Goal: Contribute content: Contribute content

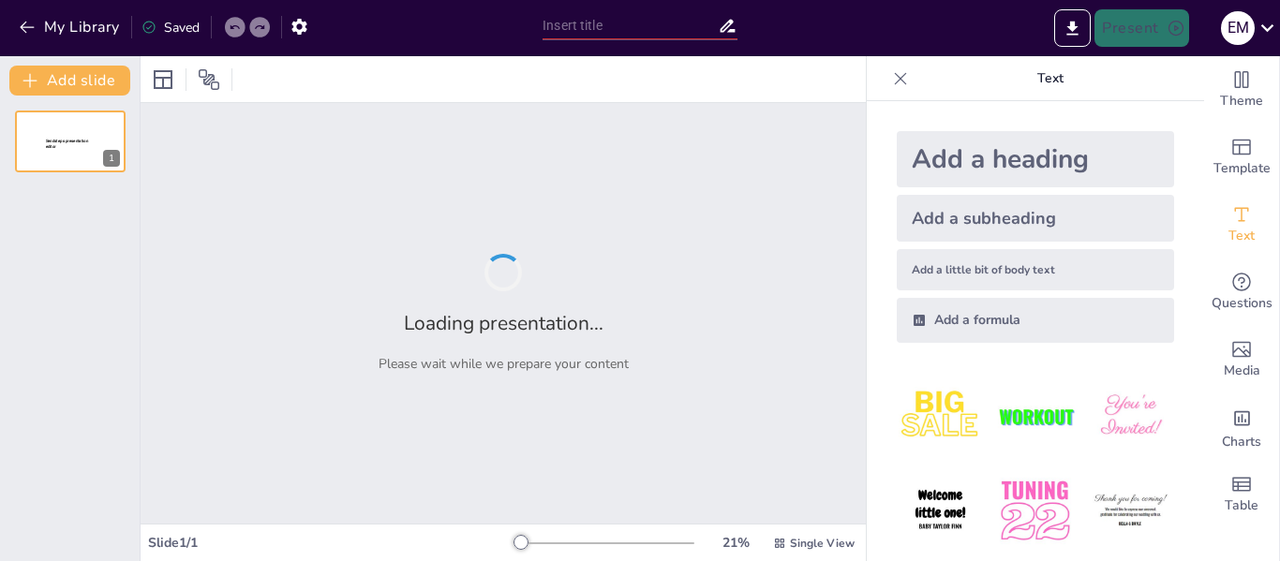
type input "Ejemplos Prácticos del Uso de la H en el Idioma Español"
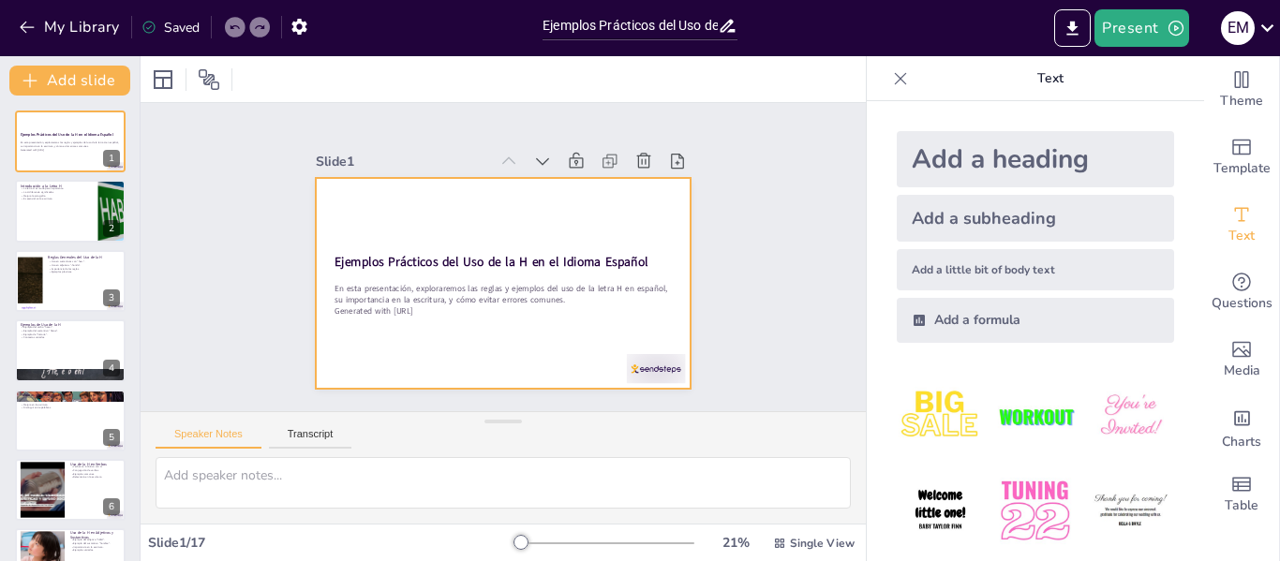
checkbox input "true"
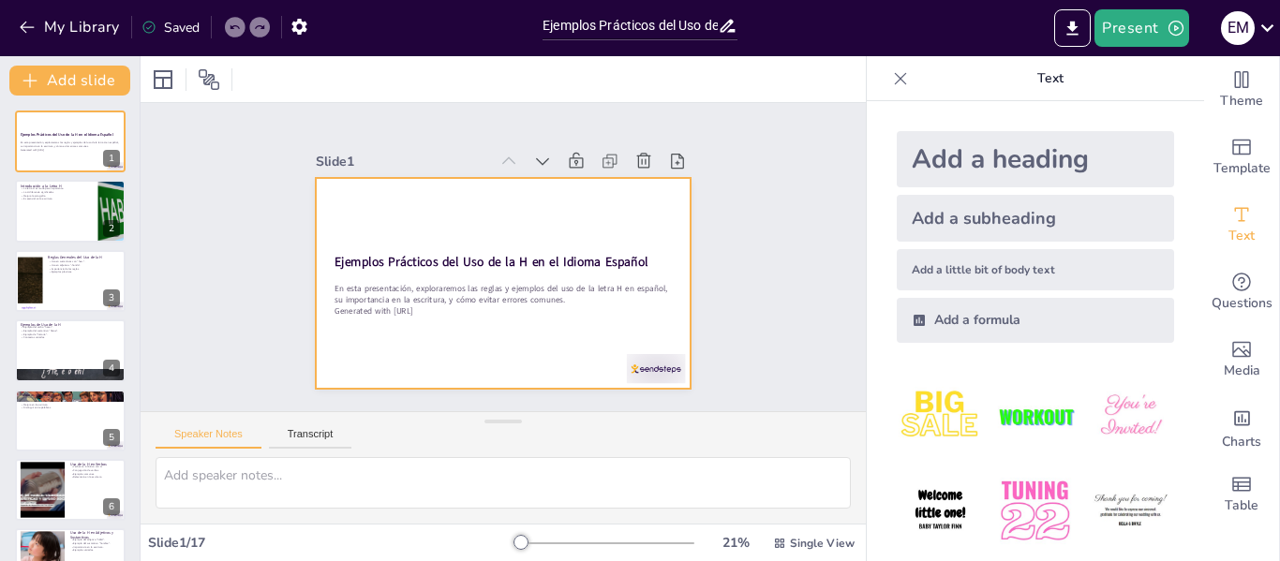
checkbox input "true"
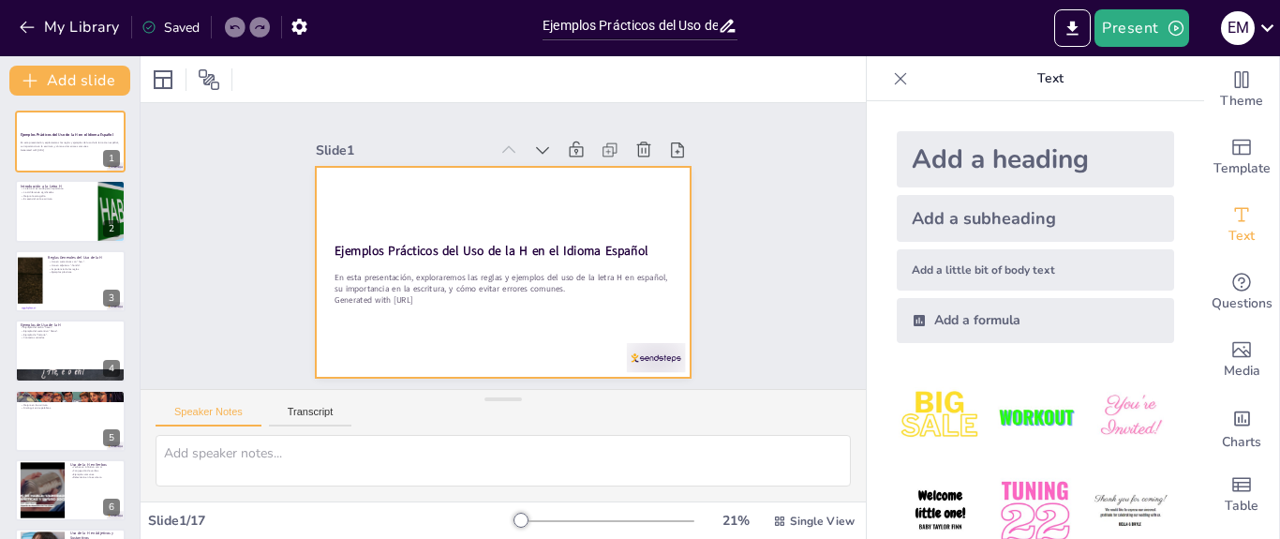
checkbox input "true"
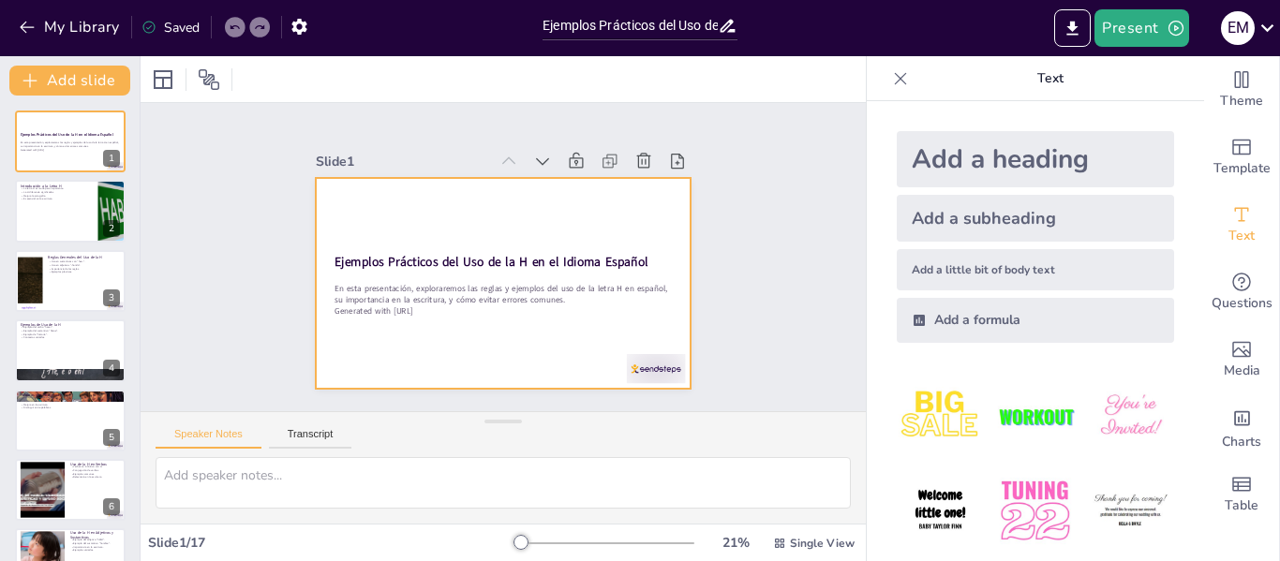
checkbox input "true"
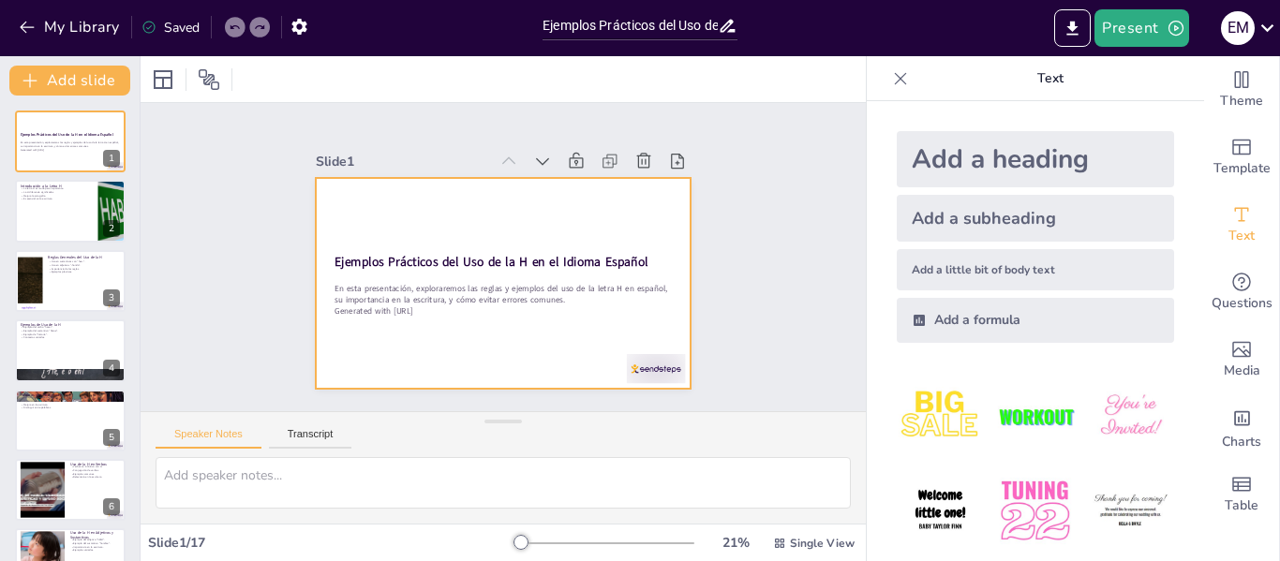
checkbox input "true"
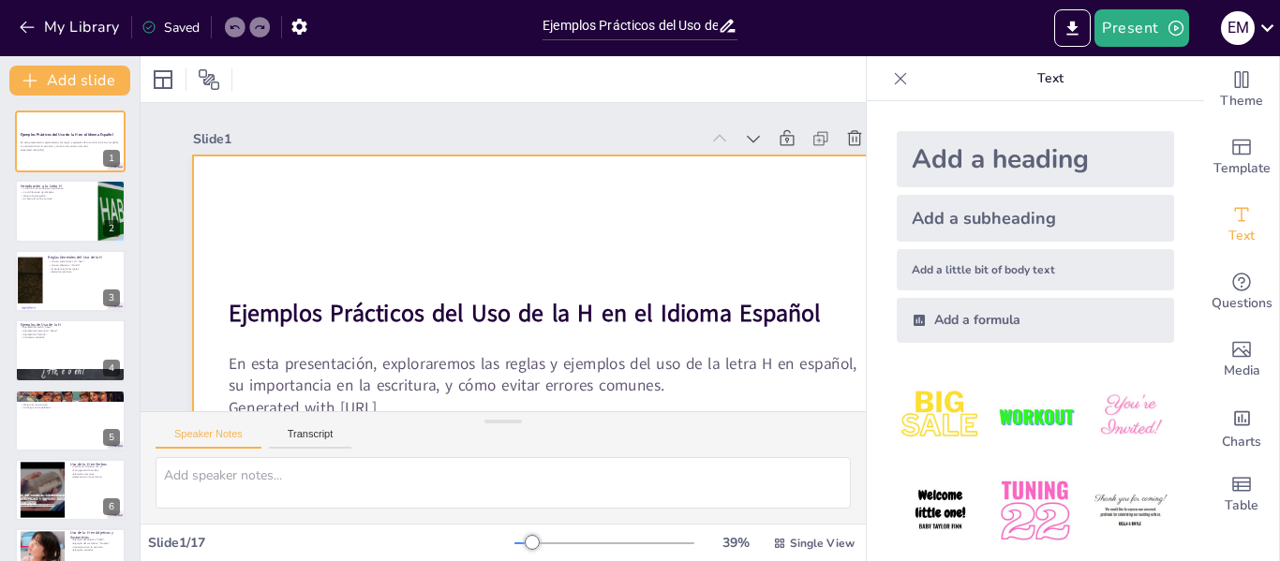
checkbox input "true"
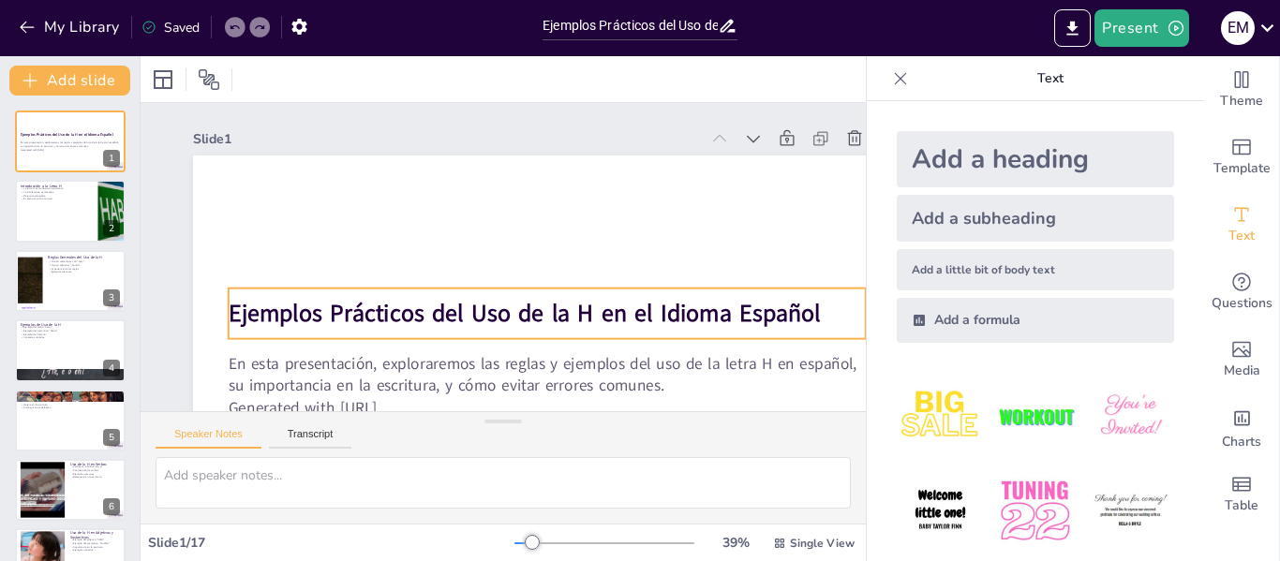
checkbox input "true"
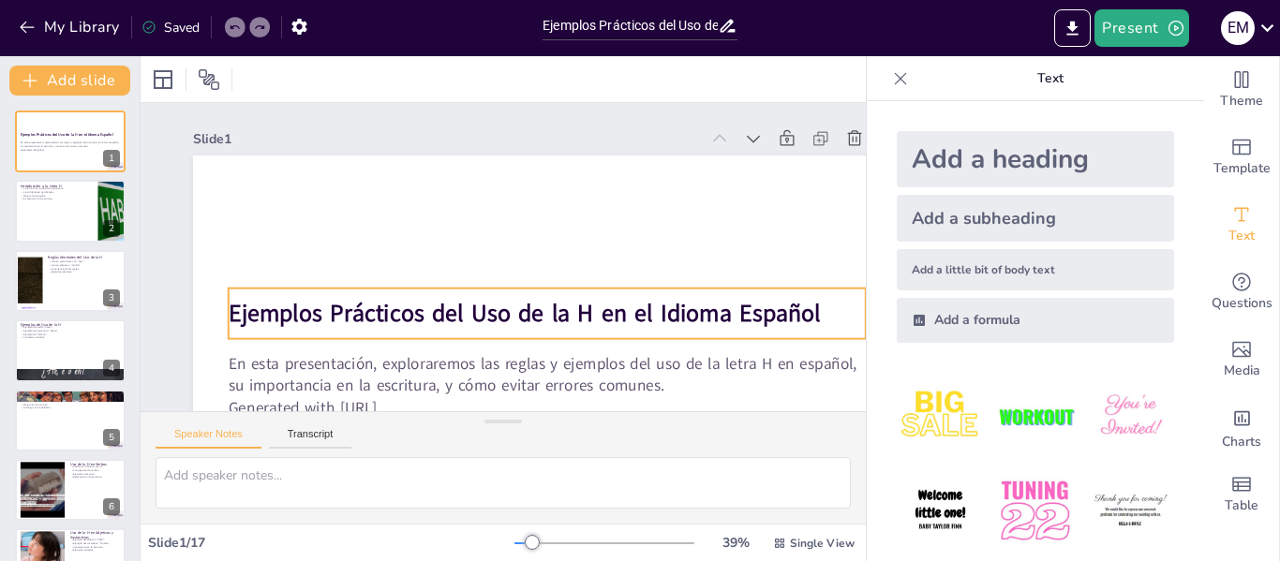
checkbox input "true"
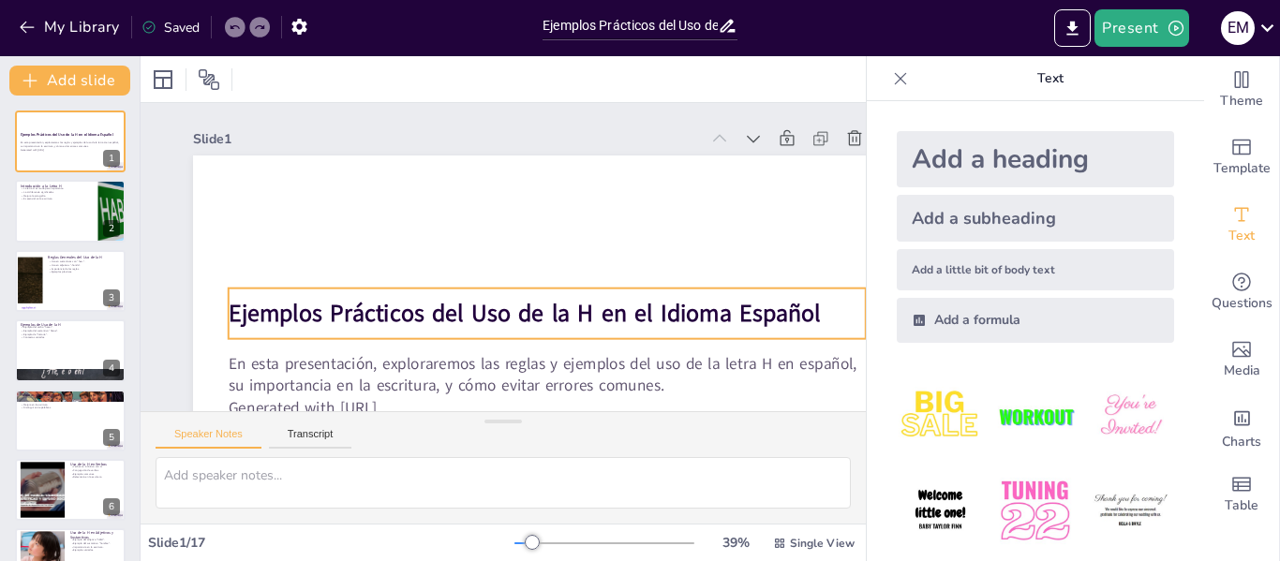
checkbox input "true"
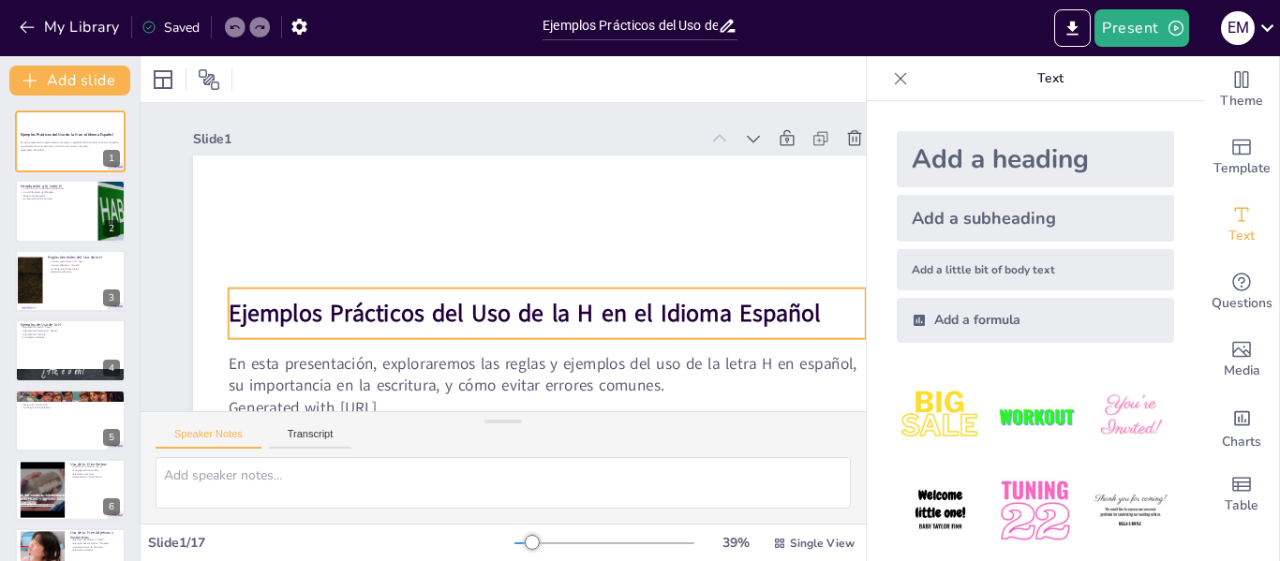
checkbox input "true"
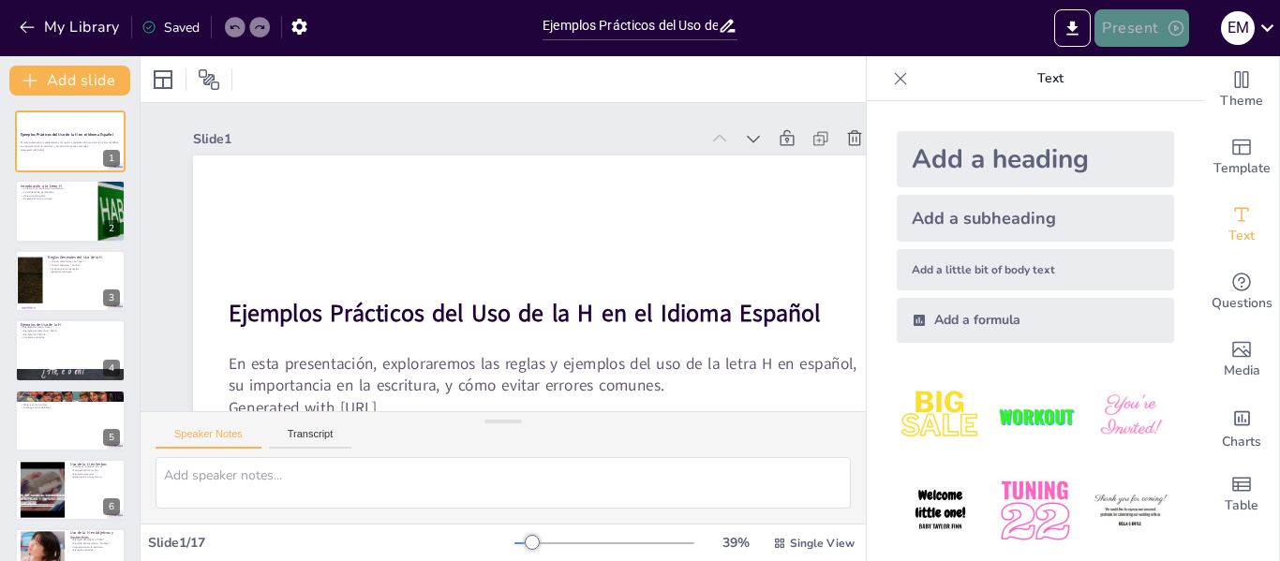
click at [1138, 32] on button "Present" at bounding box center [1142, 27] width 94 height 37
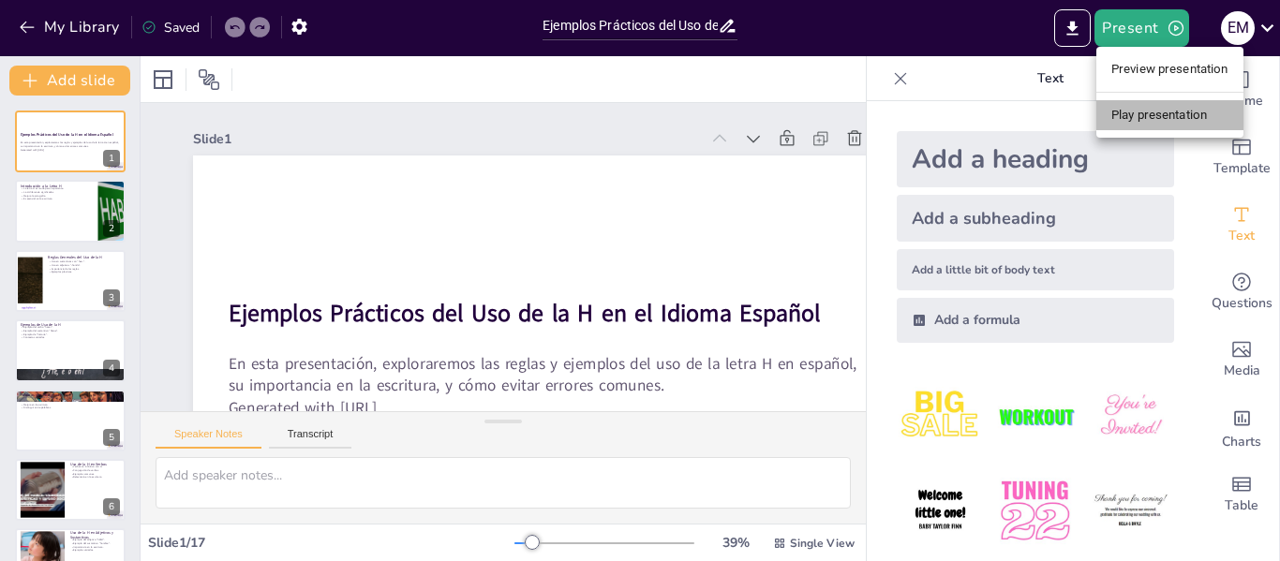
click at [1140, 113] on li "Play presentation" at bounding box center [1170, 115] width 147 height 30
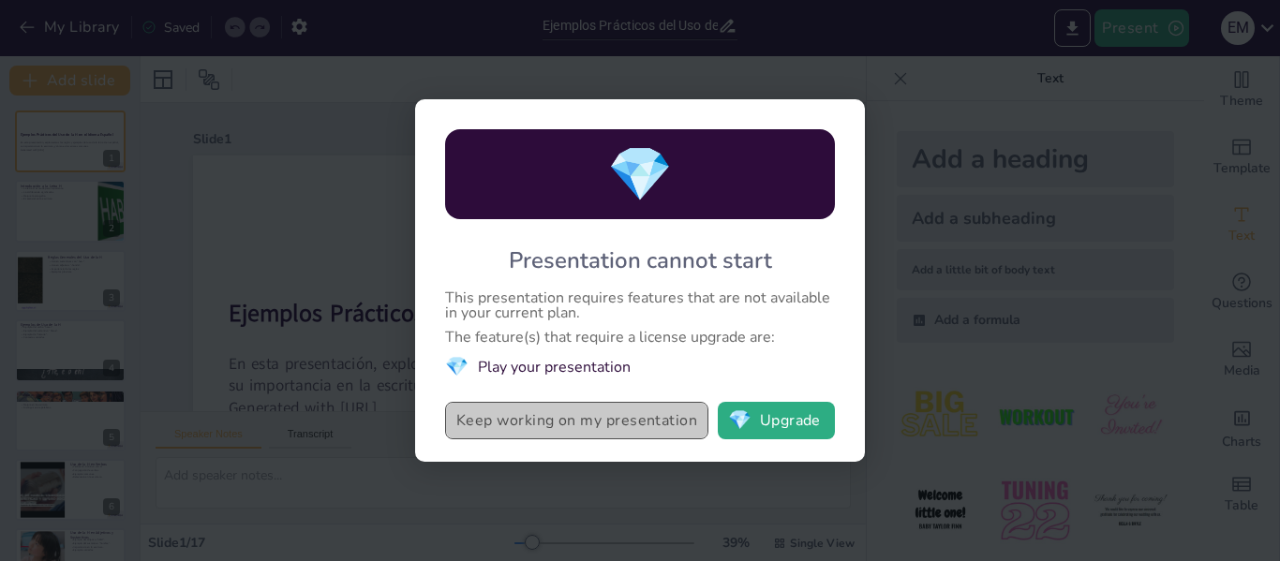
click at [652, 425] on button "Keep working on my presentation" at bounding box center [576, 420] width 263 height 37
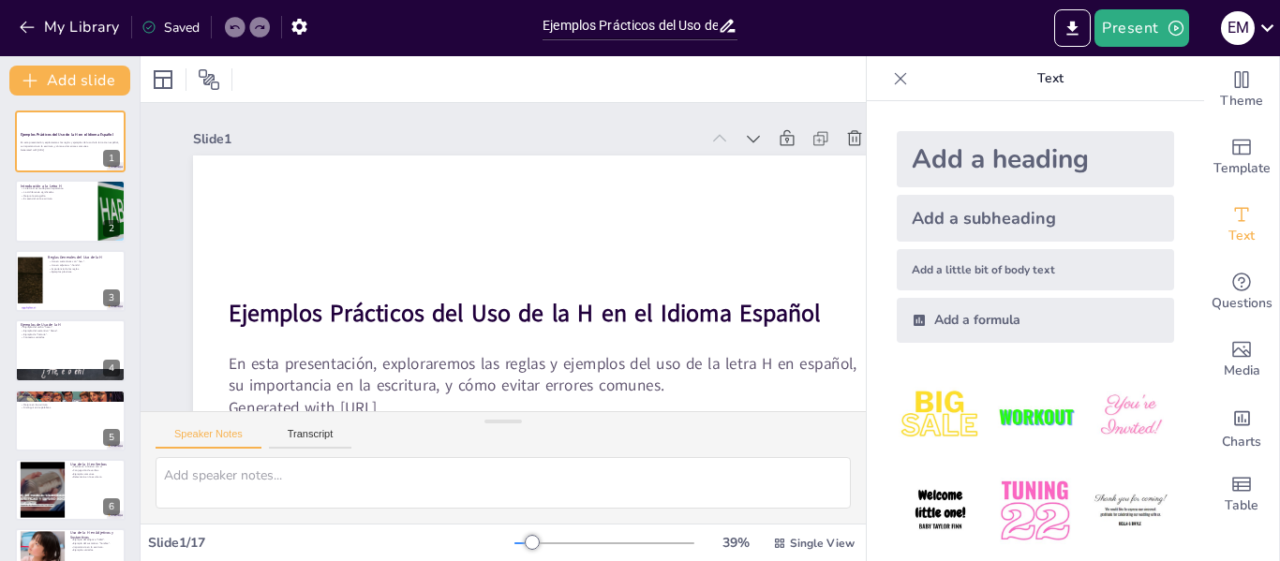
checkbox input "true"
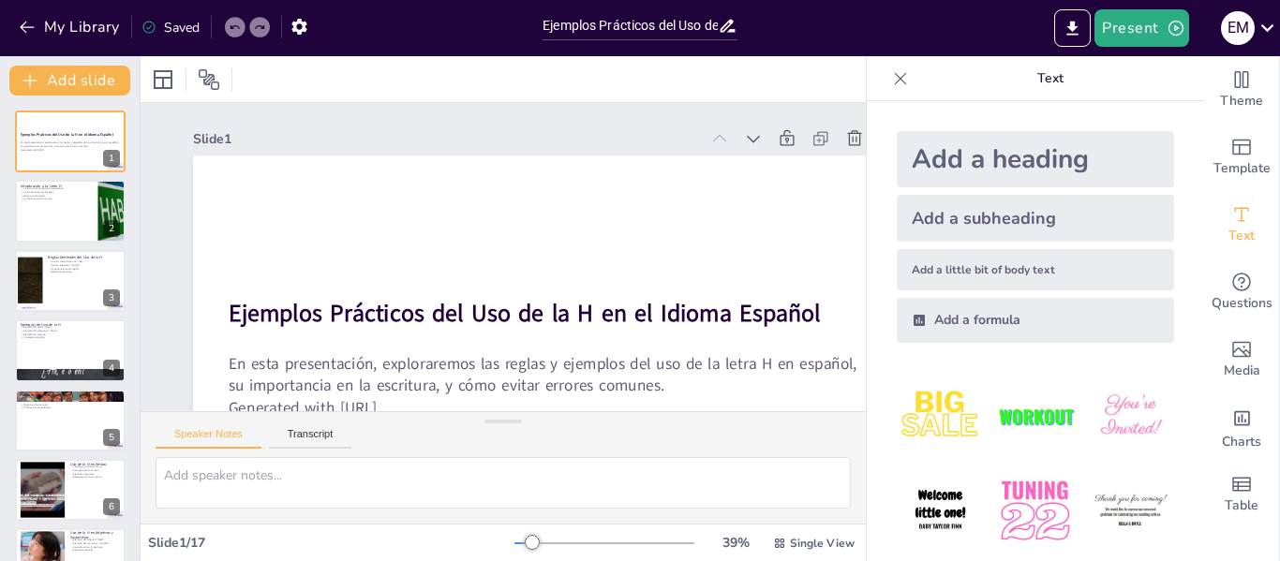
checkbox input "true"
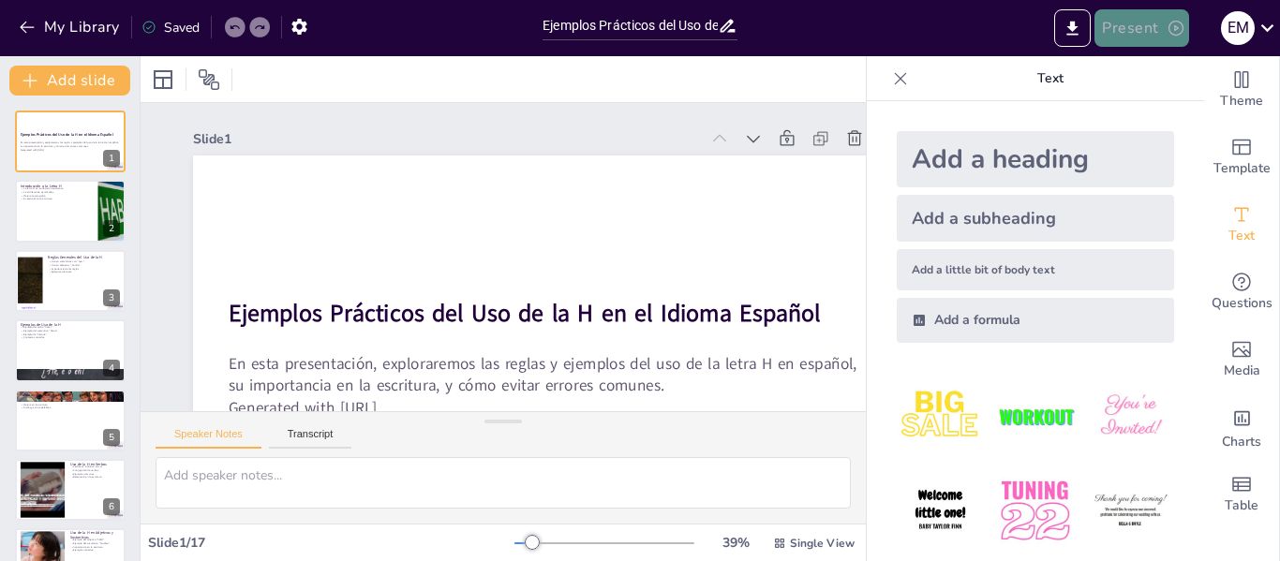
click at [1132, 30] on button "Present" at bounding box center [1142, 27] width 94 height 37
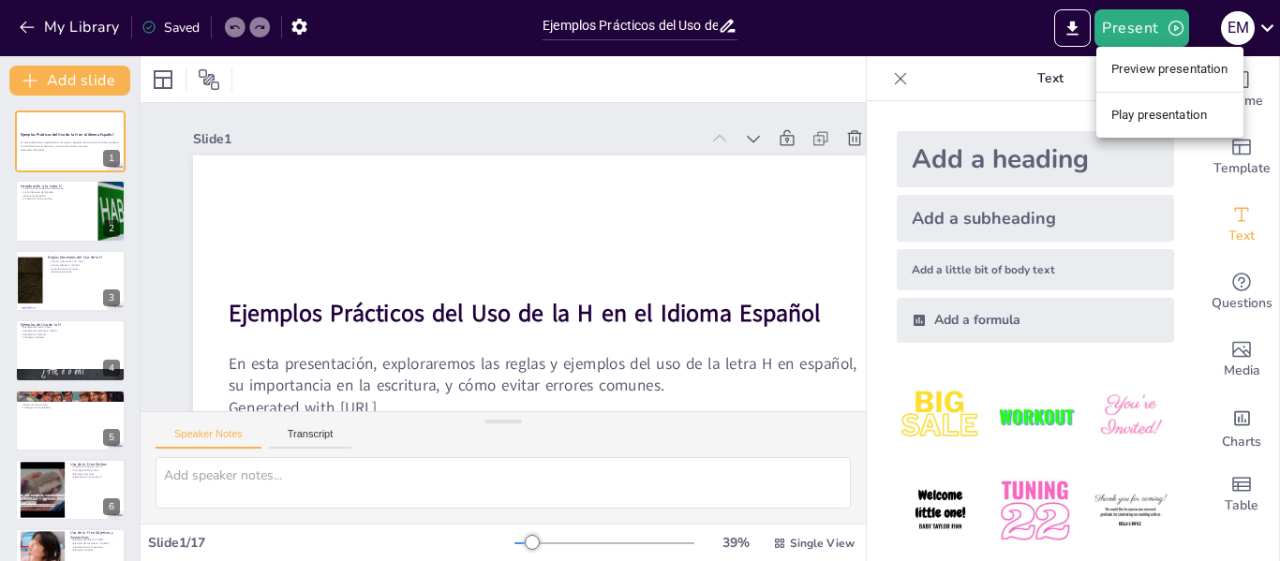
click at [1130, 67] on li "Preview presentation" at bounding box center [1170, 69] width 147 height 30
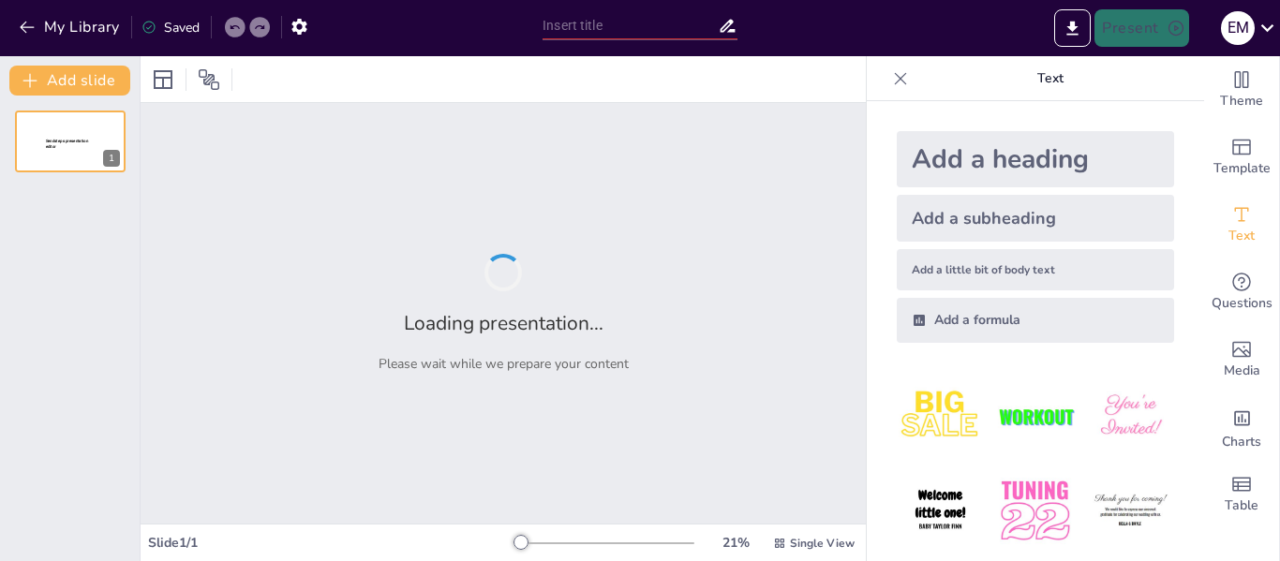
type input "Ejemplos Prácticos del Uso de la H en el Idioma Español"
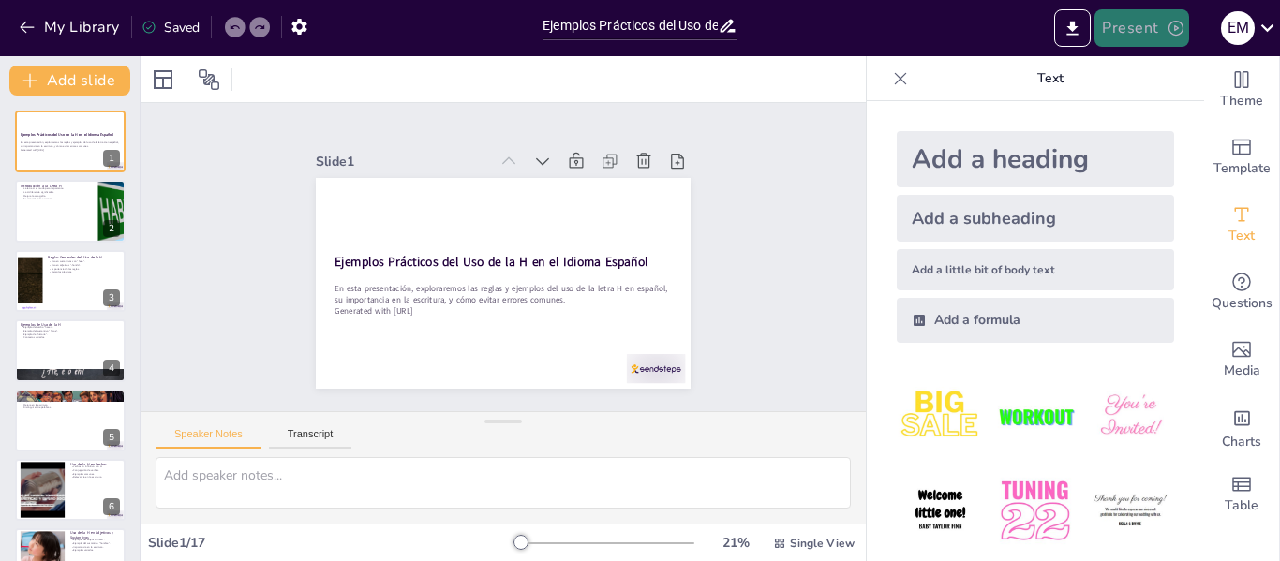
checkbox input "true"
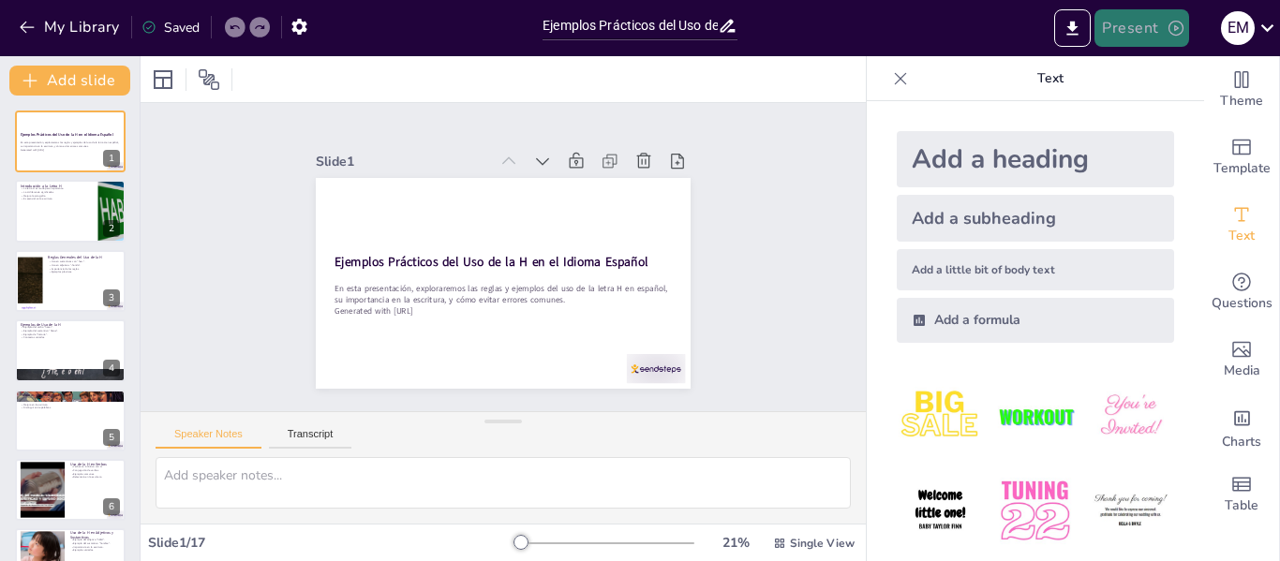
click at [1148, 34] on button "Present" at bounding box center [1142, 27] width 94 height 37
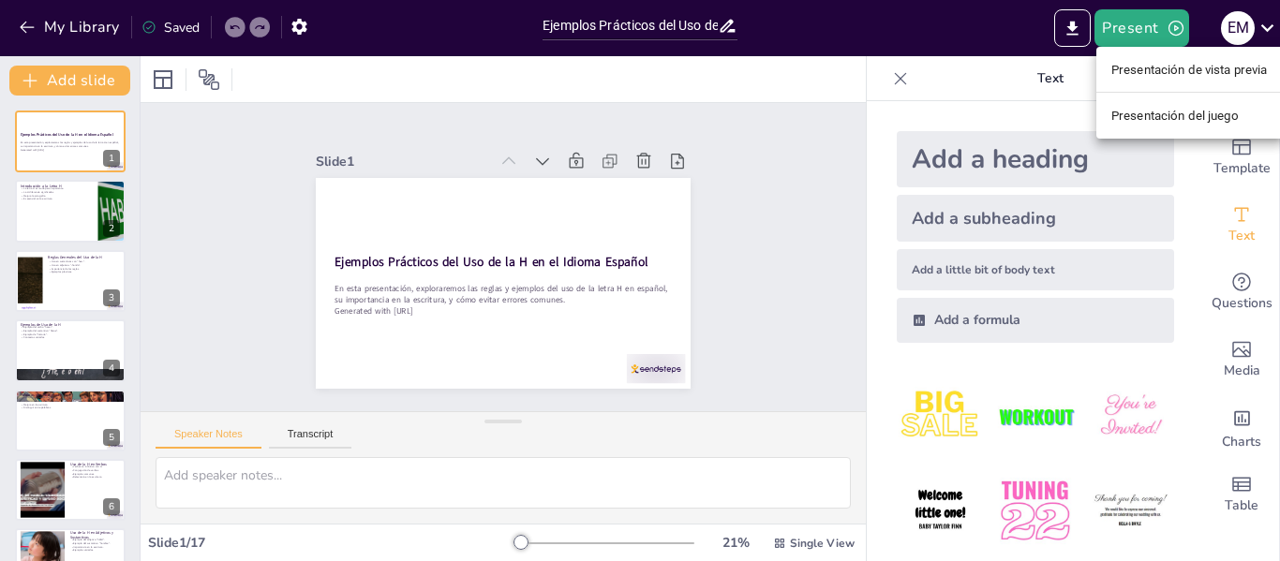
click at [1160, 67] on font "Presentación de vista previa" at bounding box center [1190, 70] width 157 height 14
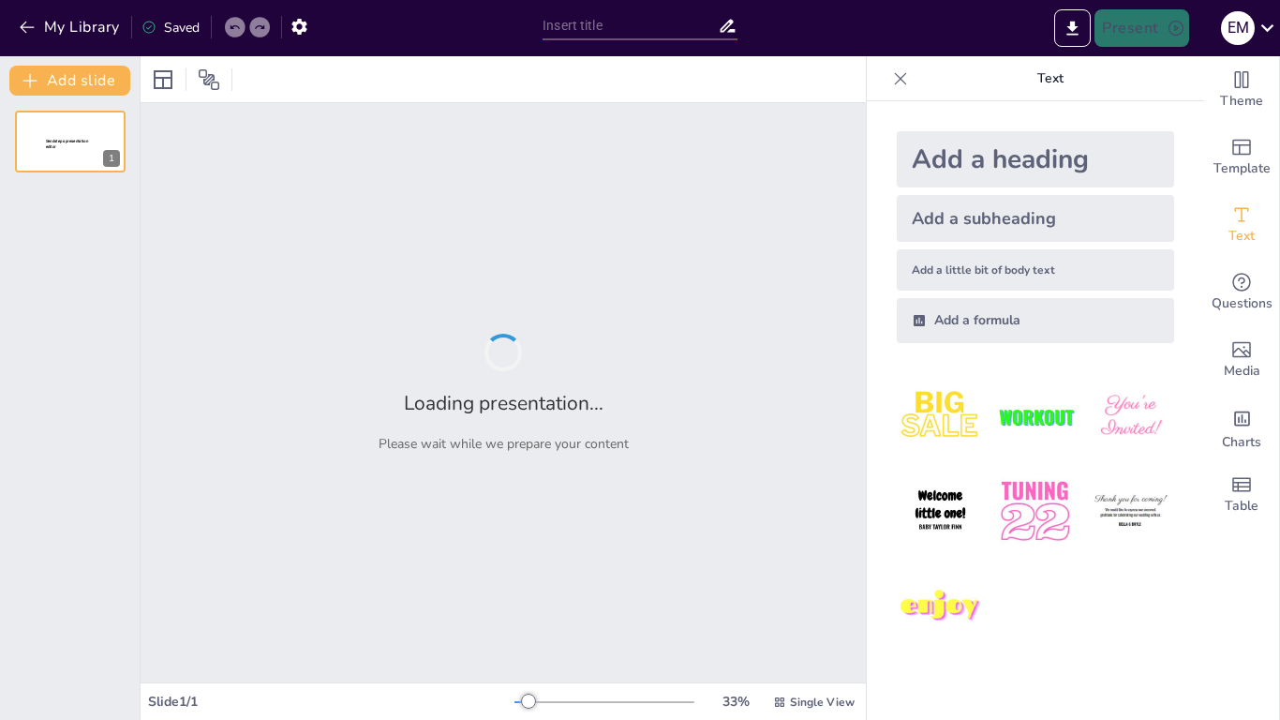
type input "Ejemplos Prácticos del Uso de la H en el Idioma Español"
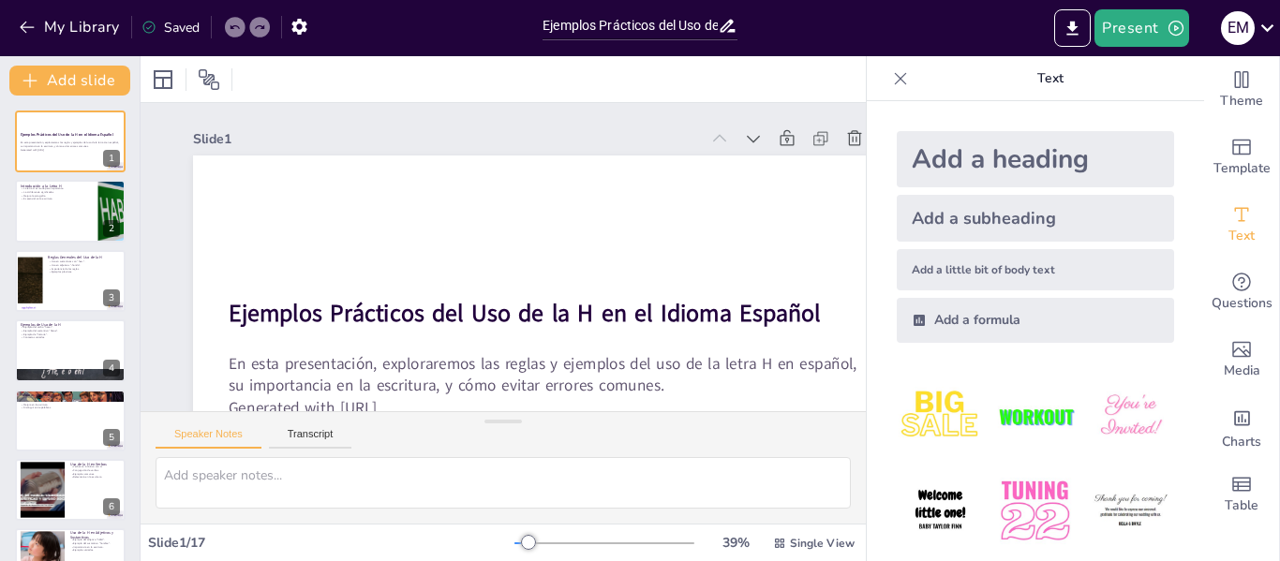
checkbox input "true"
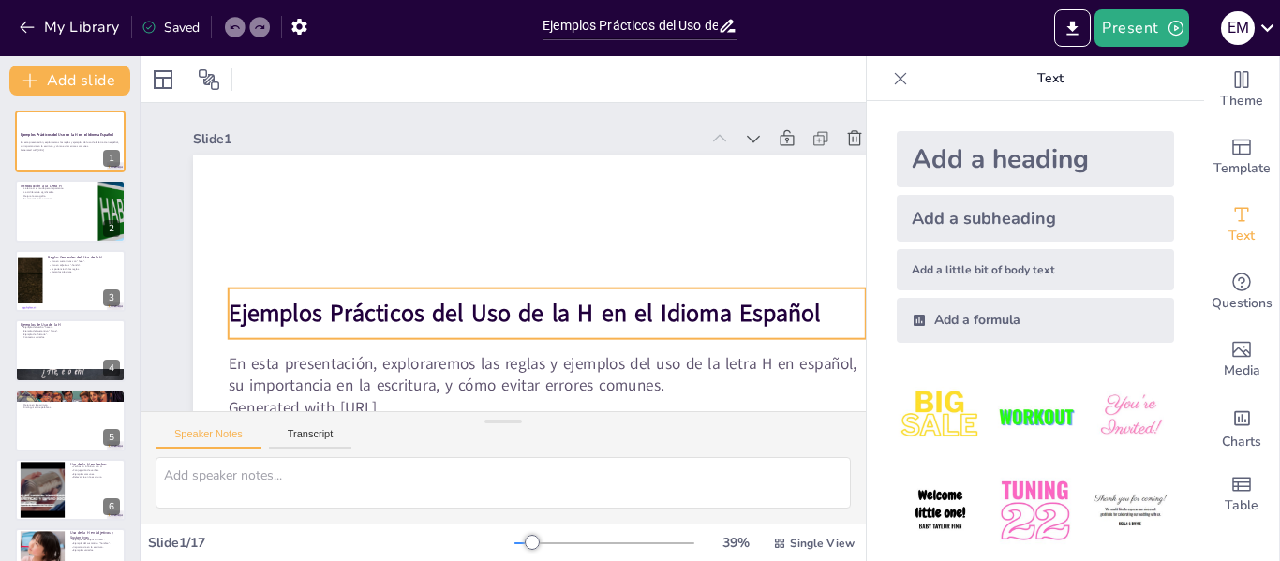
checkbox input "true"
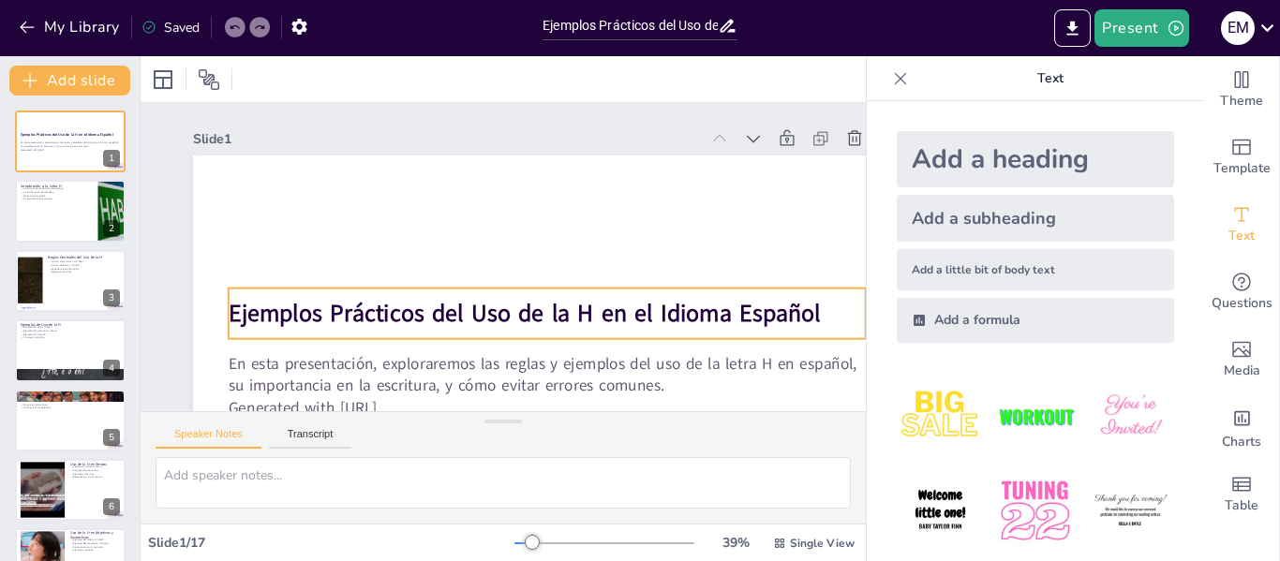
checkbox input "true"
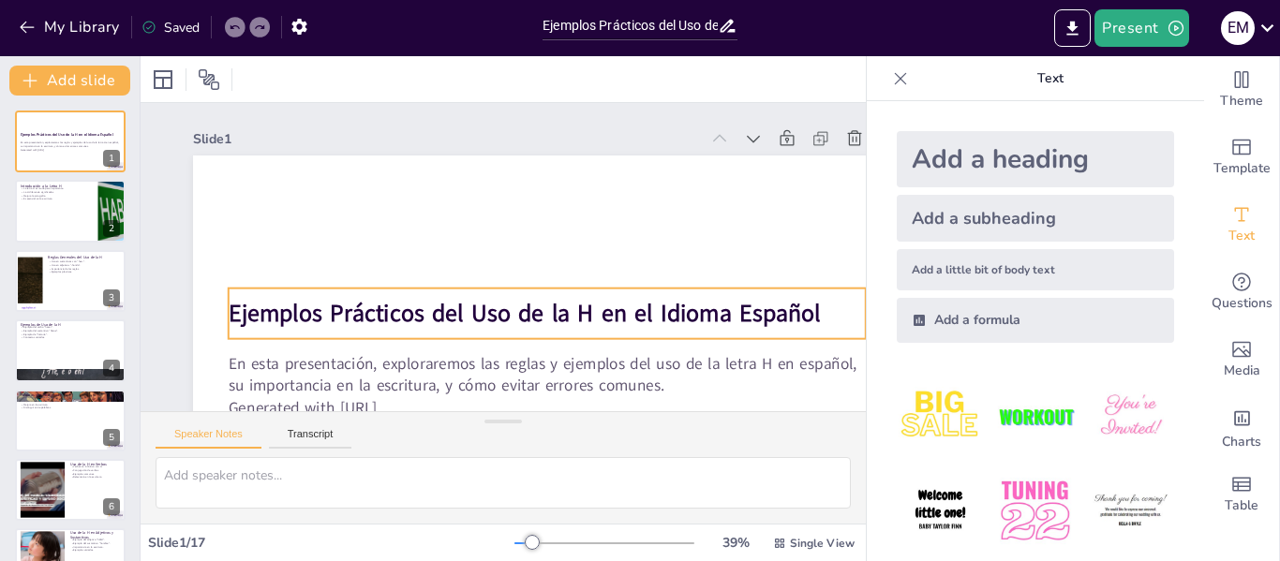
checkbox input "true"
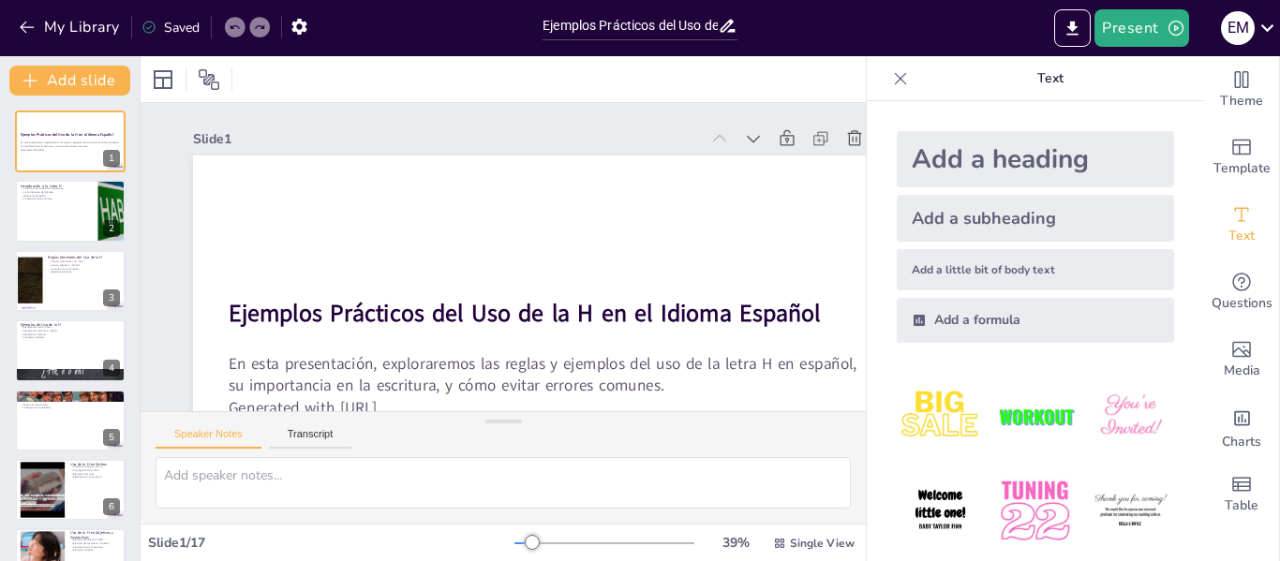
checkbox input "true"
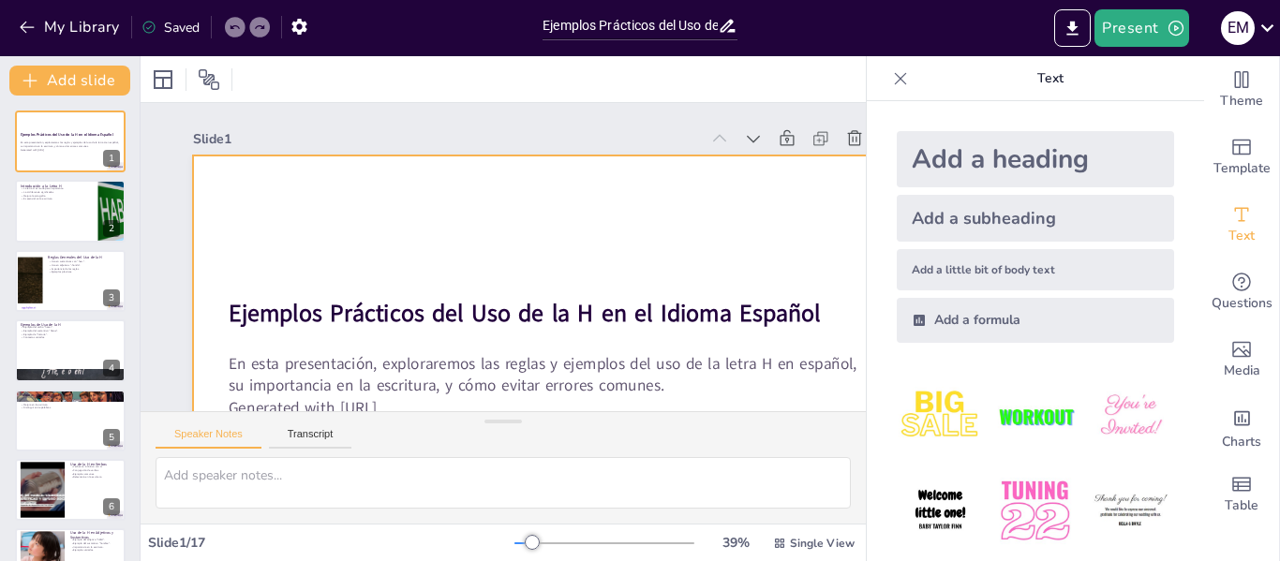
checkbox input "true"
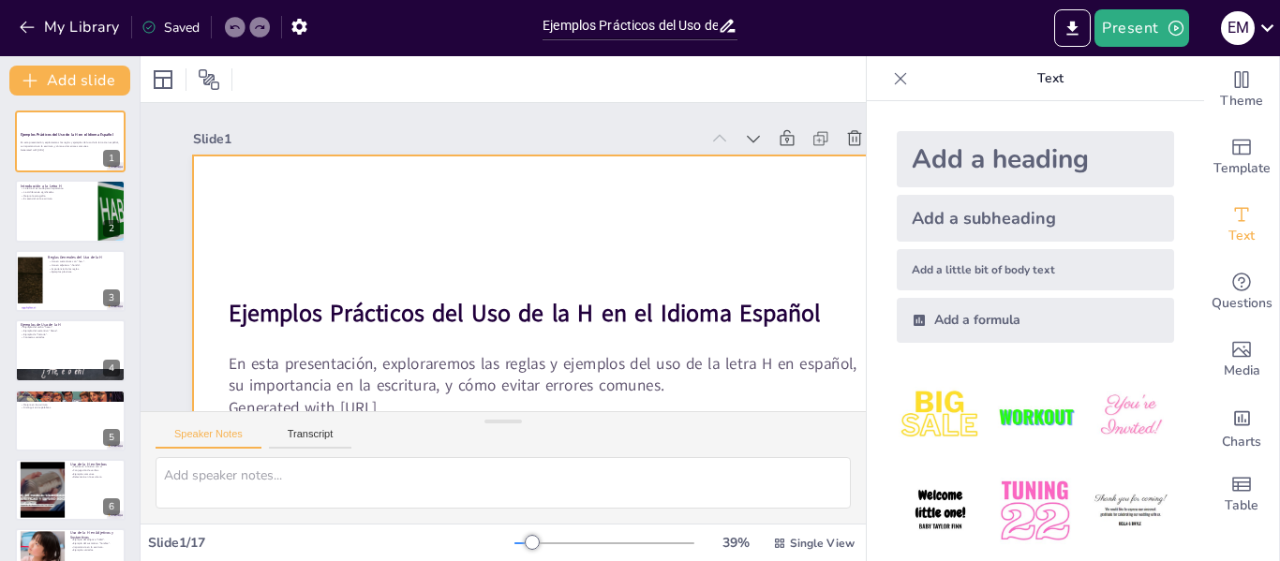
checkbox input "true"
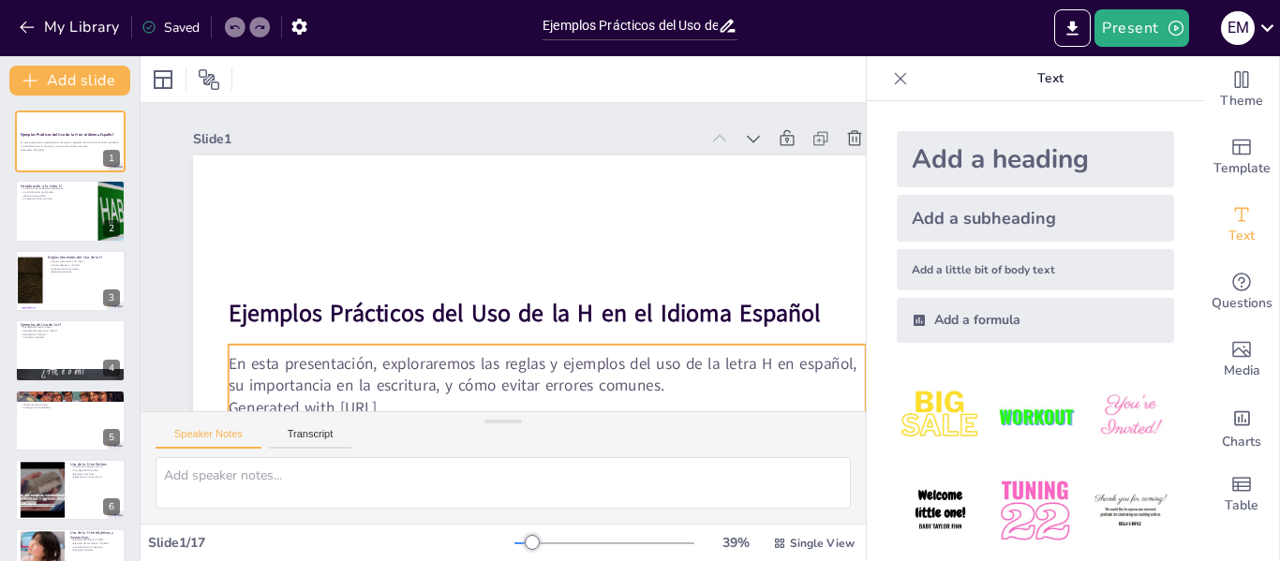
checkbox input "true"
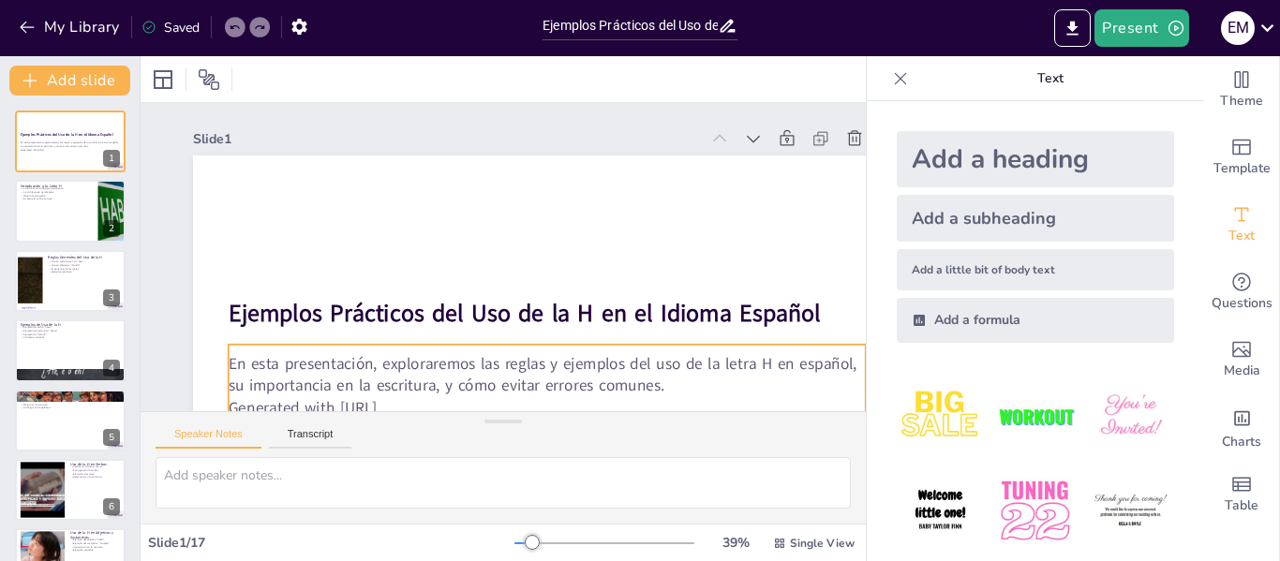
checkbox input "true"
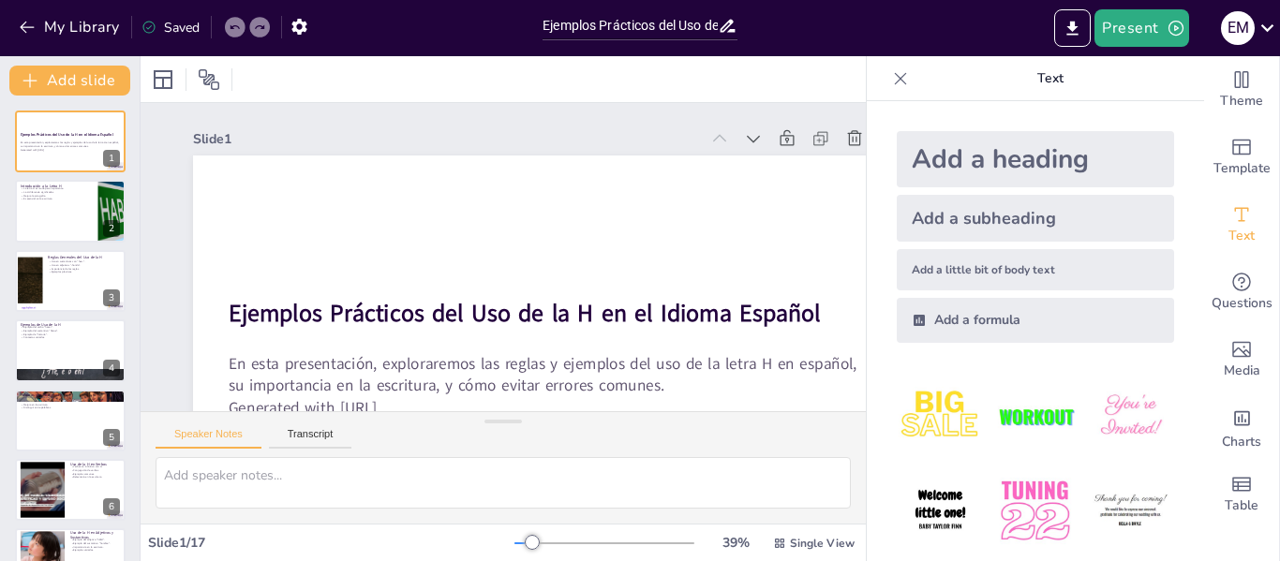
checkbox input "true"
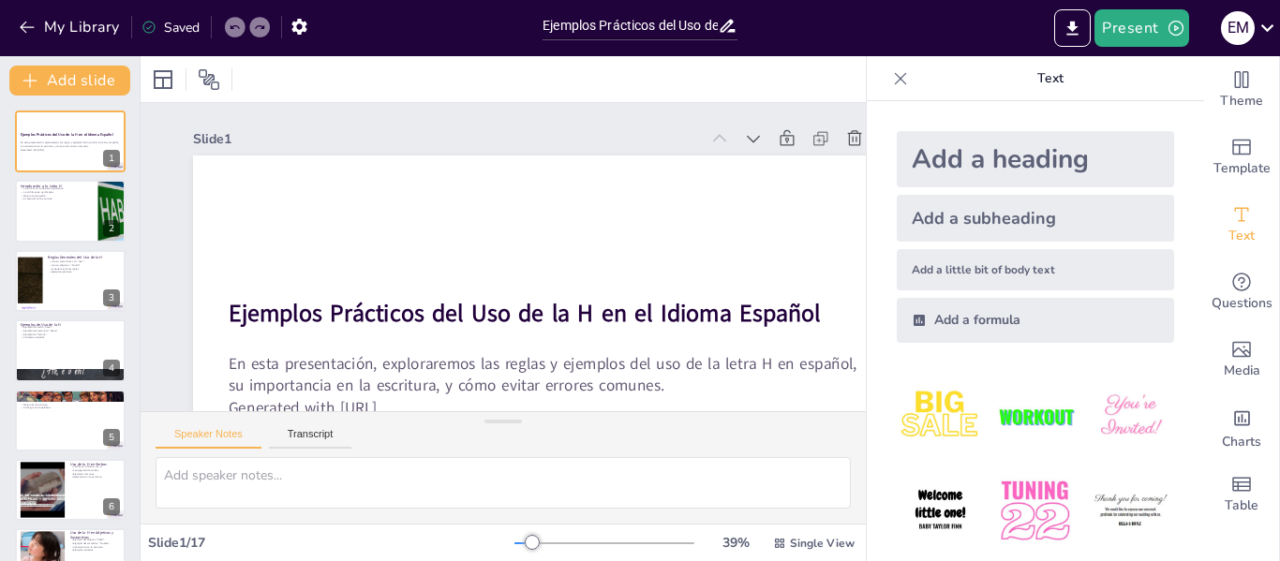
checkbox input "true"
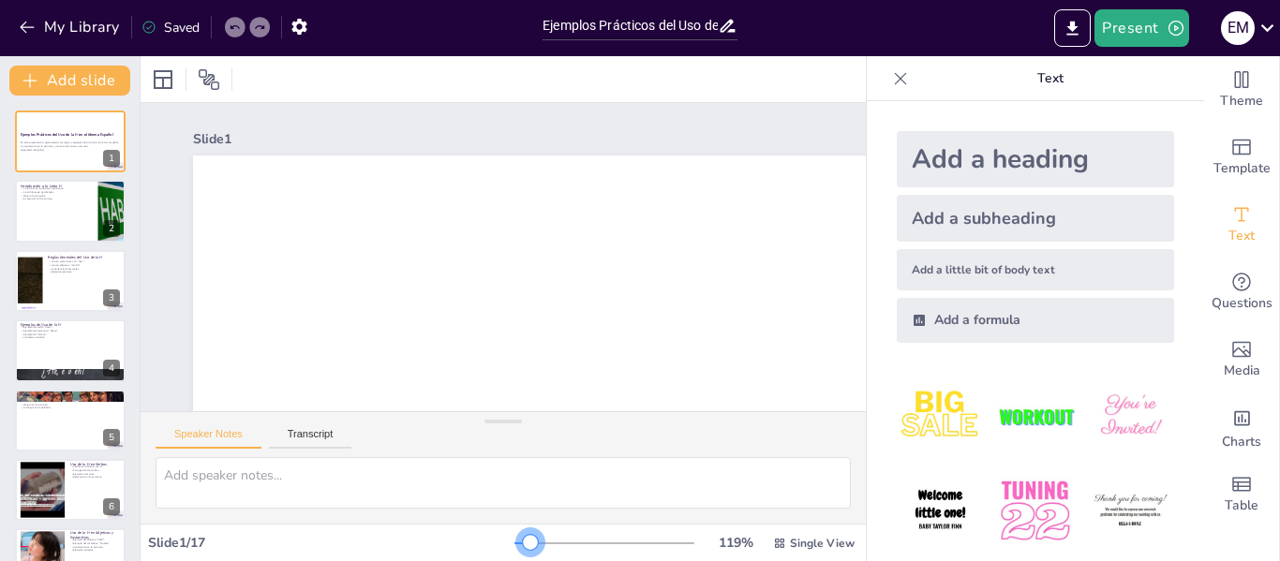
checkbox input "true"
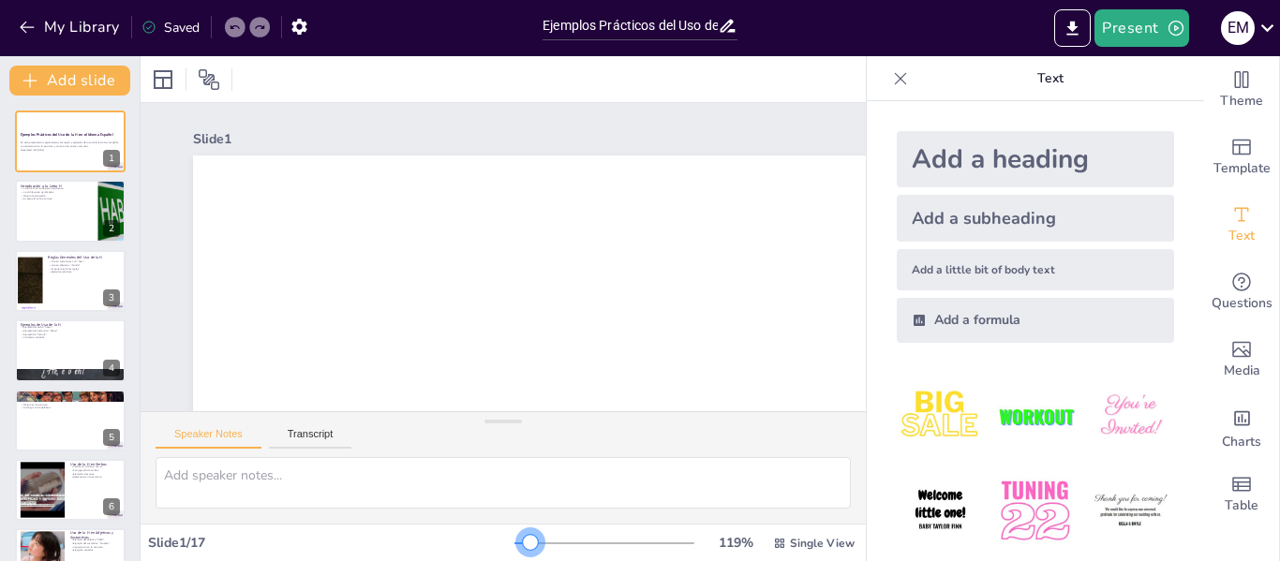
checkbox input "true"
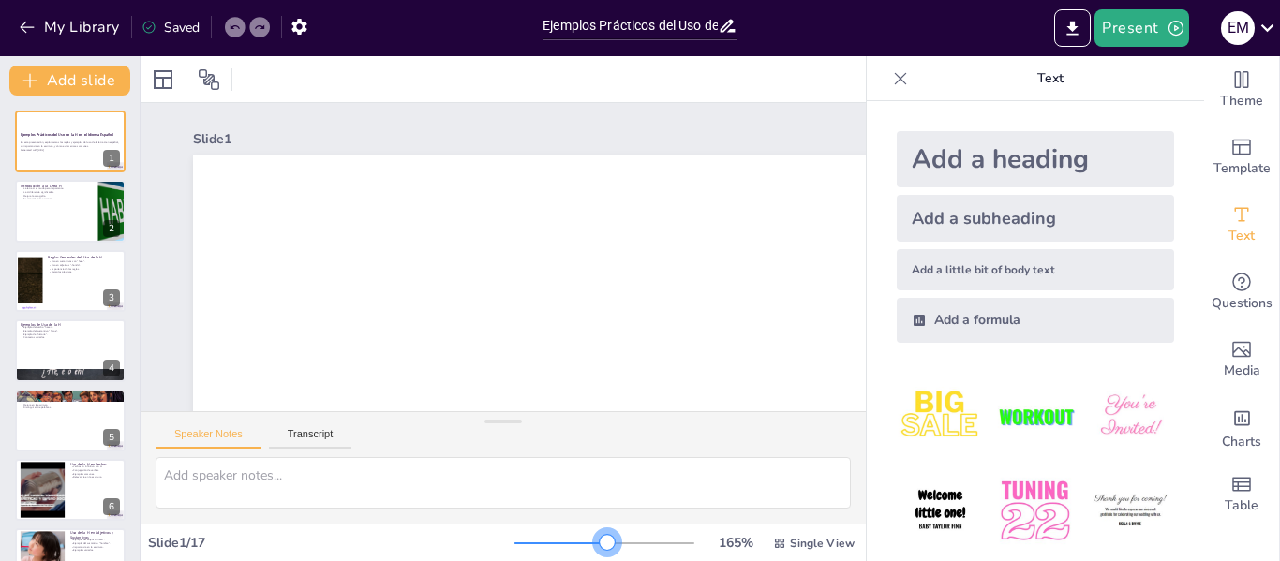
checkbox input "true"
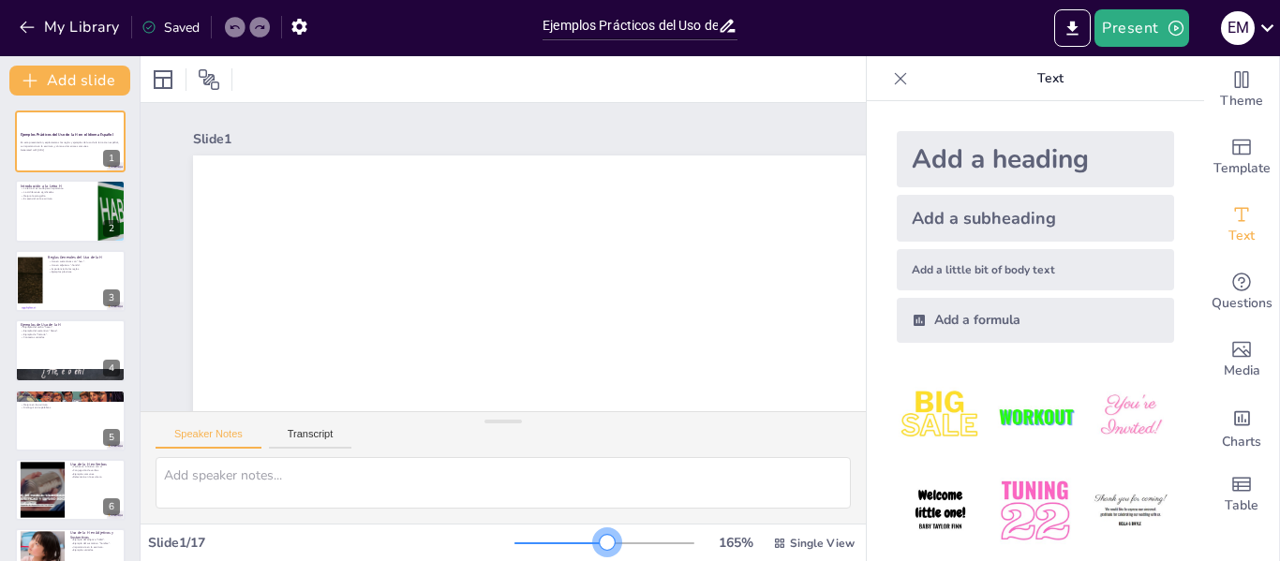
checkbox input "true"
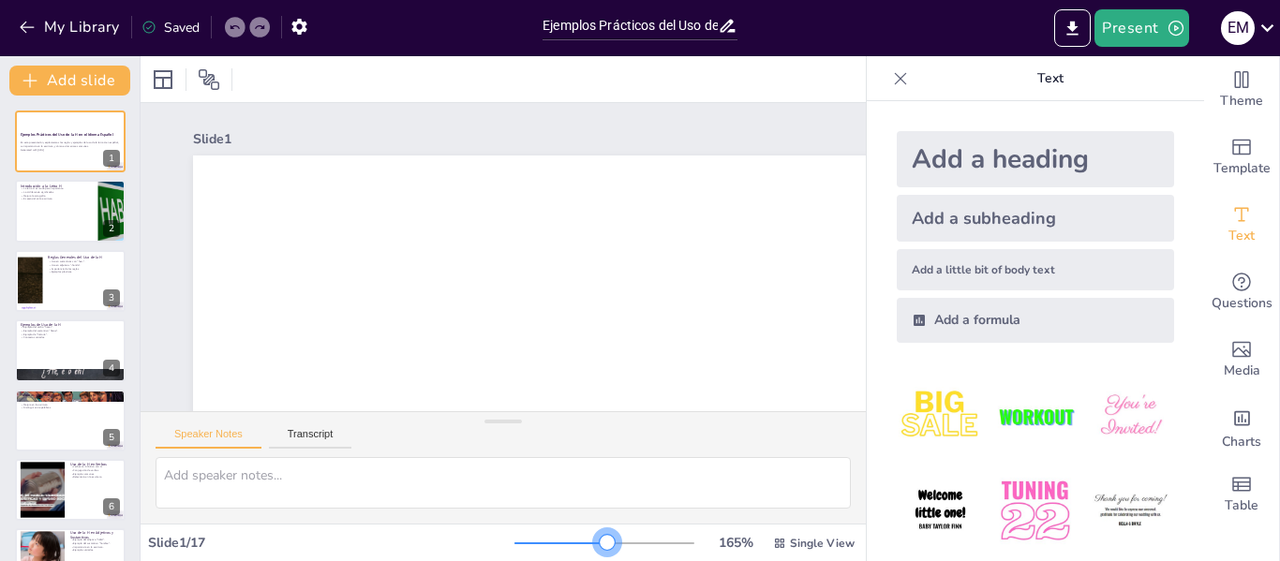
checkbox input "true"
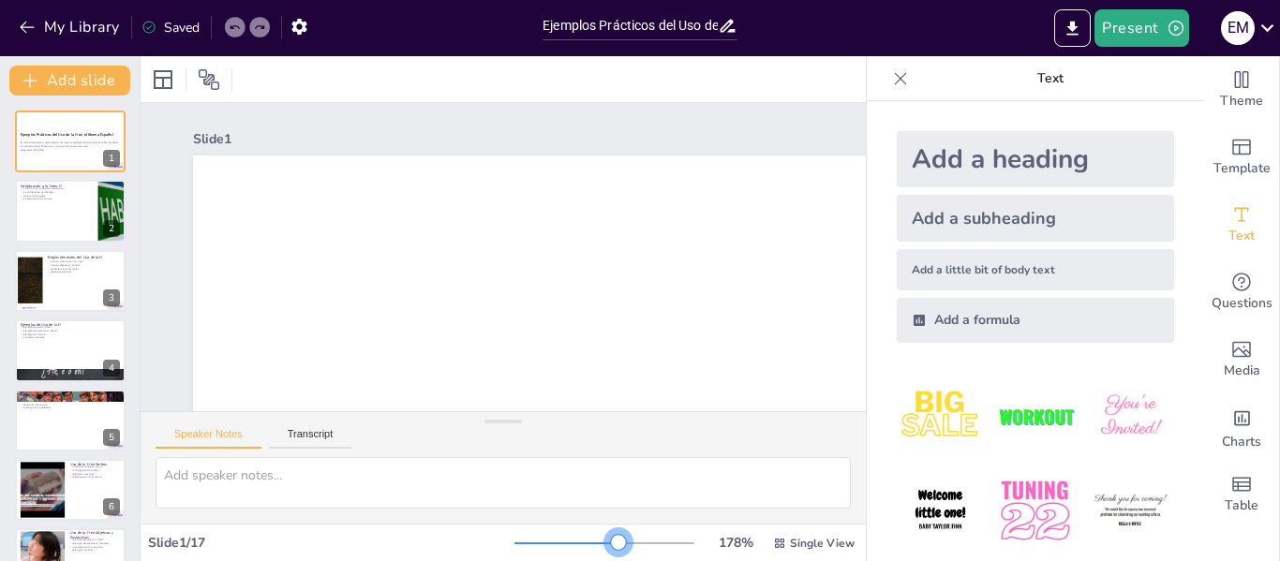
checkbox input "true"
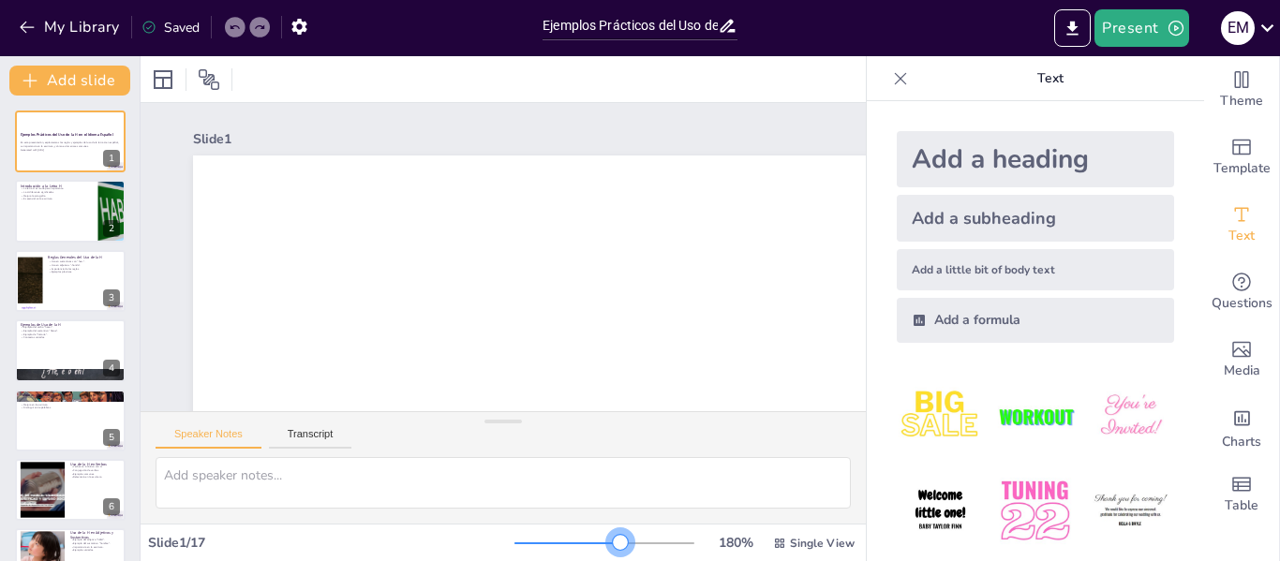
checkbox input "true"
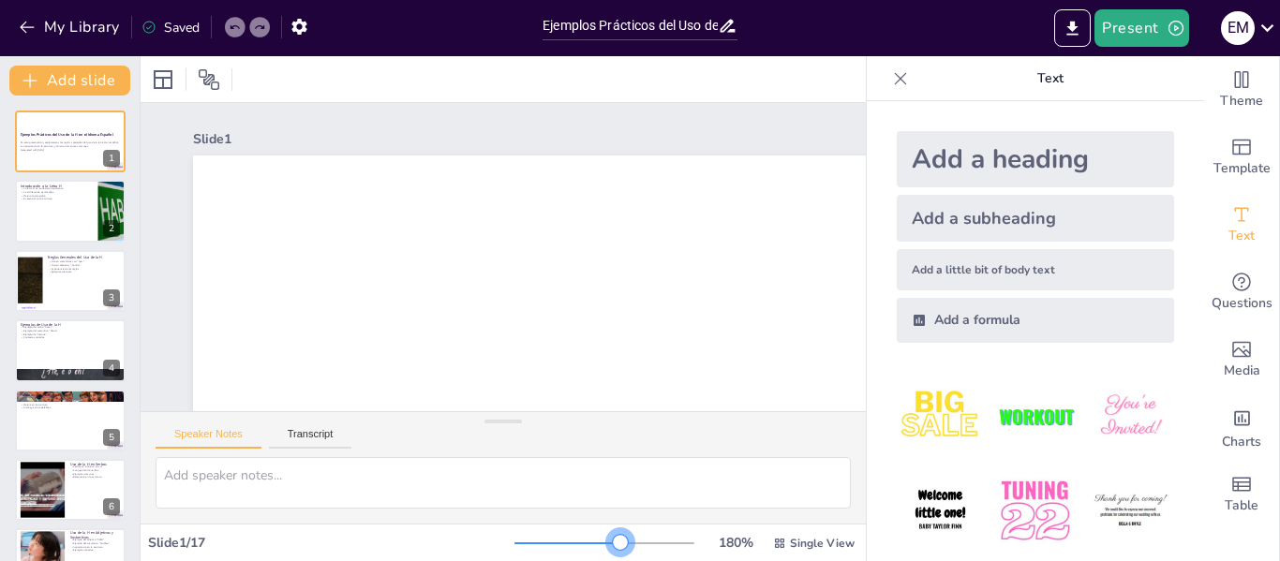
checkbox input "true"
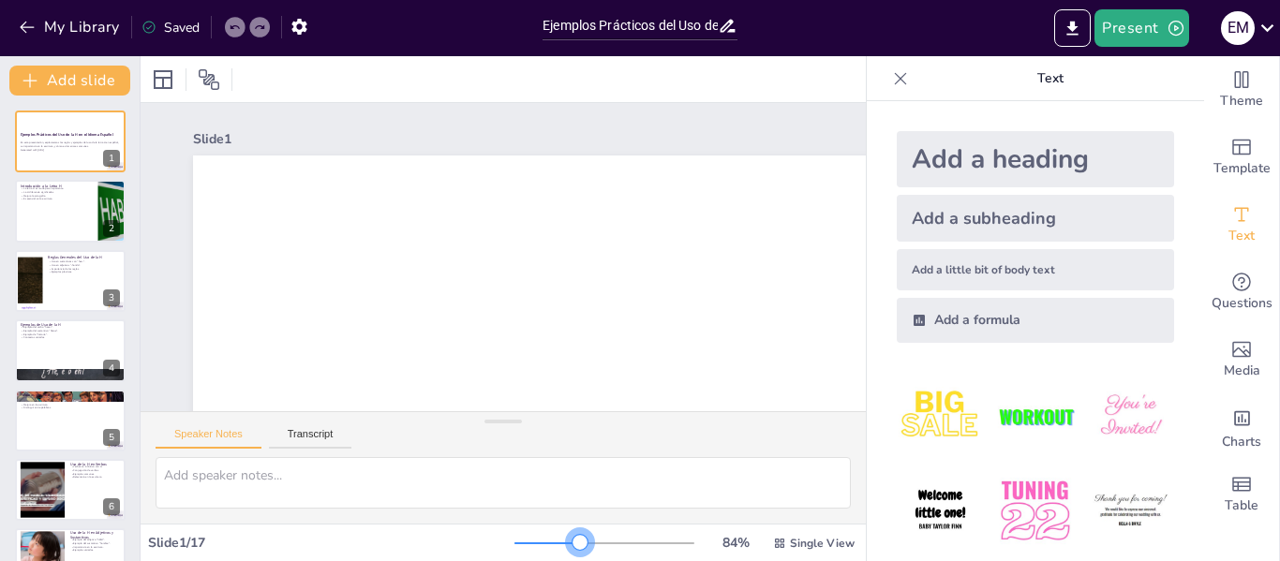
checkbox input "true"
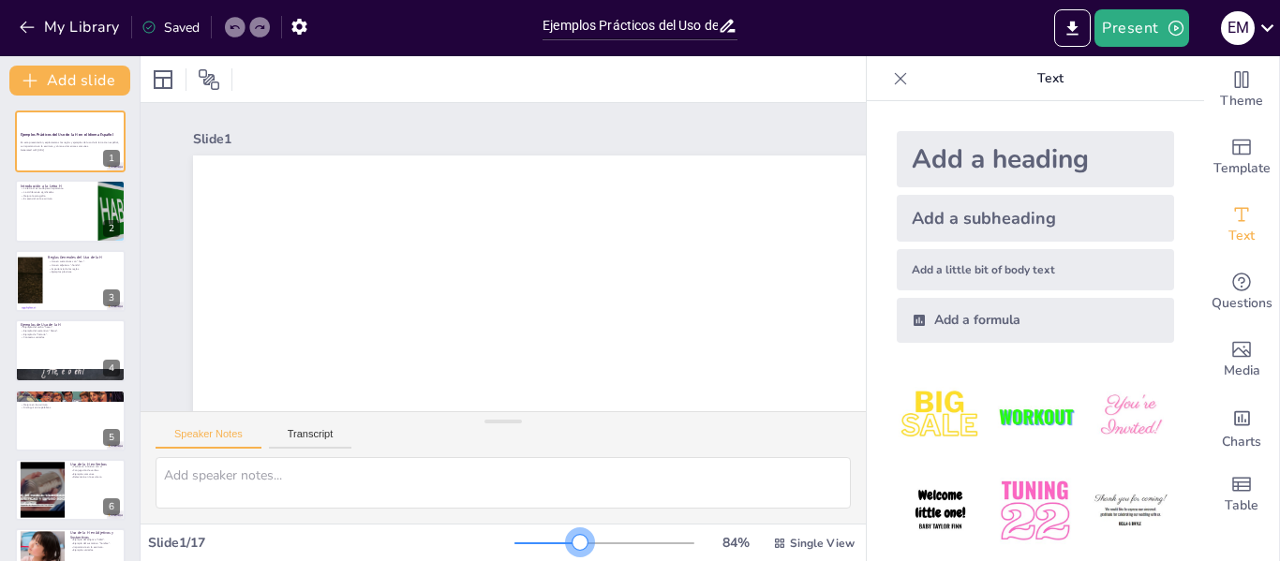
checkbox input "true"
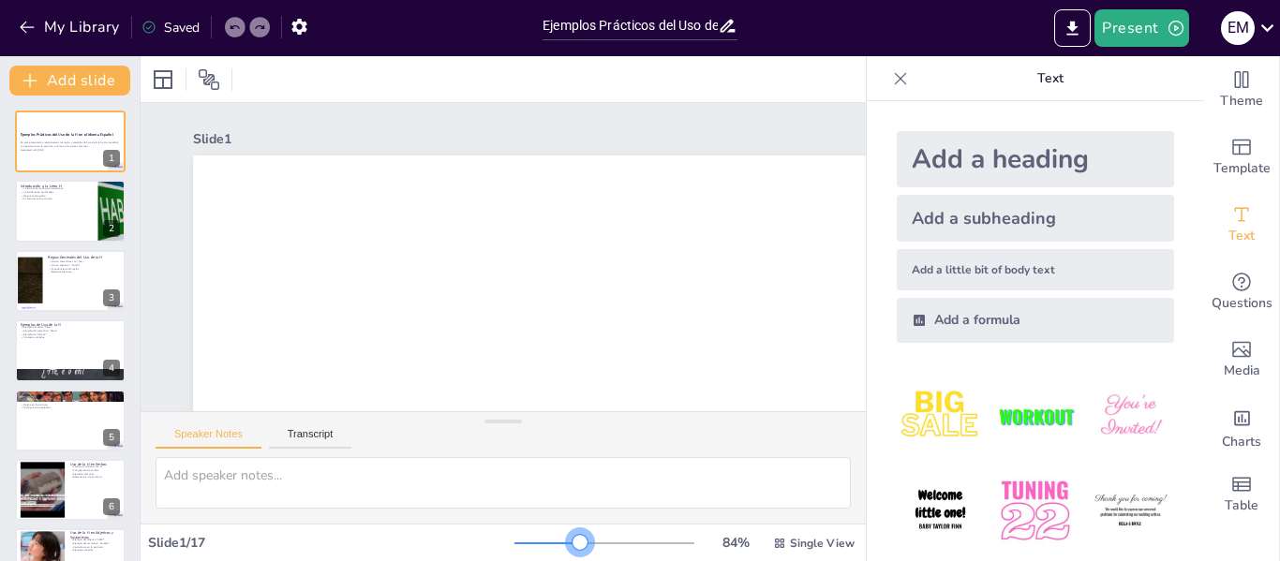
checkbox input "true"
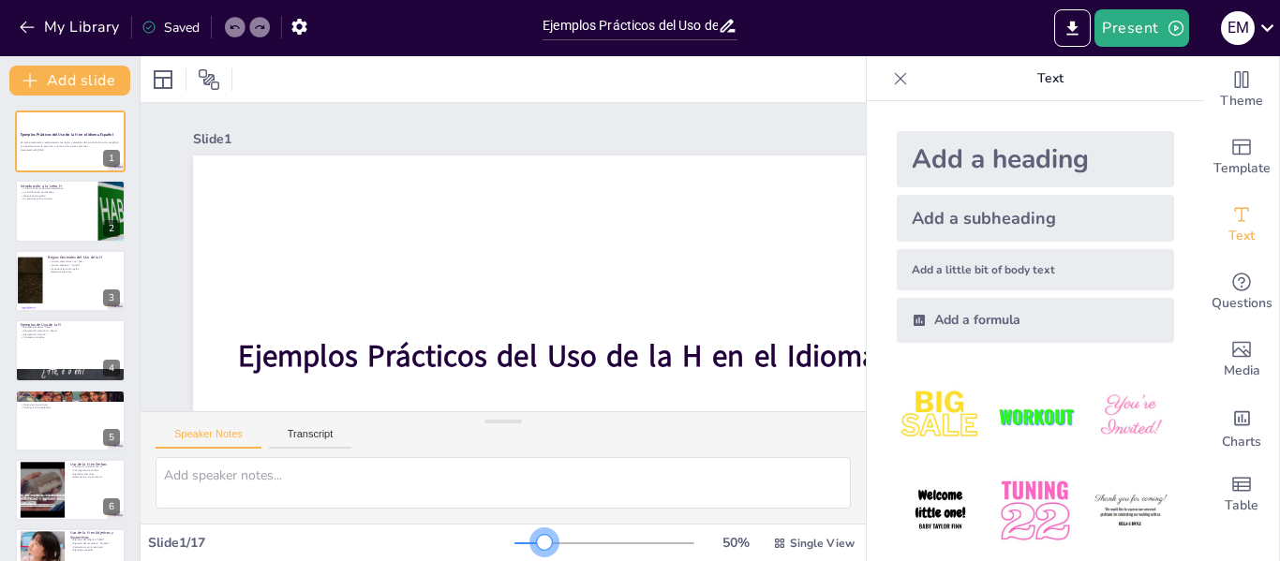
checkbox input "true"
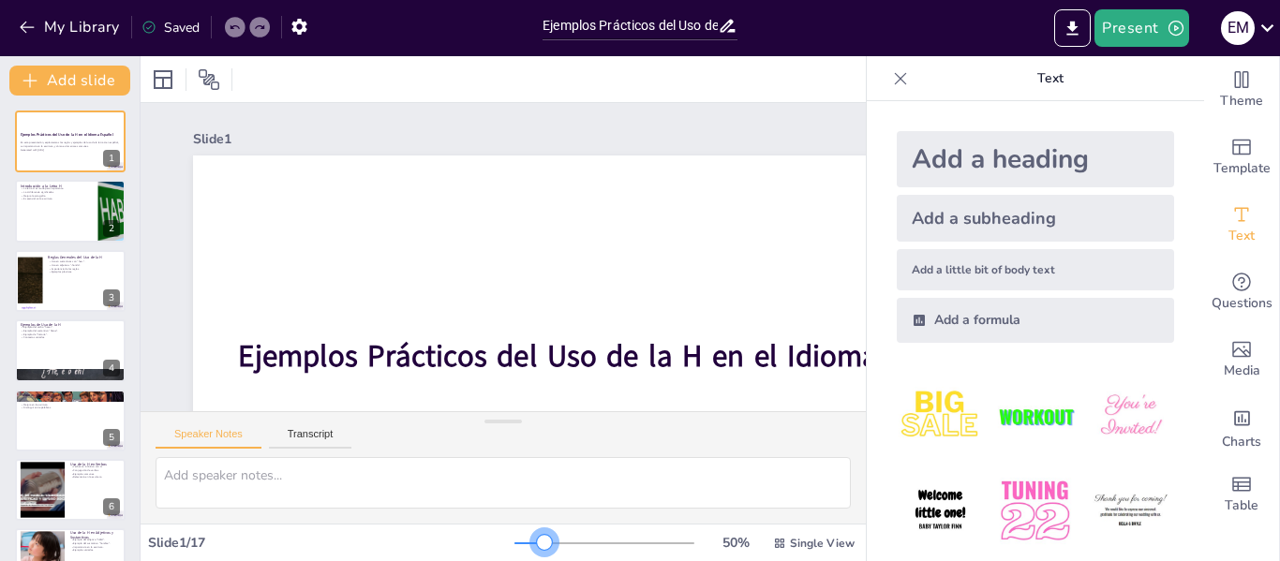
checkbox input "true"
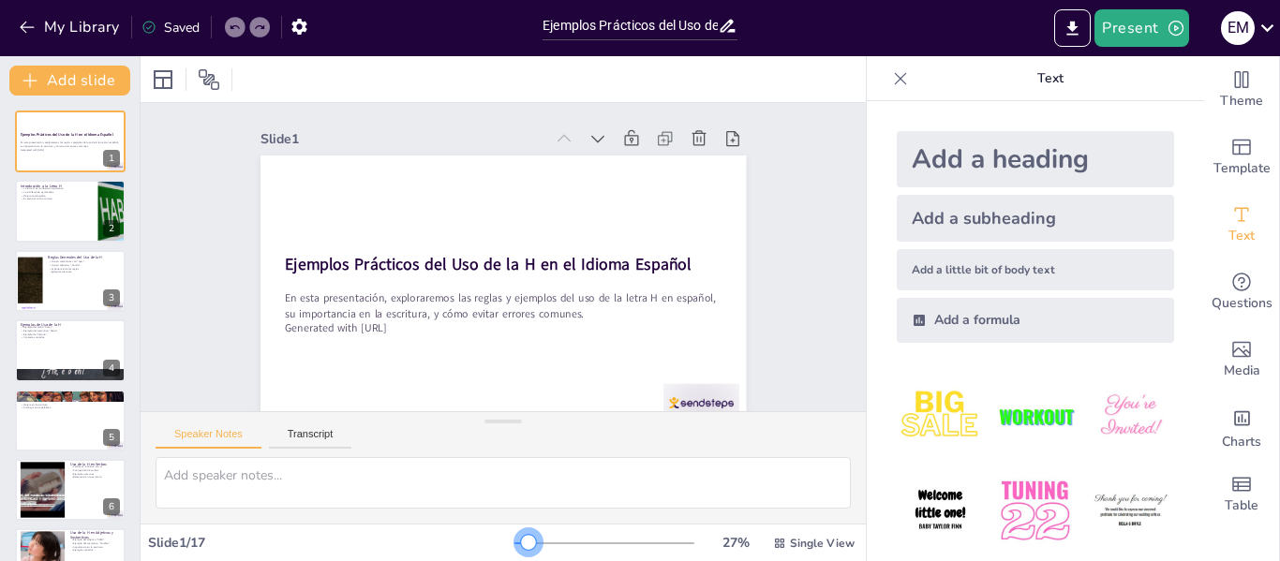
checkbox input "true"
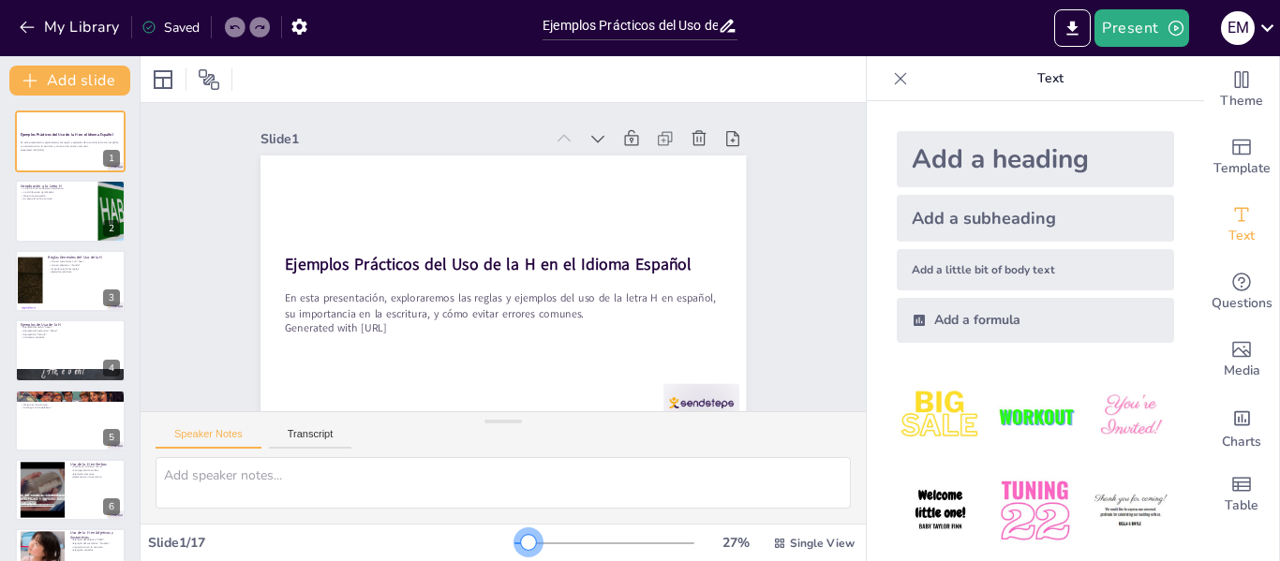
checkbox input "true"
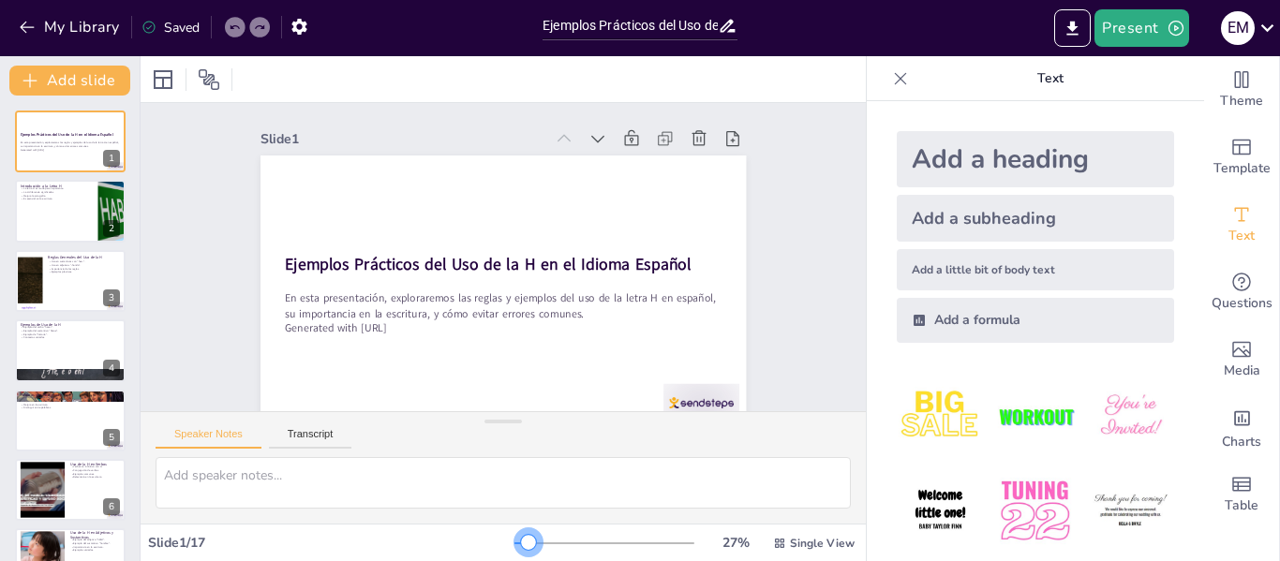
checkbox input "true"
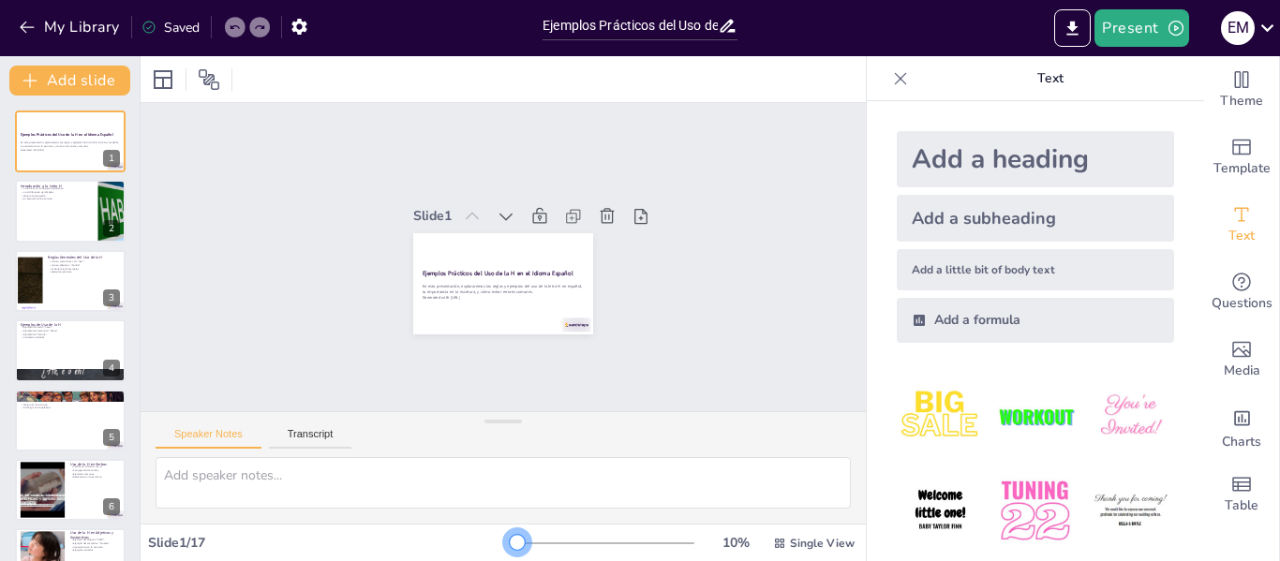
checkbox input "true"
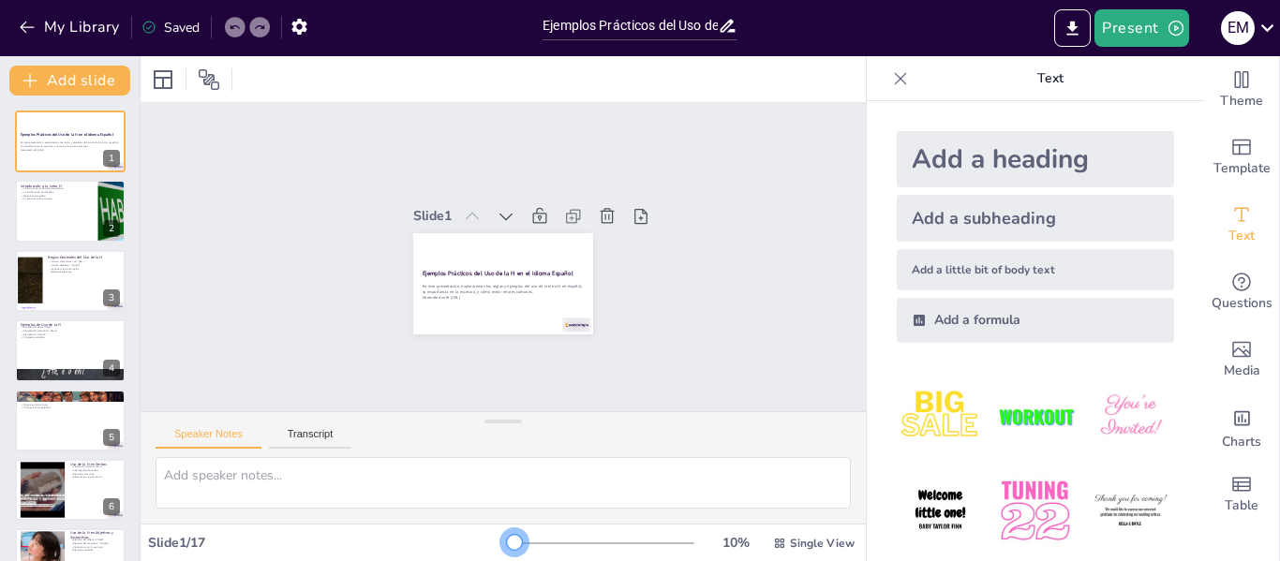
checkbox input "true"
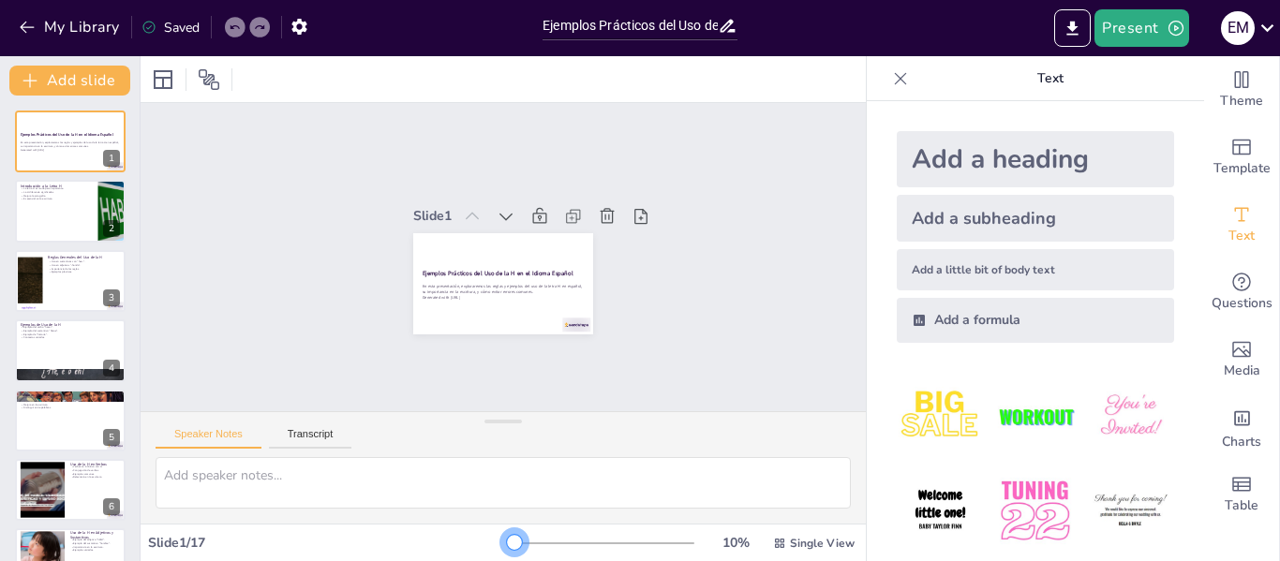
checkbox input "true"
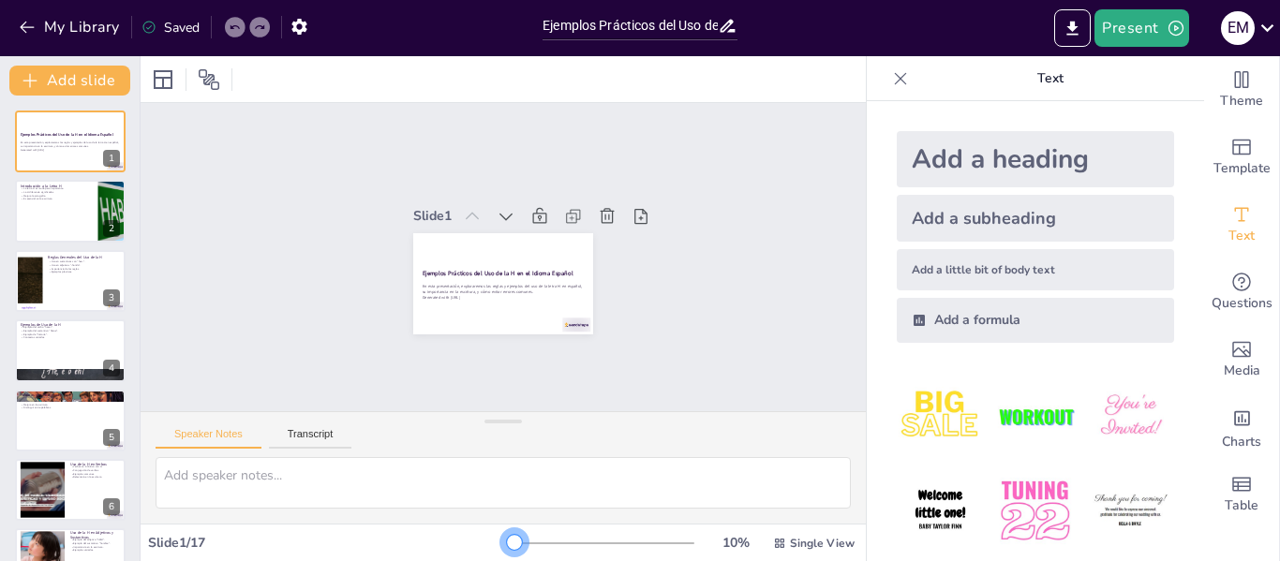
checkbox input "true"
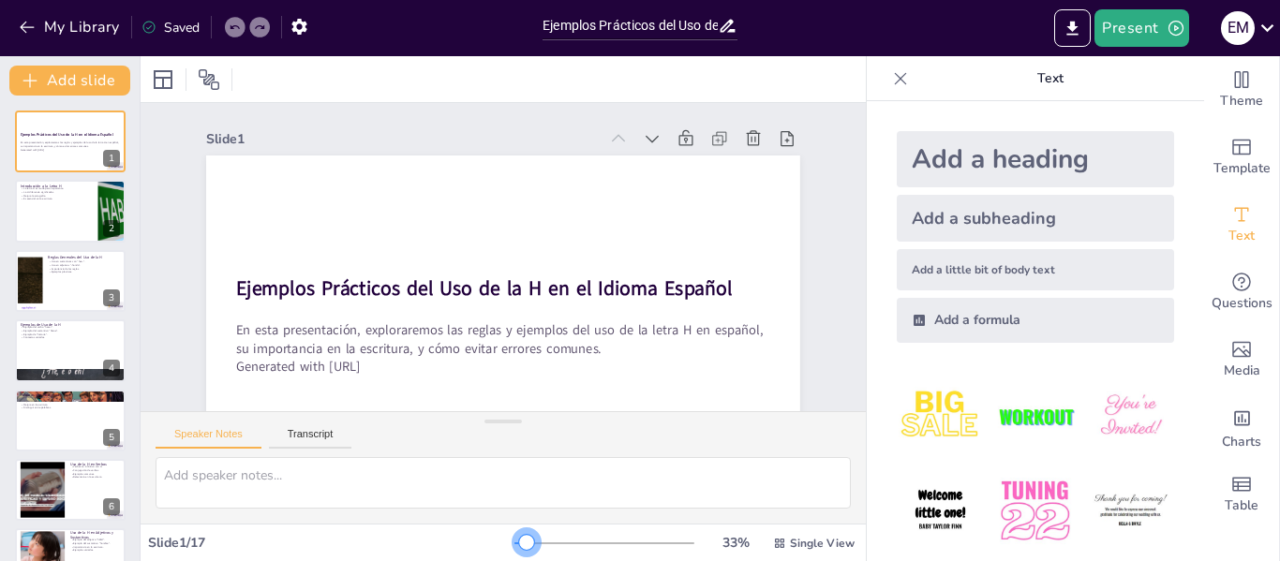
checkbox input "true"
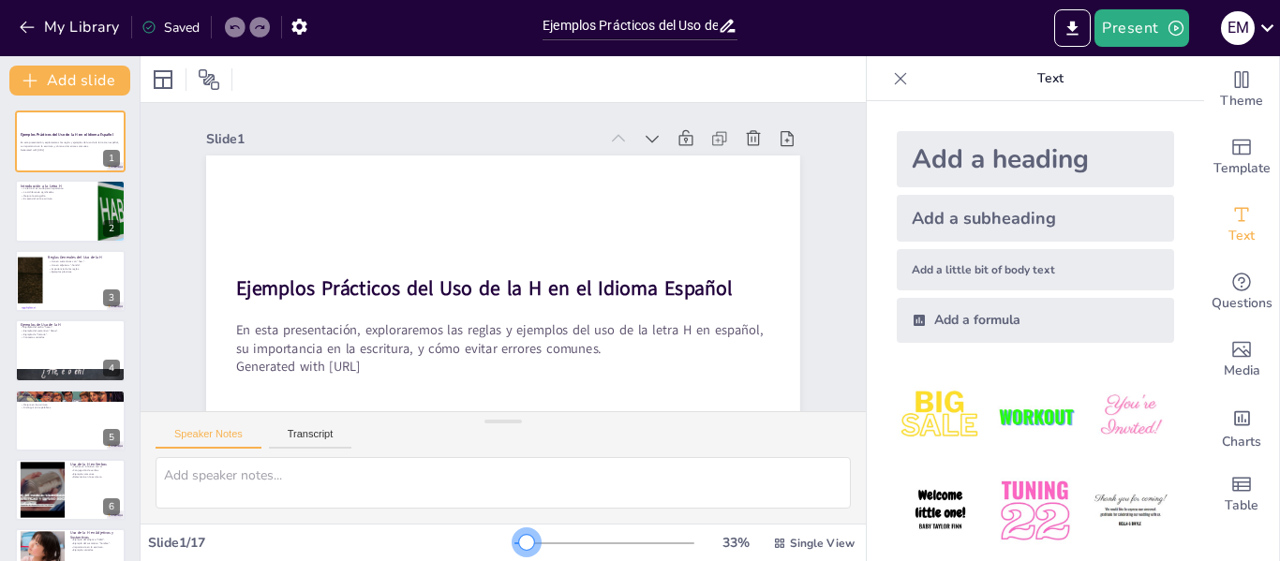
checkbox input "true"
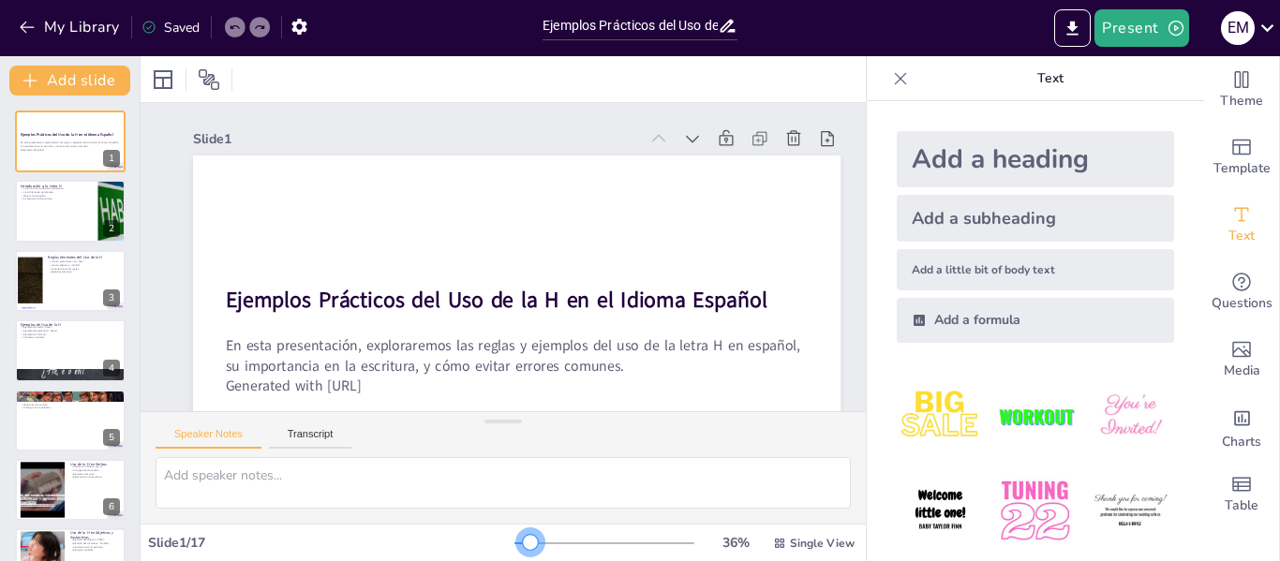
checkbox input "true"
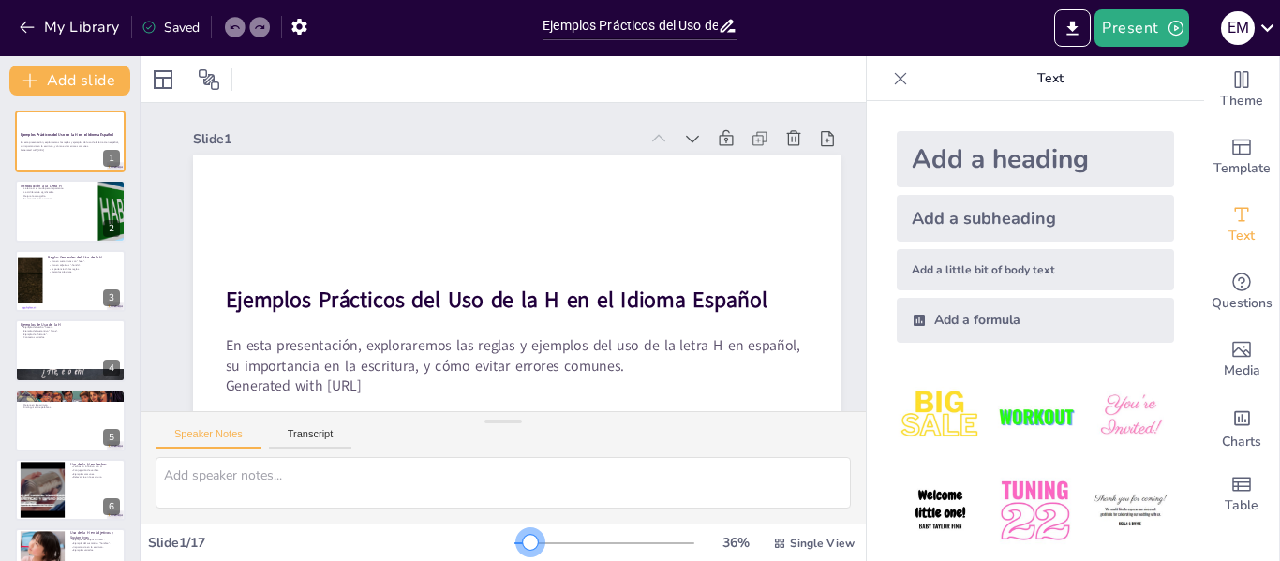
checkbox input "true"
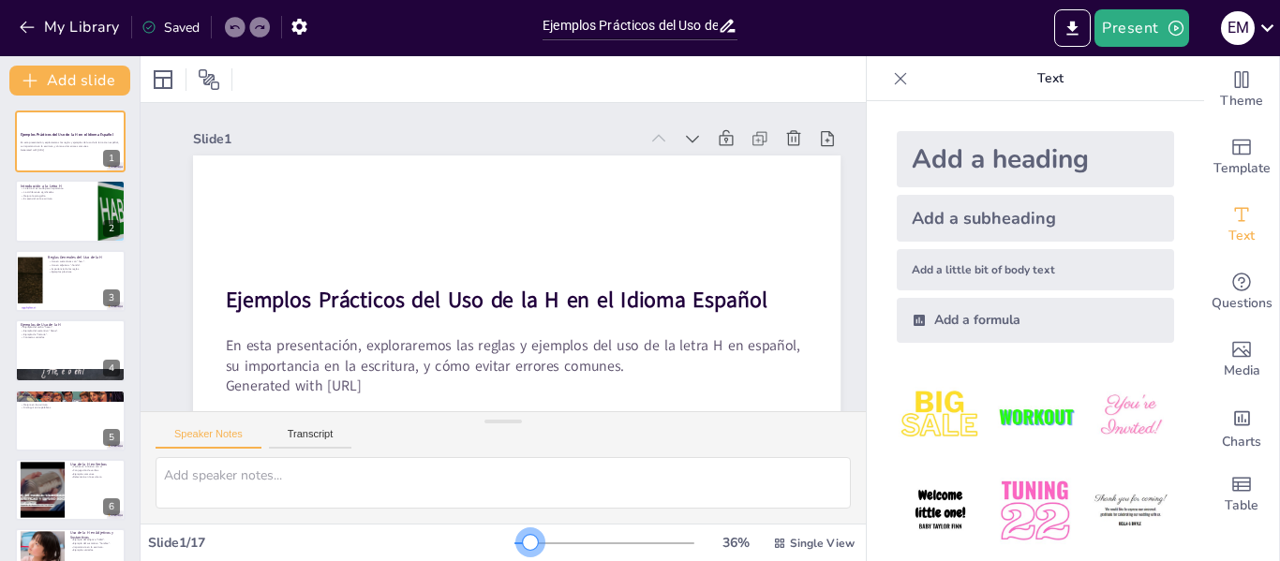
checkbox input "true"
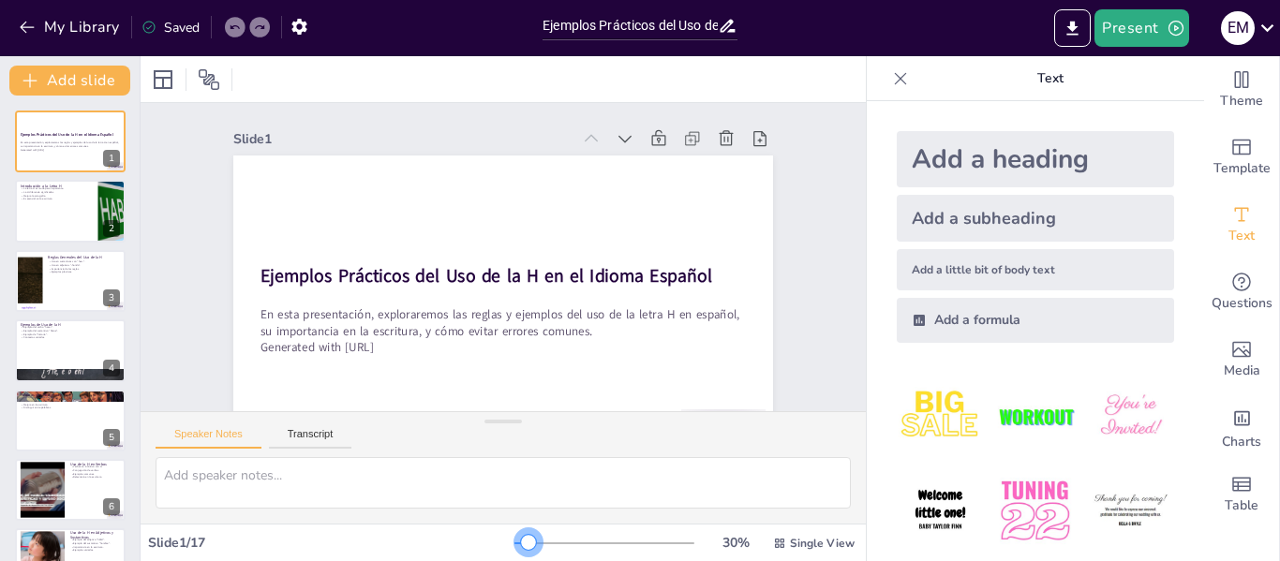
checkbox input "true"
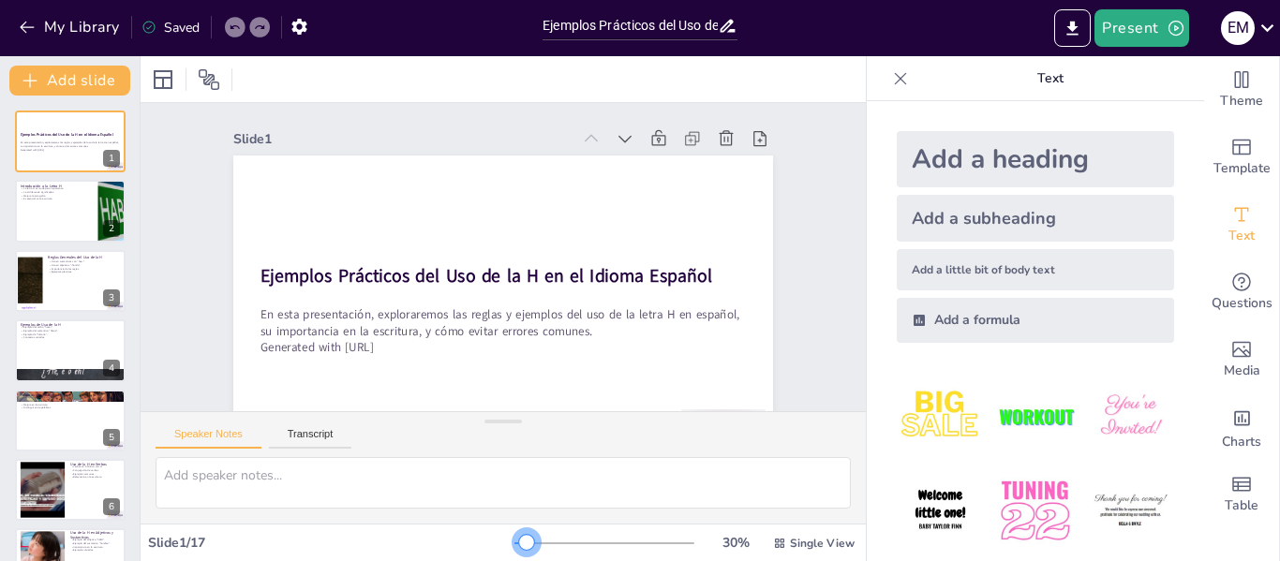
checkbox input "true"
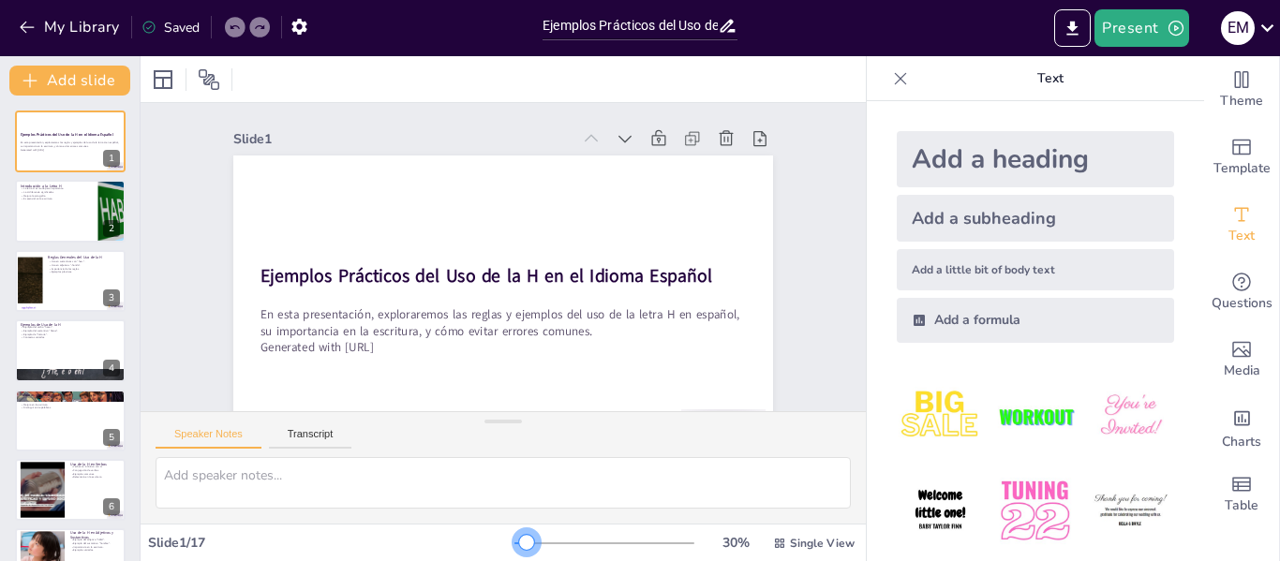
checkbox input "true"
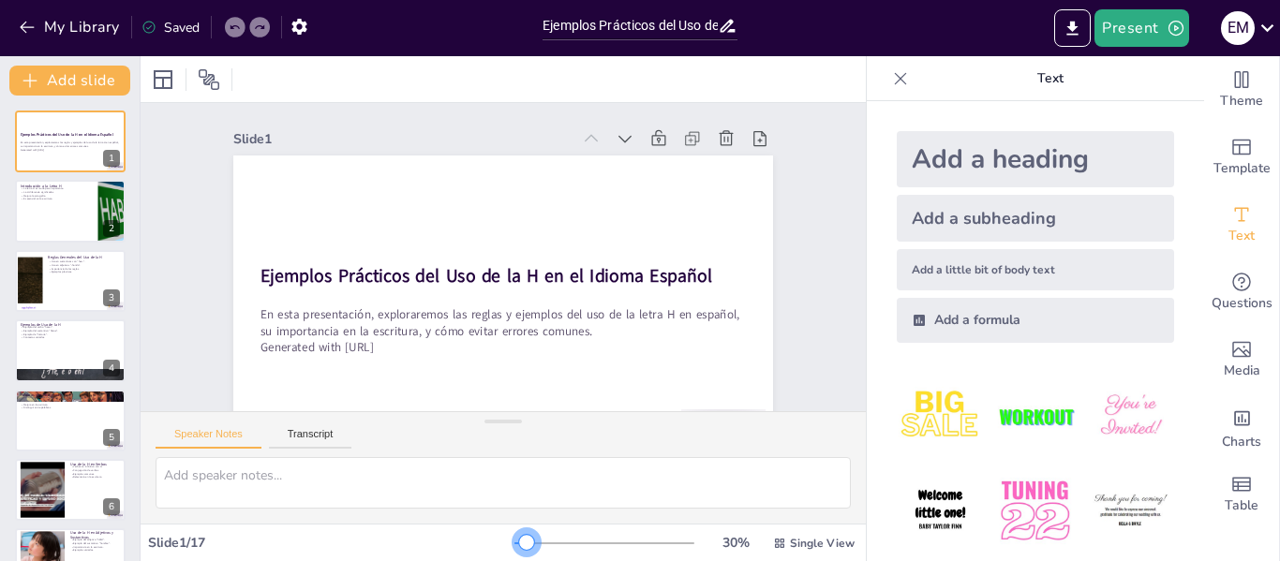
checkbox input "true"
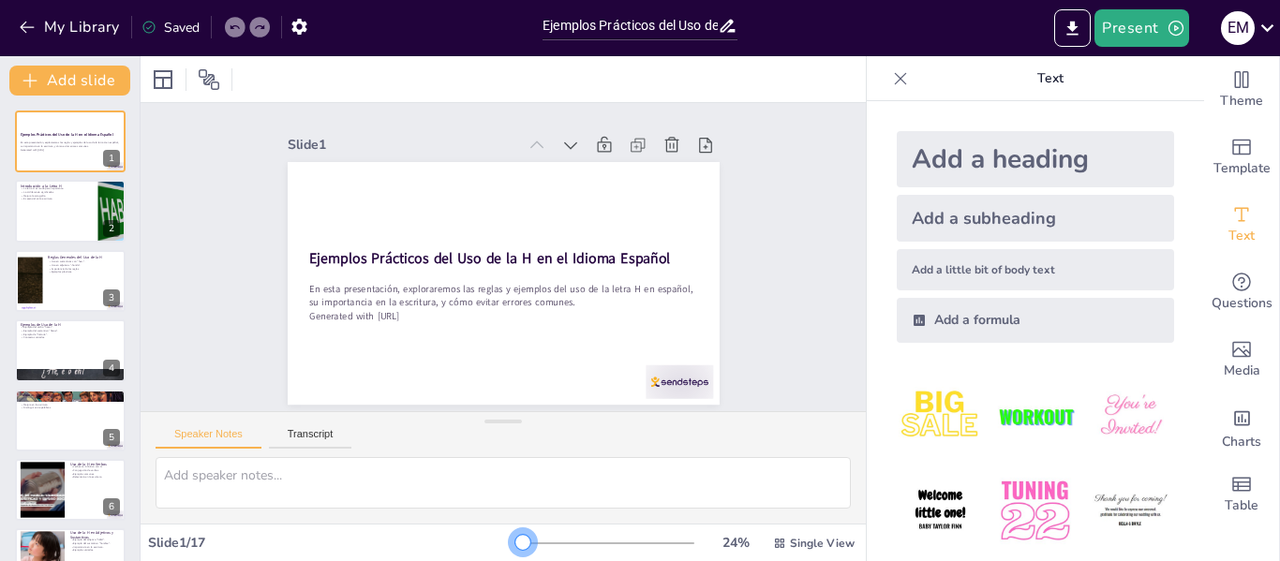
click at [516, 539] on div at bounding box center [523, 542] width 15 height 15
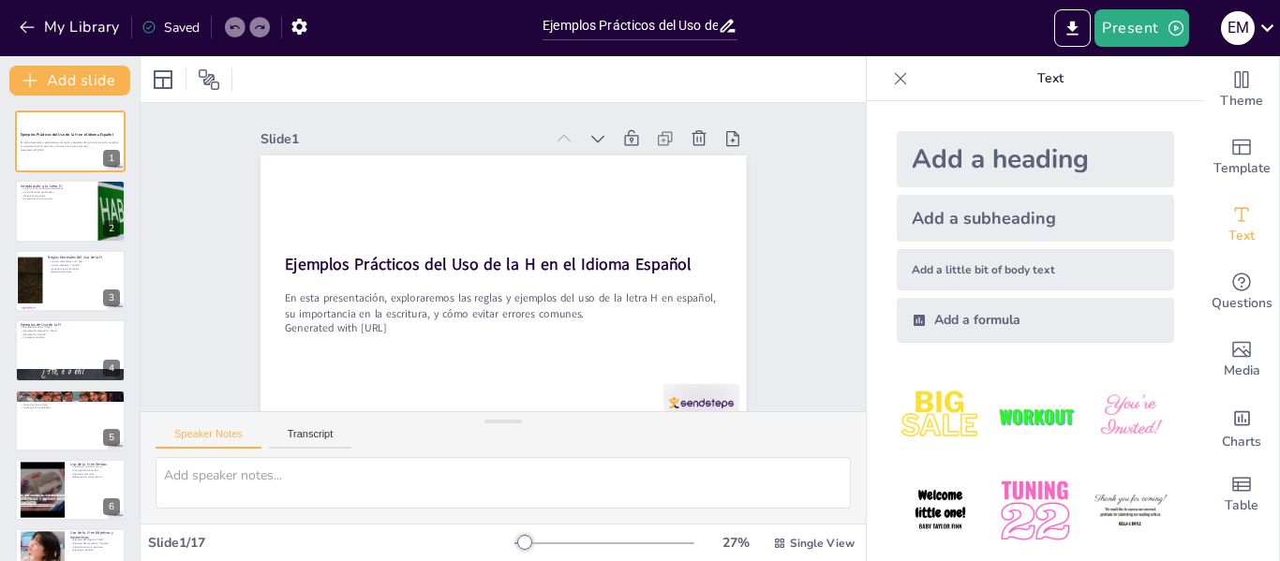
click at [891, 76] on icon at bounding box center [900, 78] width 19 height 19
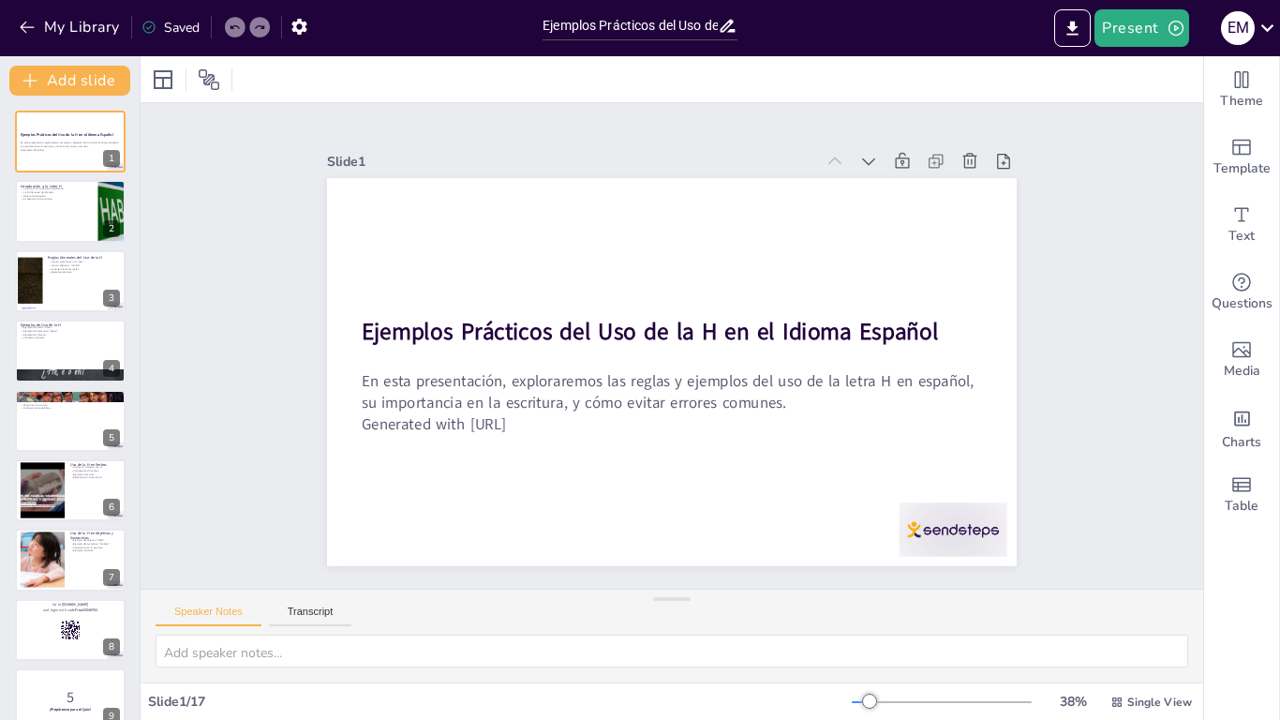
drag, startPoint x: 668, startPoint y: 580, endPoint x: 660, endPoint y: 719, distance: 139.0
click at [660, 719] on div "Slide 1 Ejemplos Prácticos del Uso de la H en el Idioma Español En esta present…" at bounding box center [672, 388] width 1063 height 664
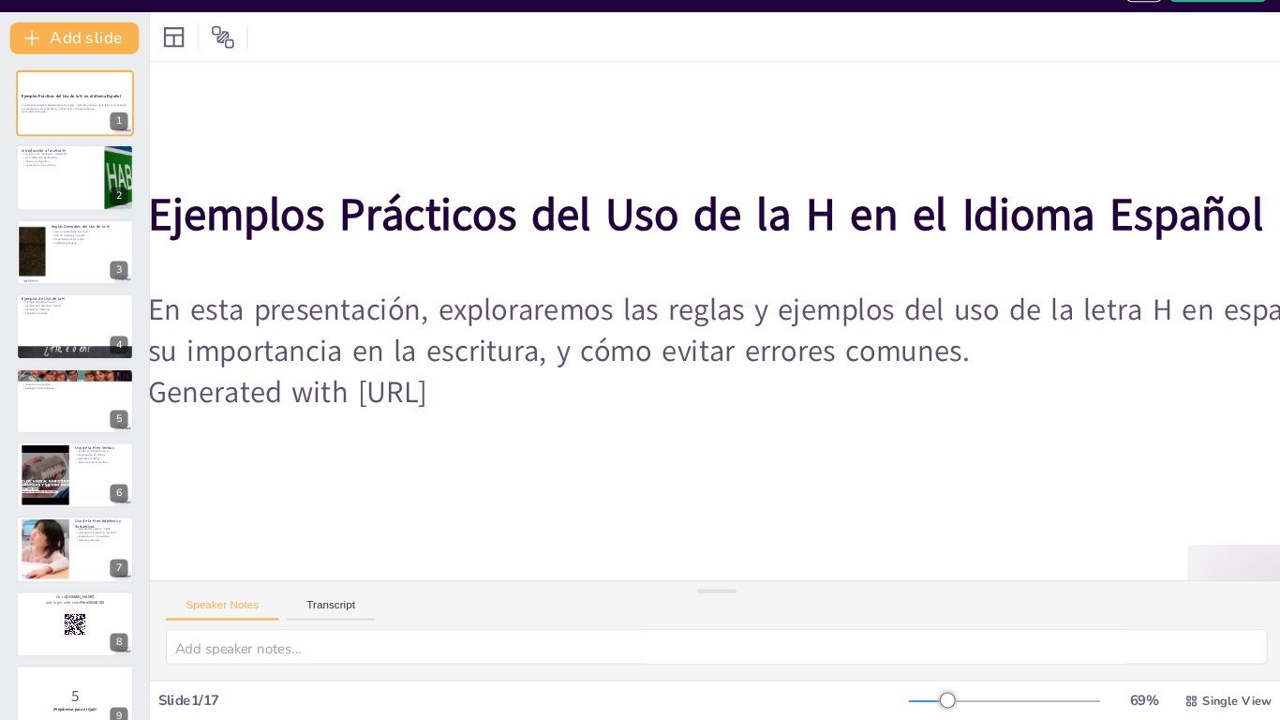
scroll to position [0, 114]
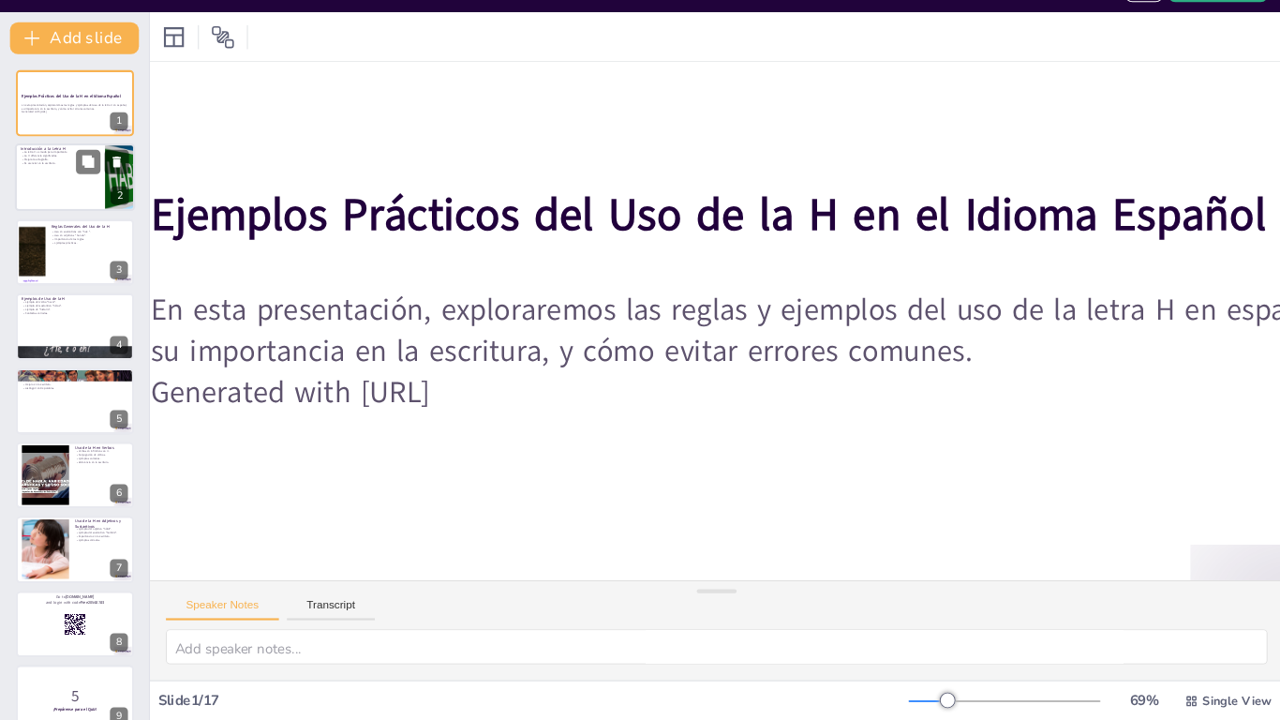
click at [54, 218] on div at bounding box center [70, 212] width 112 height 64
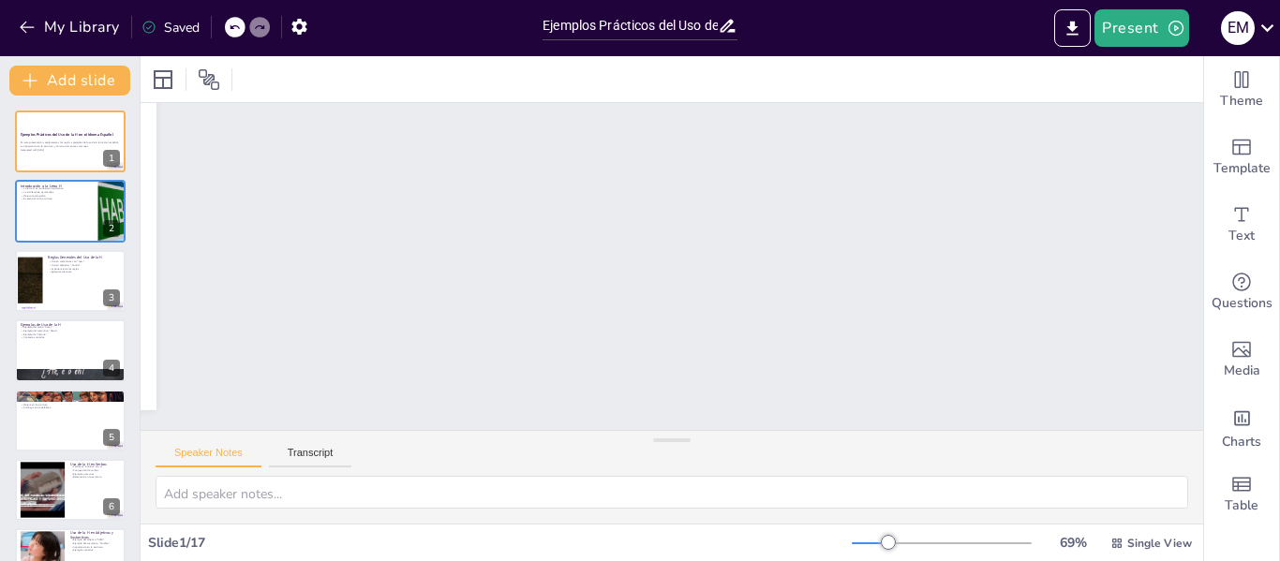
scroll to position [0, 0]
click at [59, 153] on div "En esta presentación, exploraremos las reglas y ejemplos del uso de la letra H …" at bounding box center [70, 146] width 101 height 13
click at [85, 207] on button at bounding box center [82, 197] width 22 height 22
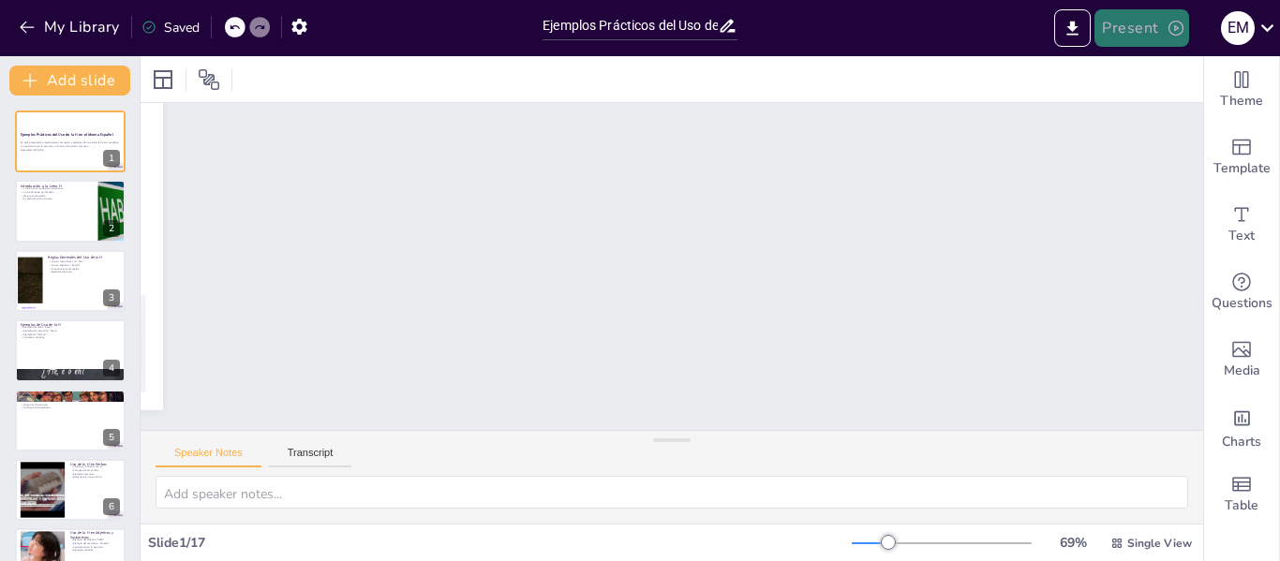
click at [1160, 34] on button "Present" at bounding box center [1142, 27] width 94 height 37
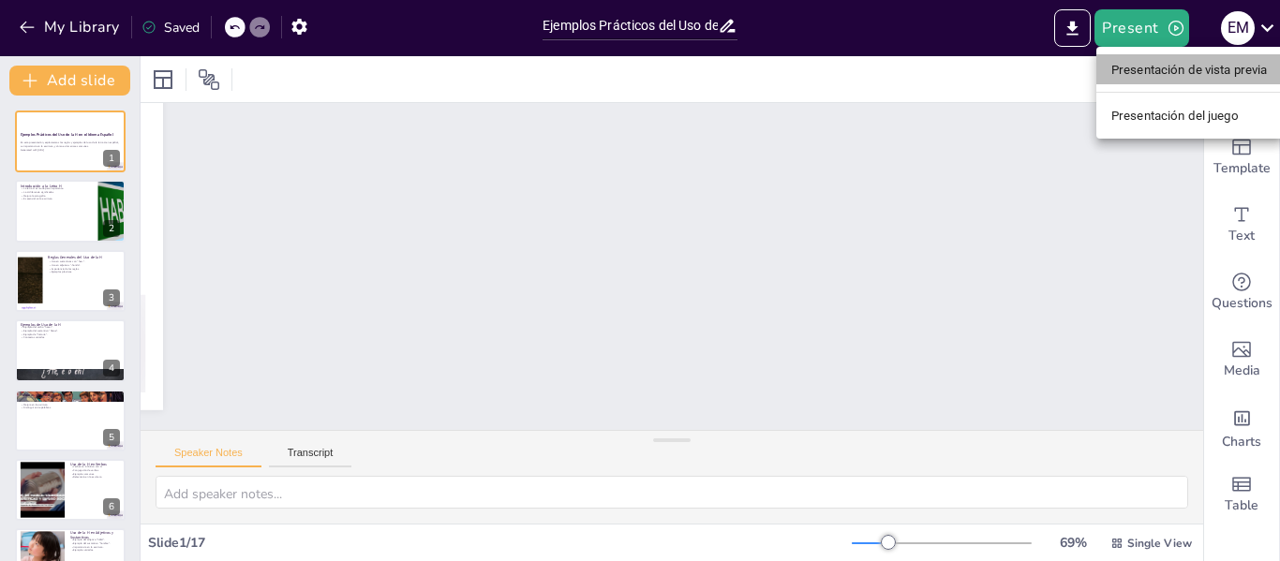
click at [1156, 66] on font "Presentación de vista previa" at bounding box center [1190, 70] width 157 height 14
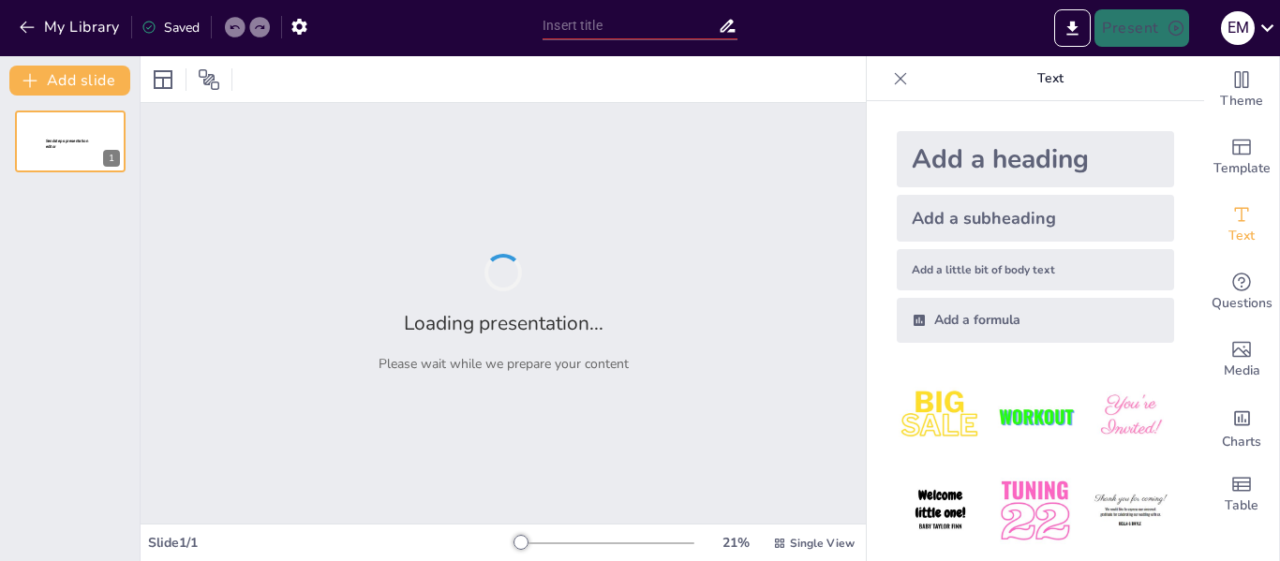
type input "Ejemplos Prácticos del Uso de la H en el Idioma Español"
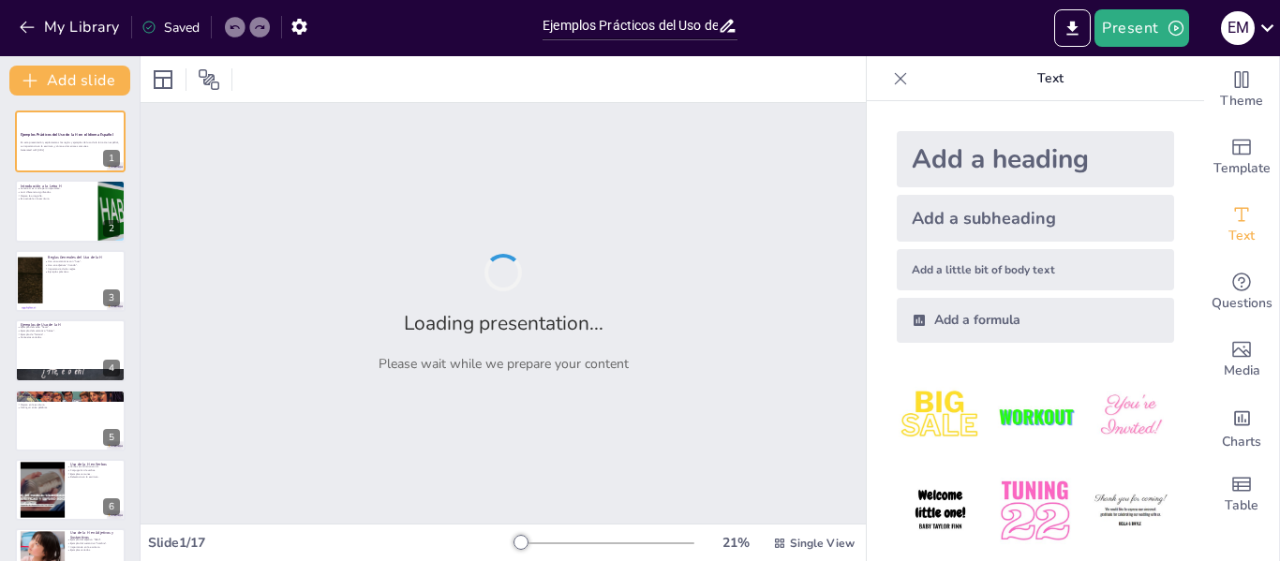
checkbox input "true"
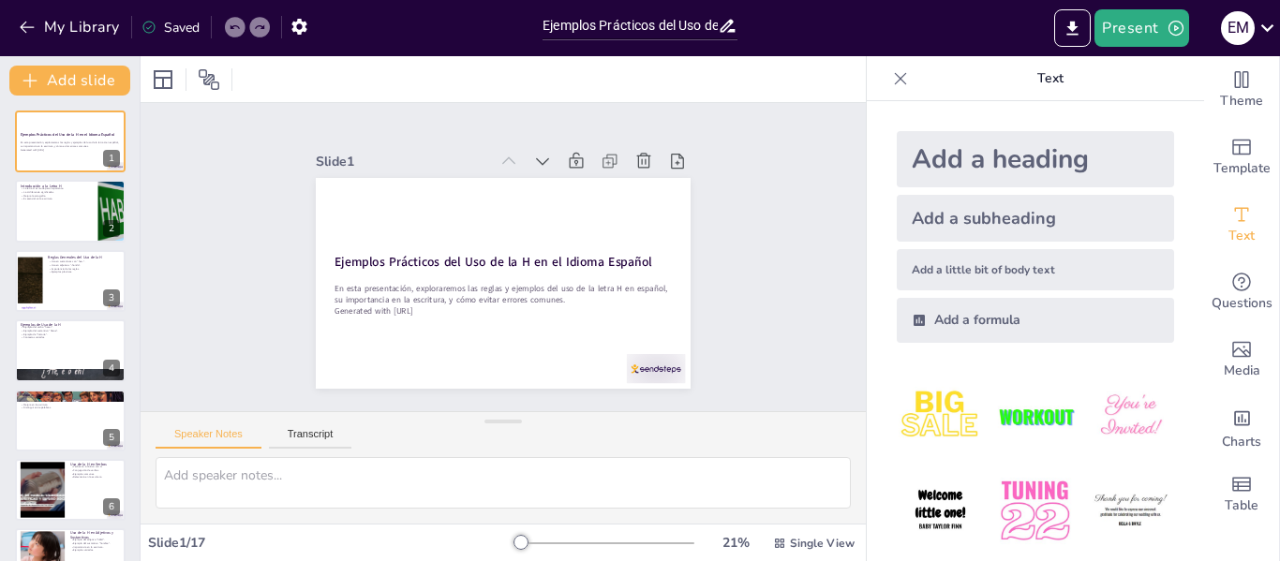
checkbox input "true"
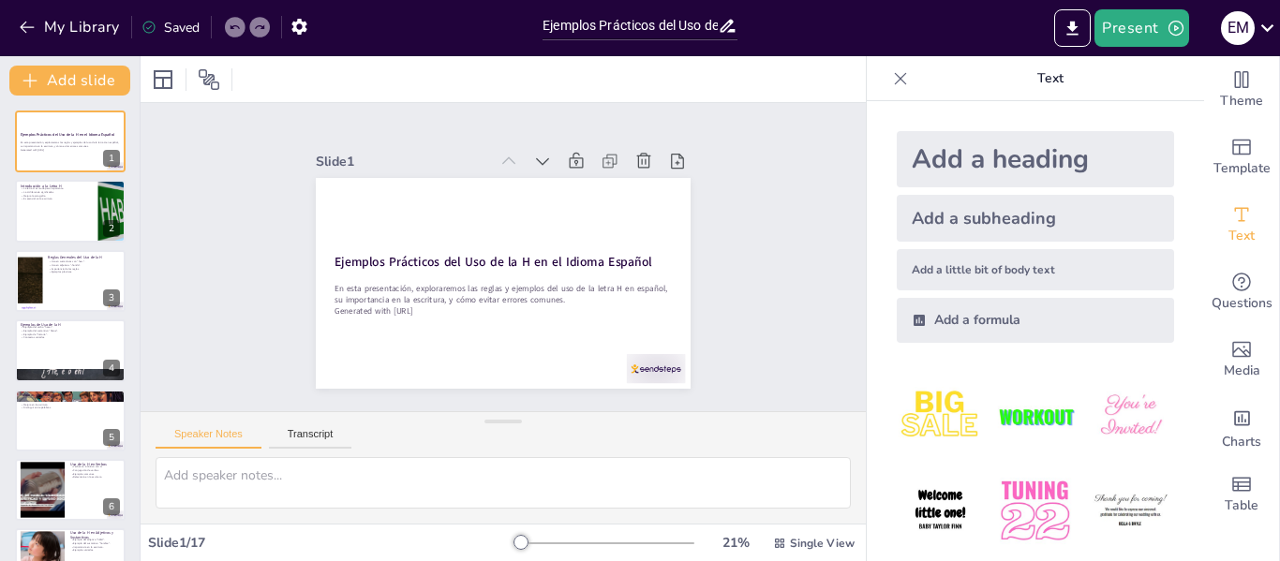
checkbox input "true"
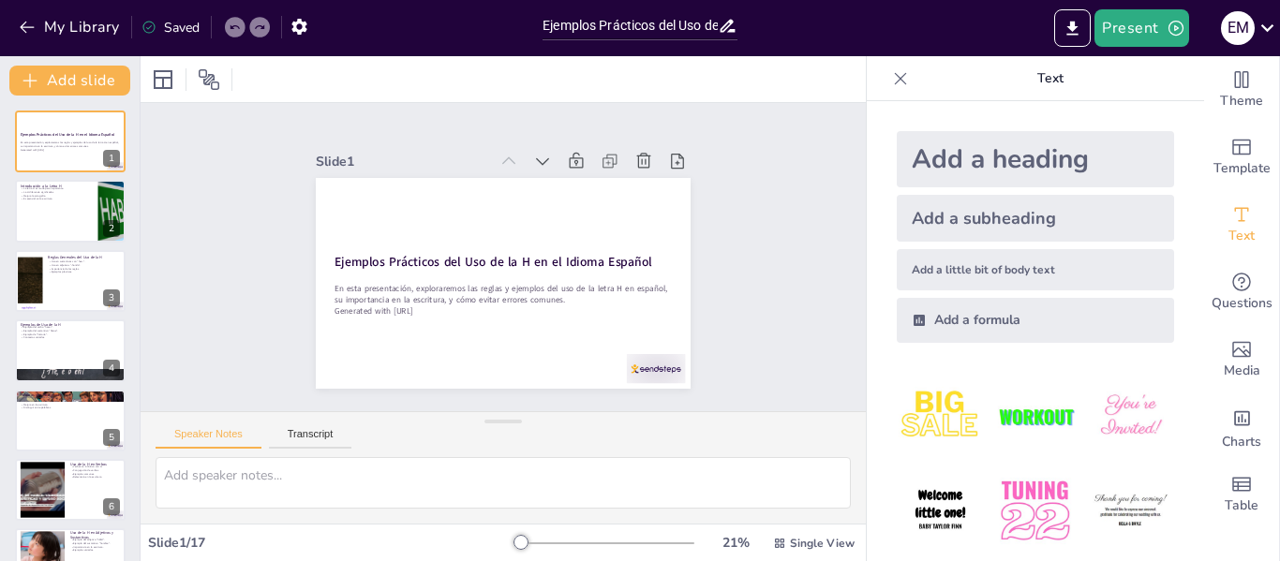
checkbox input "true"
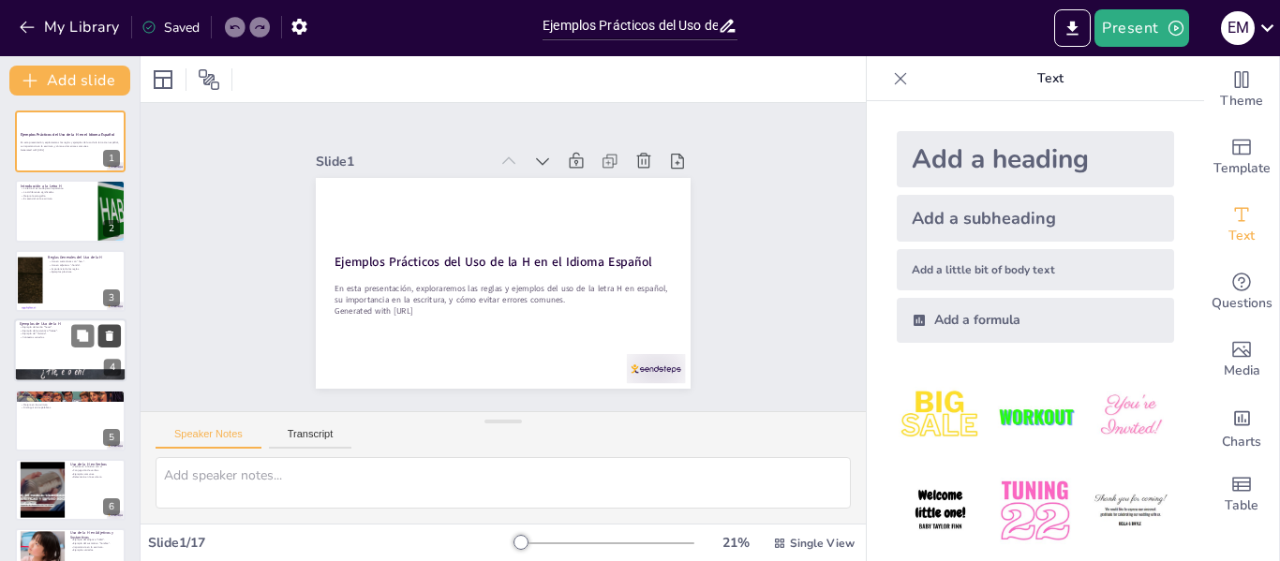
checkbox input "true"
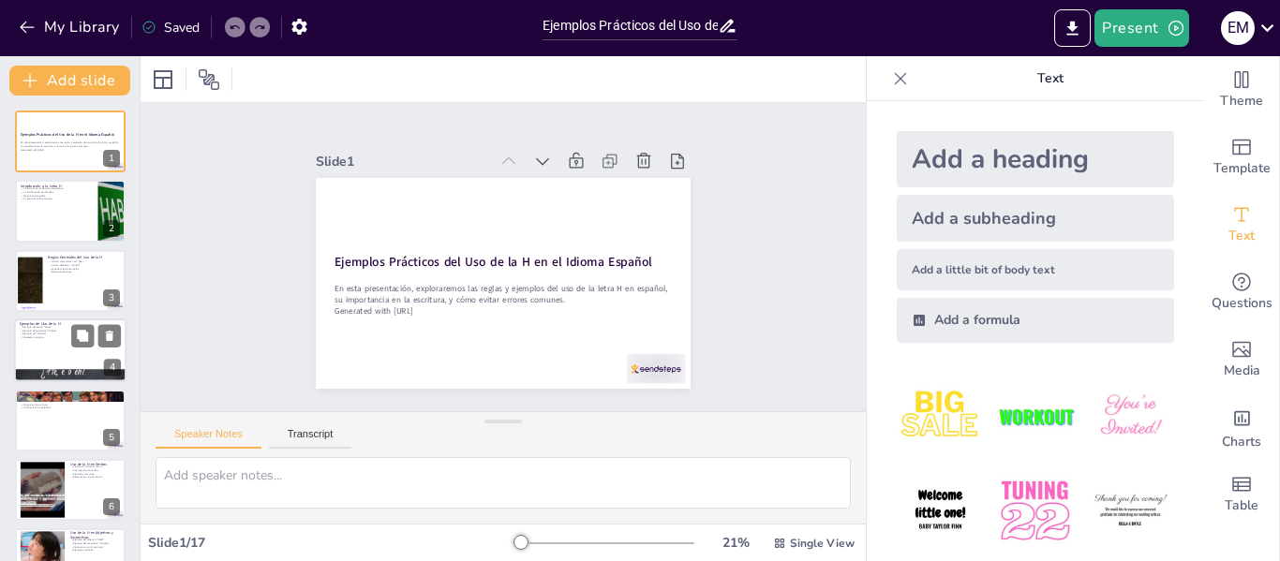
checkbox input "true"
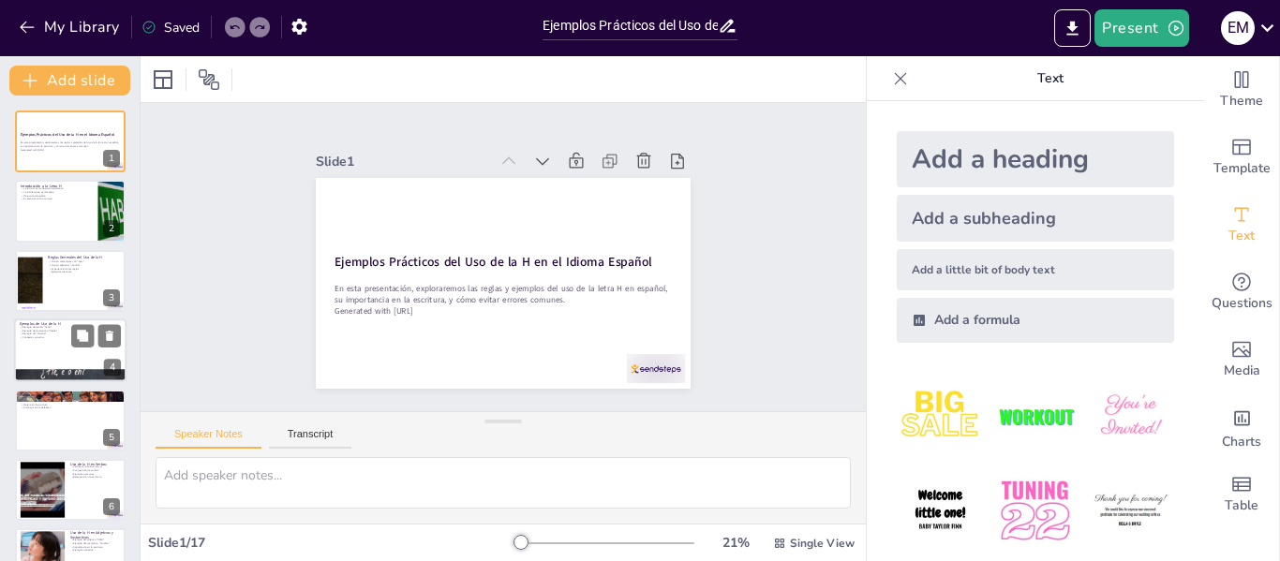
checkbox input "true"
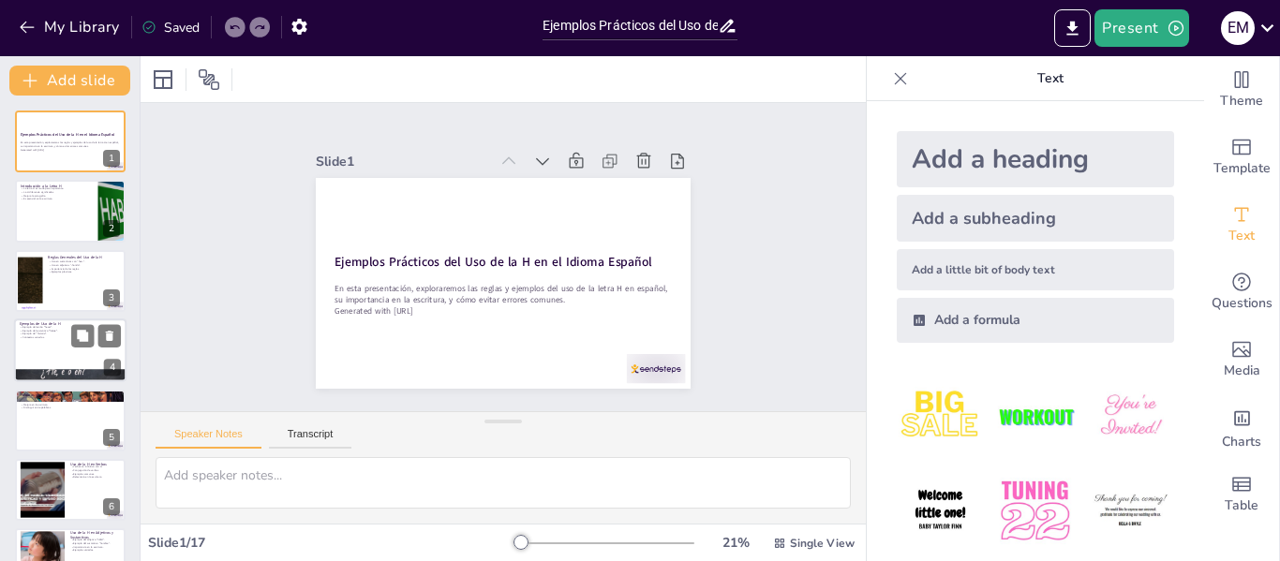
checkbox input "true"
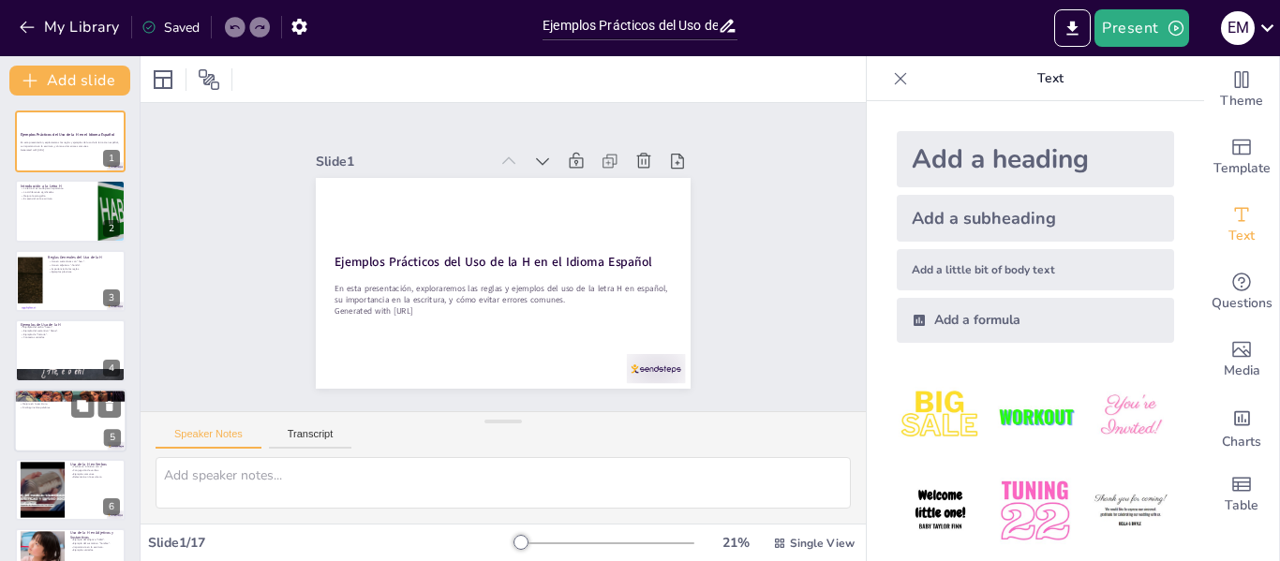
checkbox input "true"
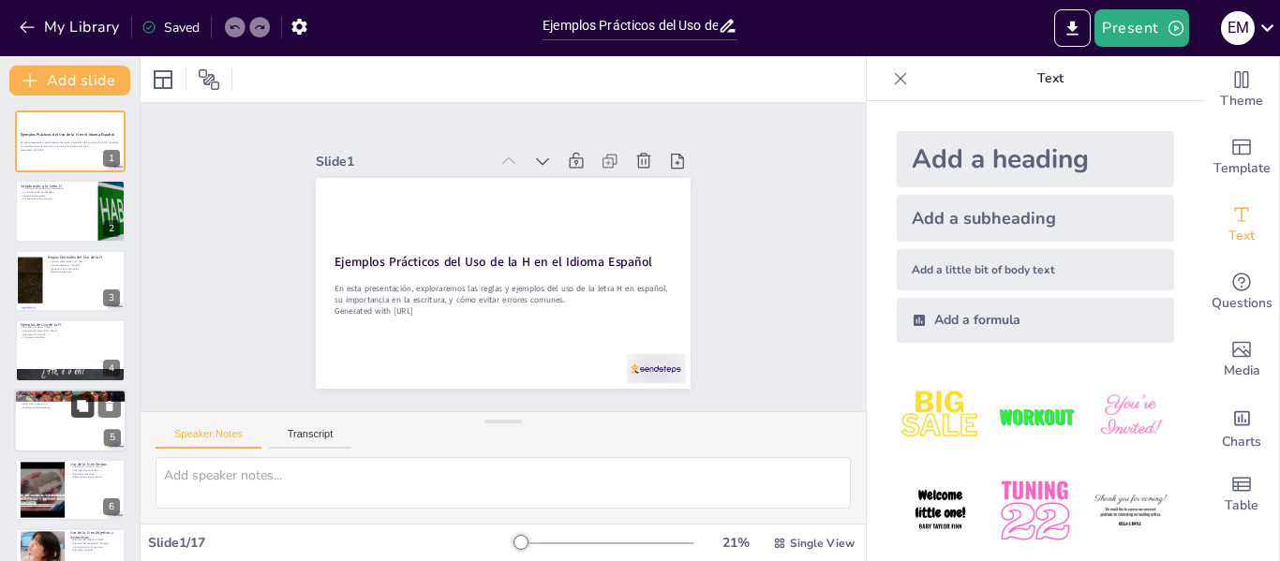
checkbox input "true"
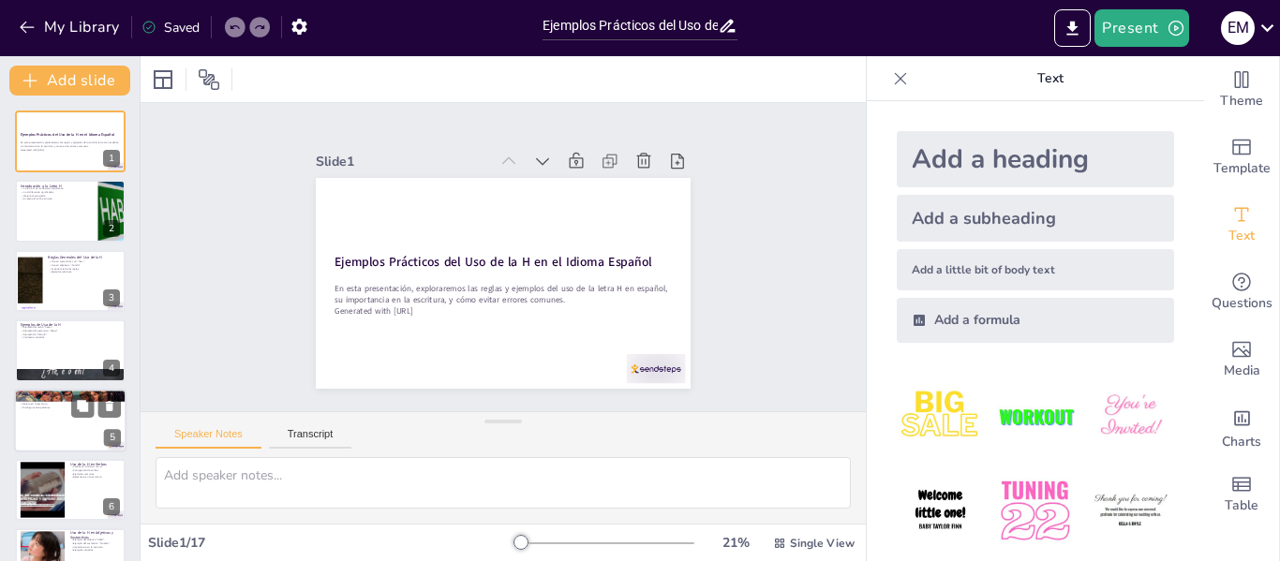
checkbox input "true"
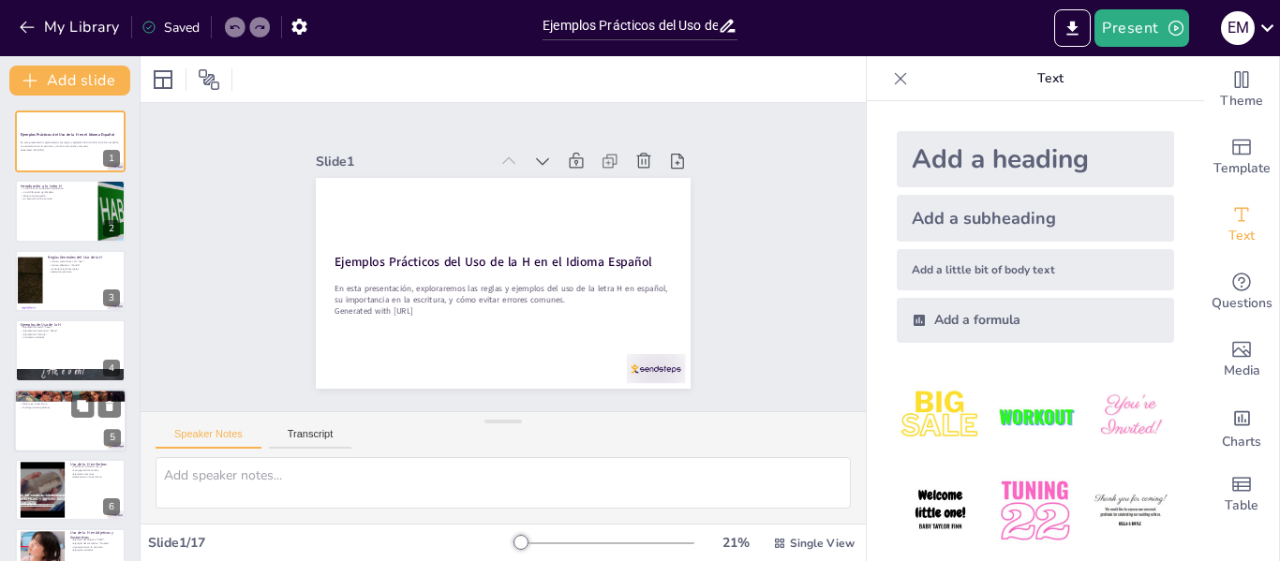
click at [37, 413] on div at bounding box center [70, 421] width 112 height 64
type textarea "Reconocer palabras que no llevan H ayuda a los estudiantes a evitar confusiones…"
checkbox input "true"
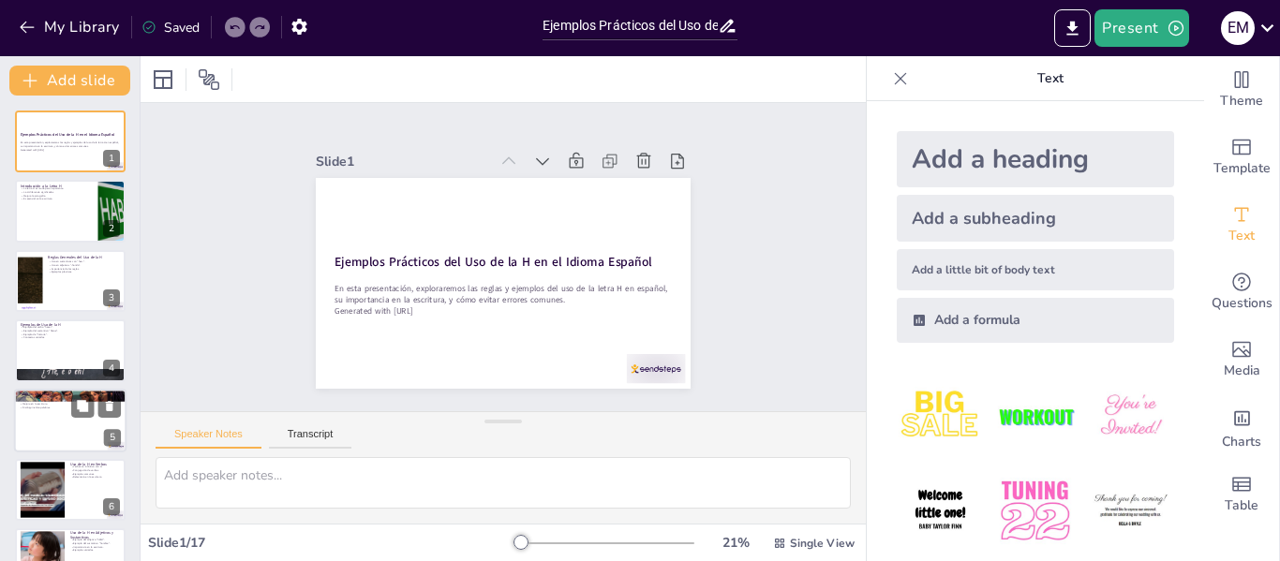
checkbox input "true"
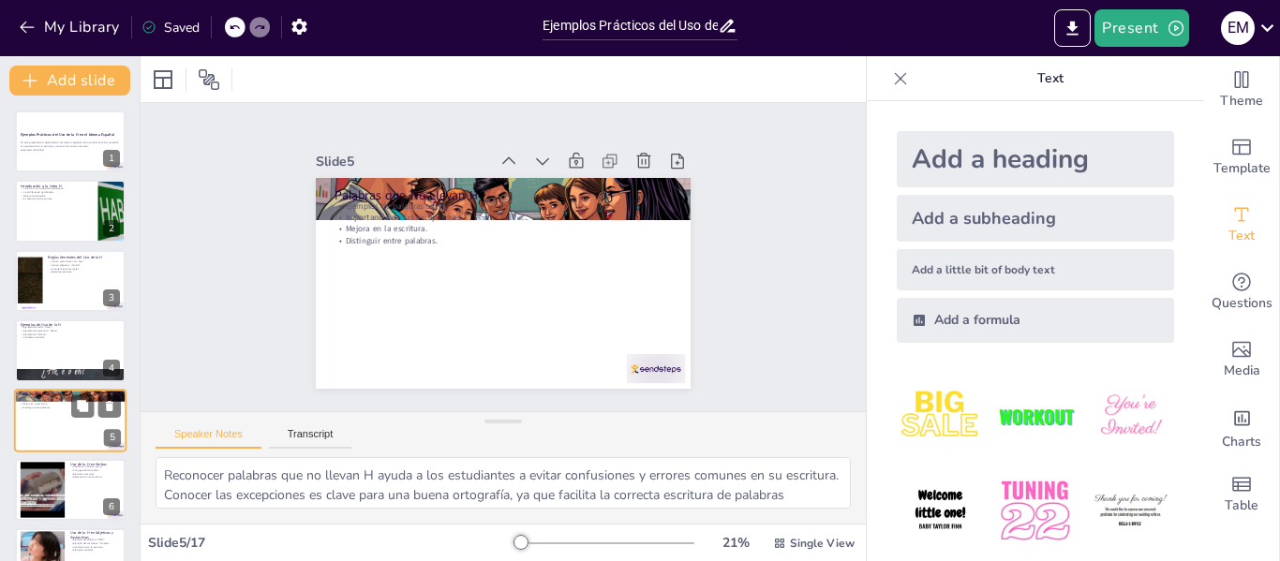
scroll to position [92, 0]
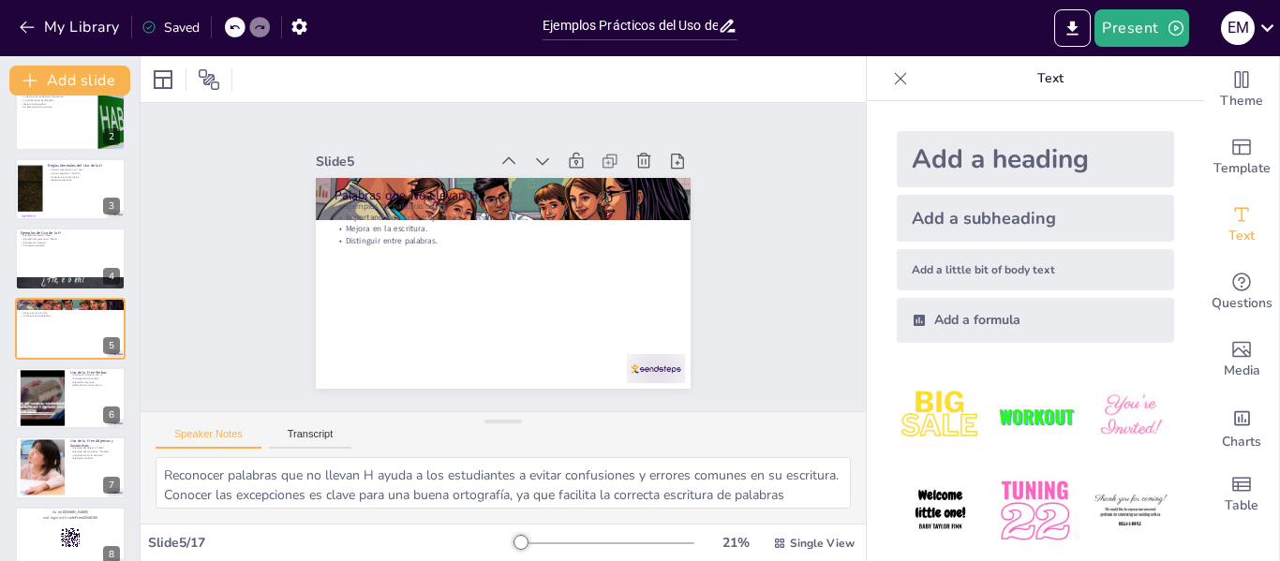
checkbox input "true"
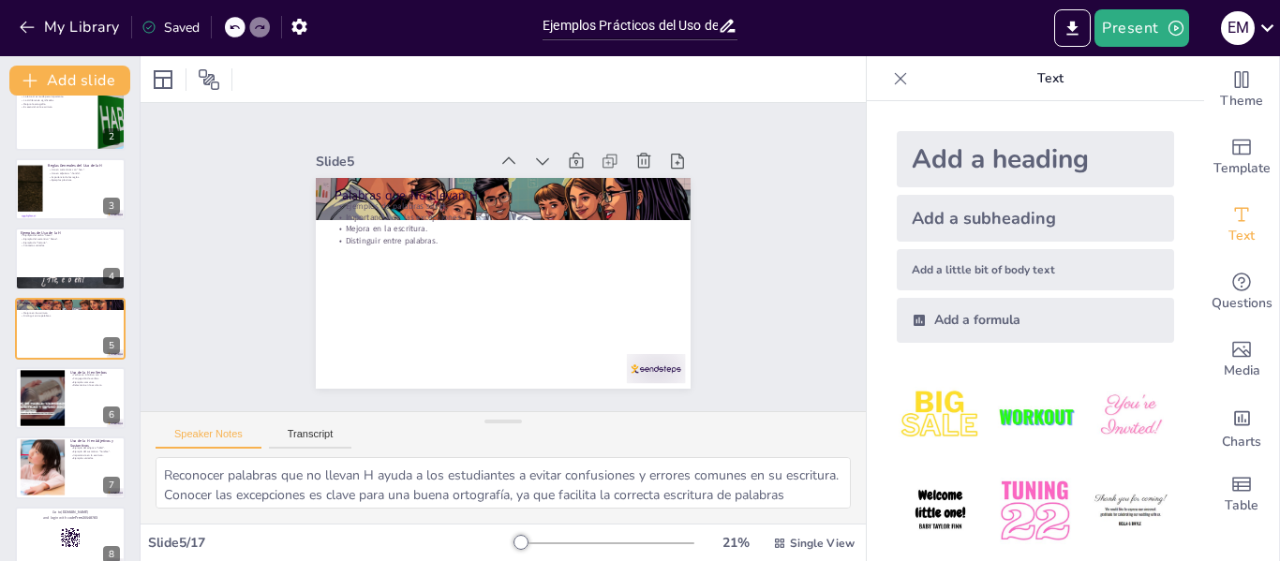
checkbox input "true"
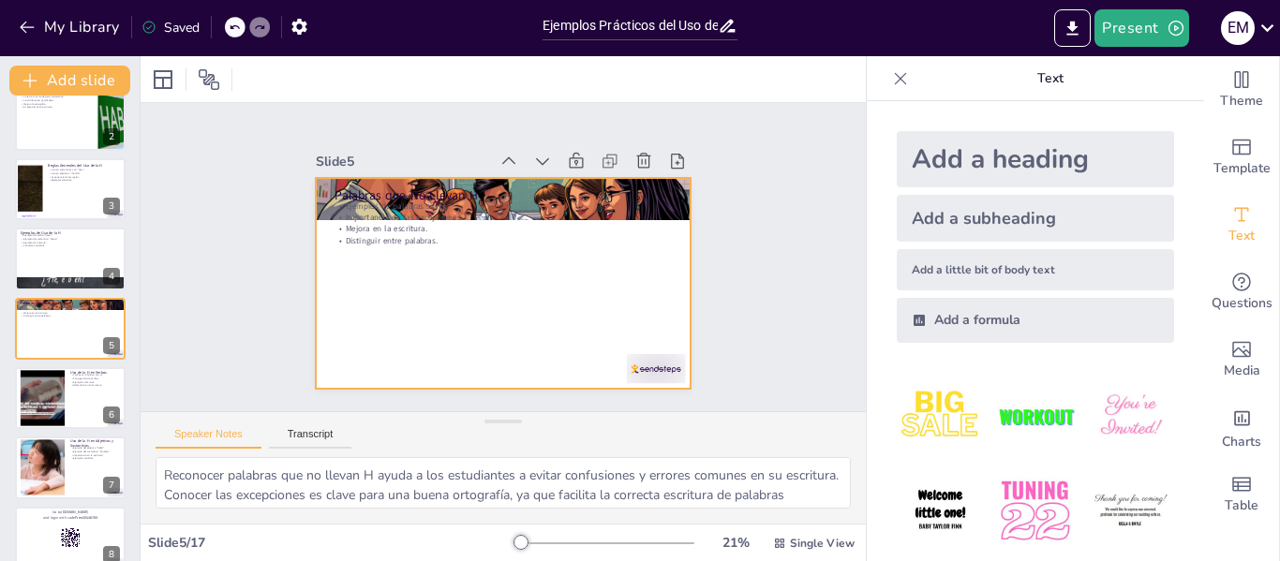
checkbox input "true"
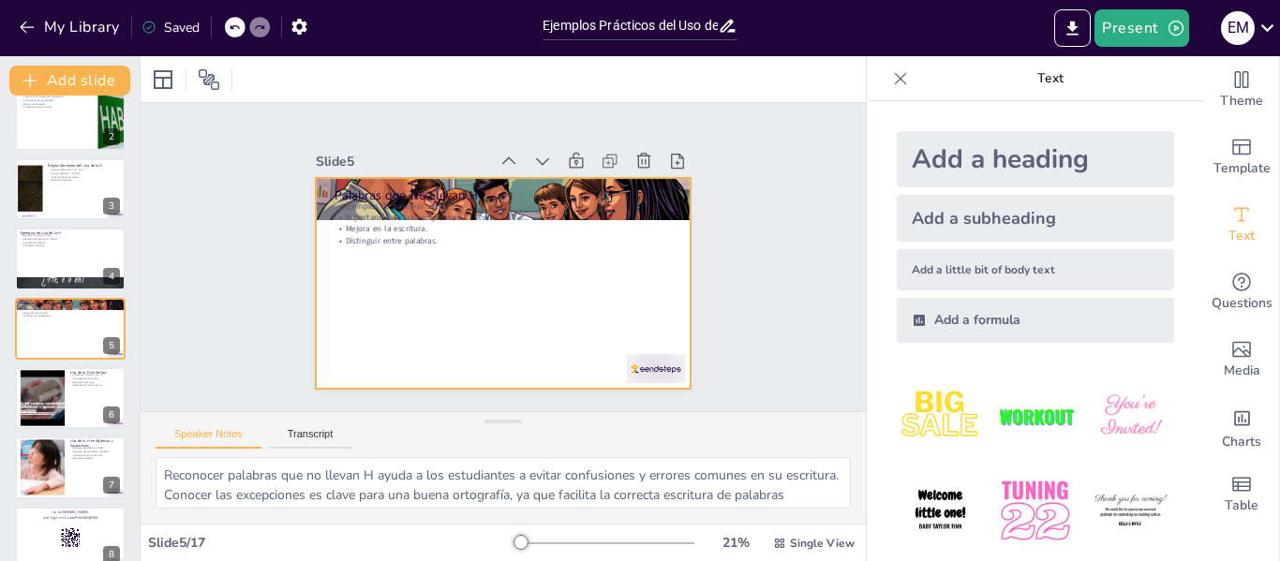
checkbox input "true"
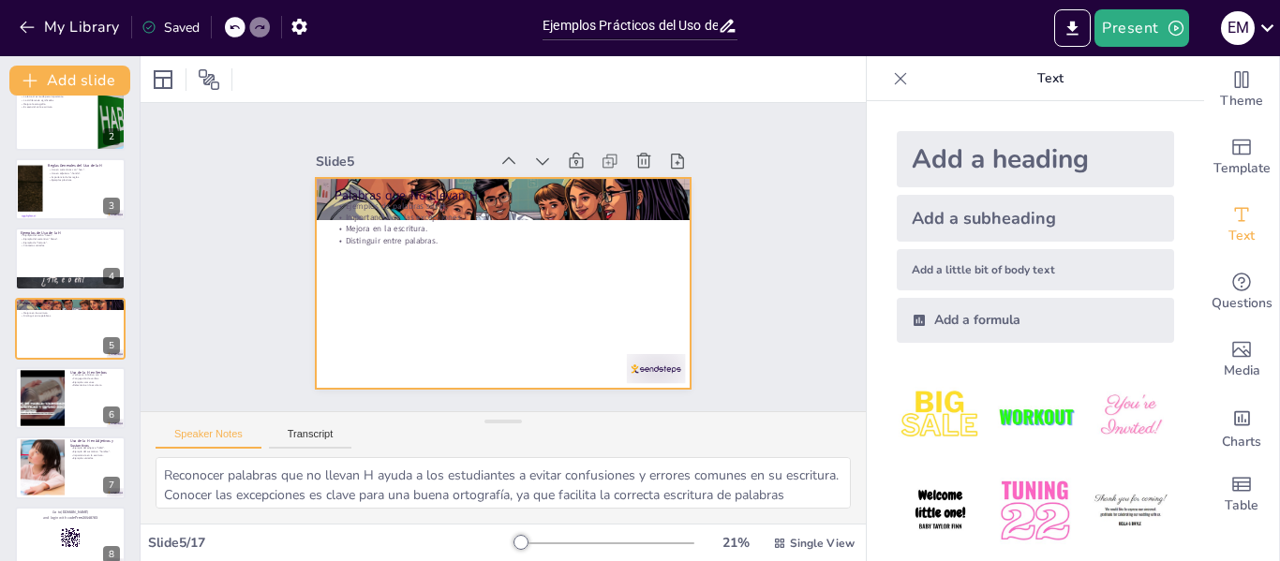
checkbox input "true"
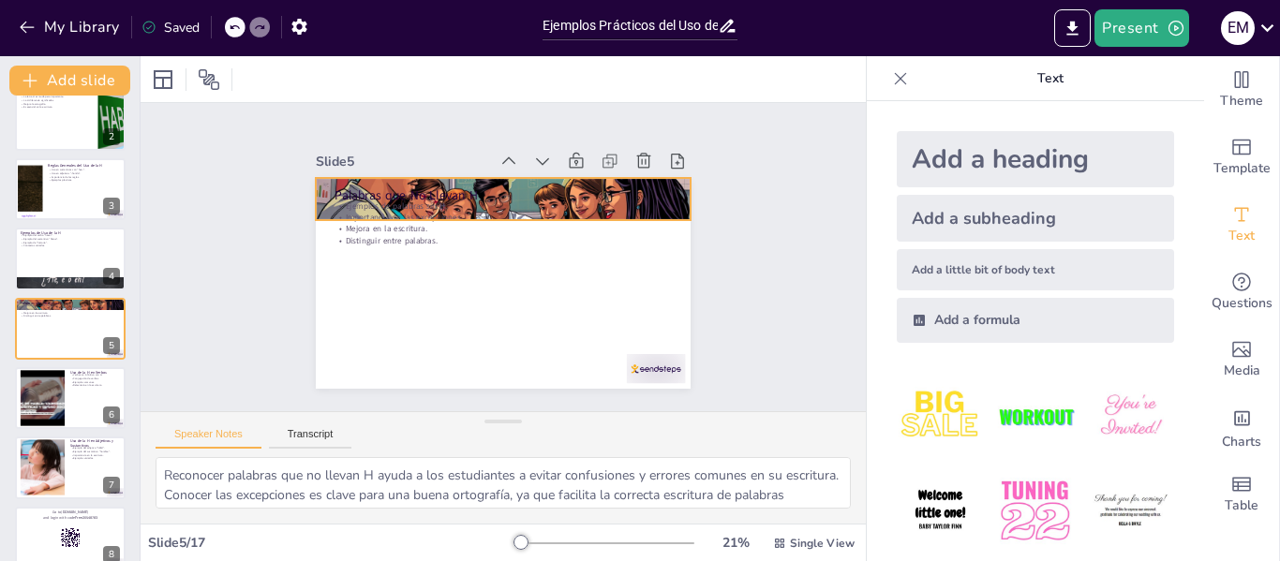
checkbox input "true"
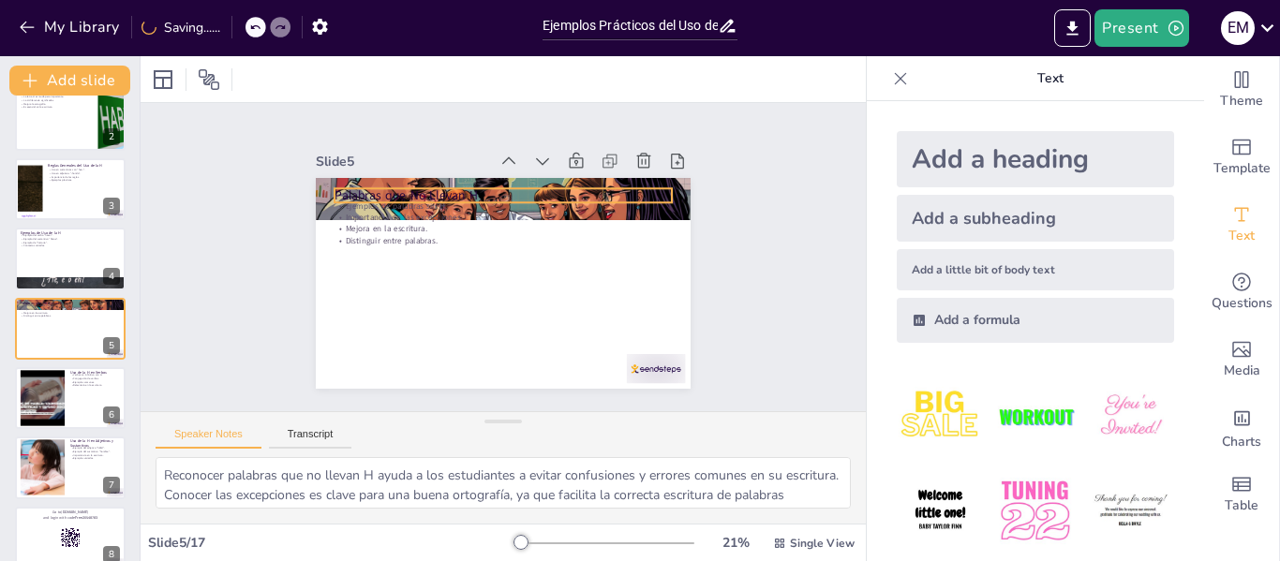
click at [335, 187] on p "Palabras que No Llevan H" at bounding box center [503, 196] width 337 height 18
checkbox input "true"
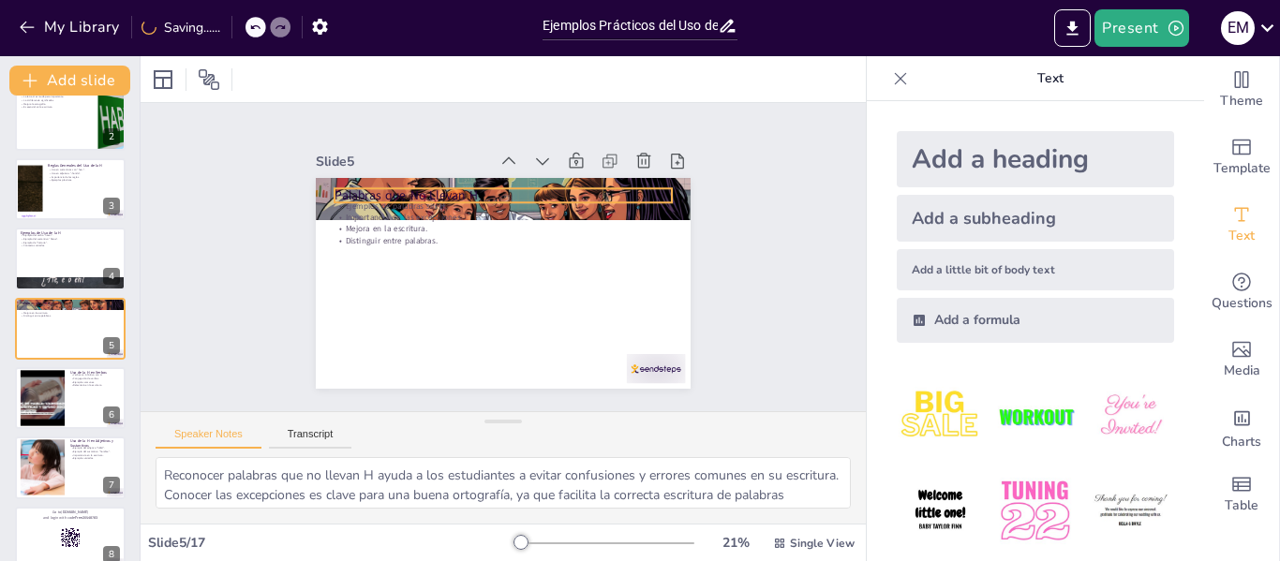
checkbox input "true"
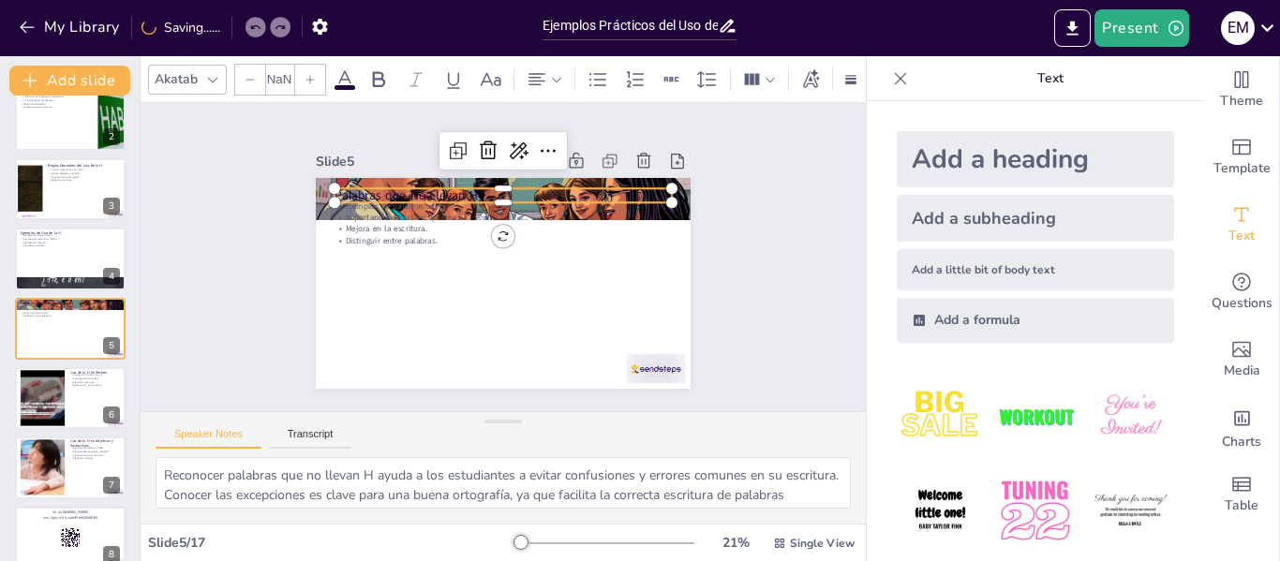
checkbox input "true"
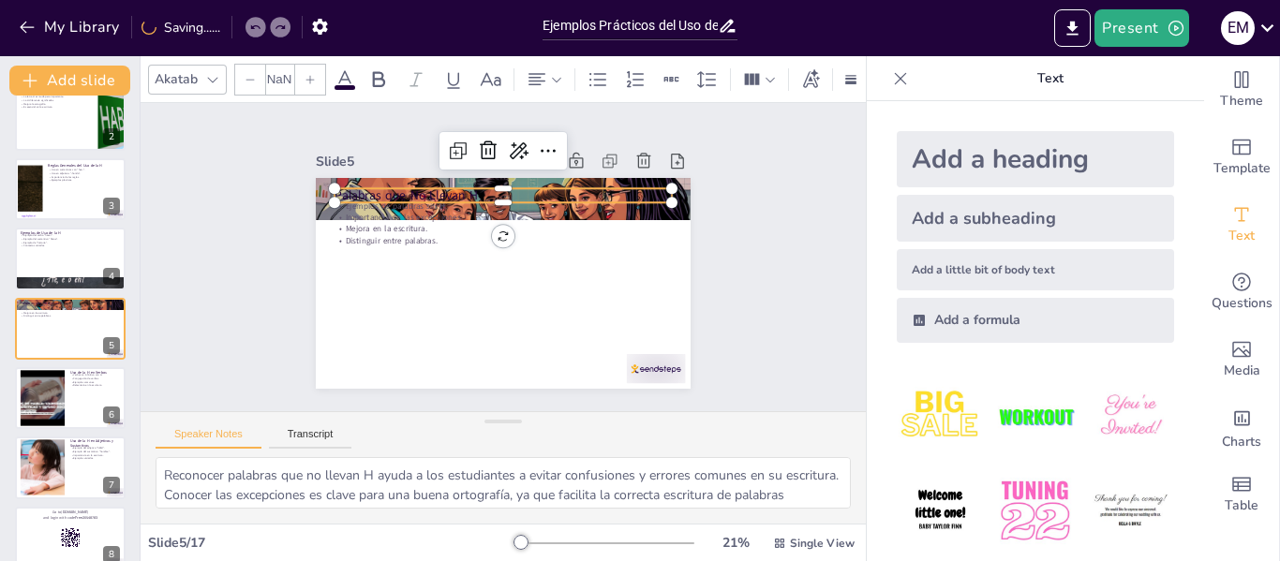
type input "48"
checkbox input "true"
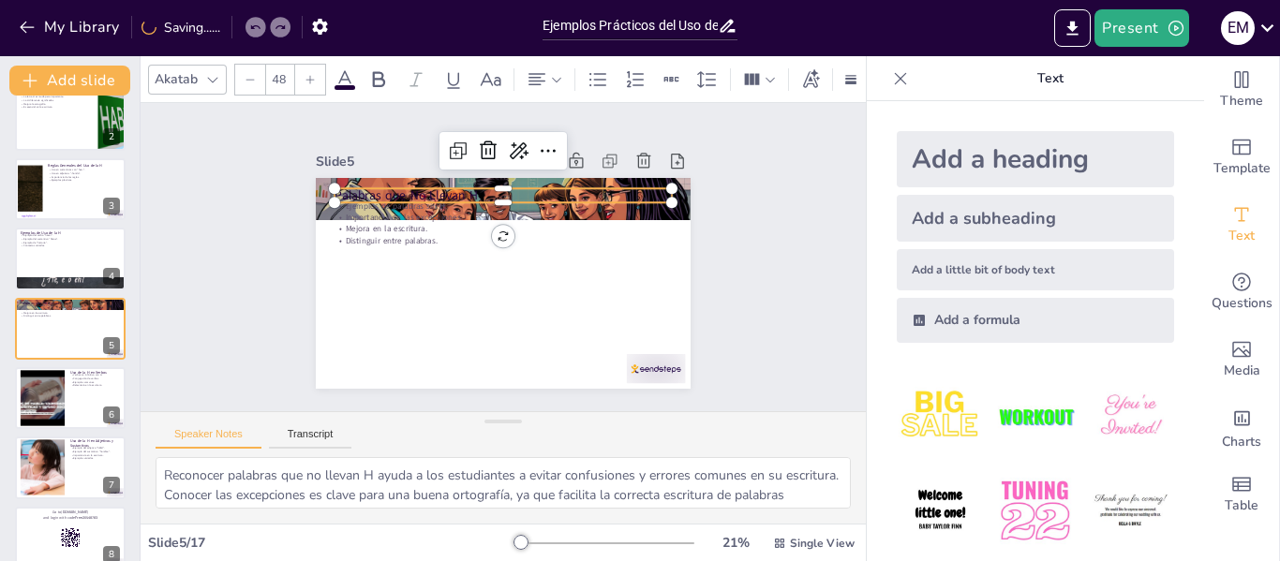
checkbox input "true"
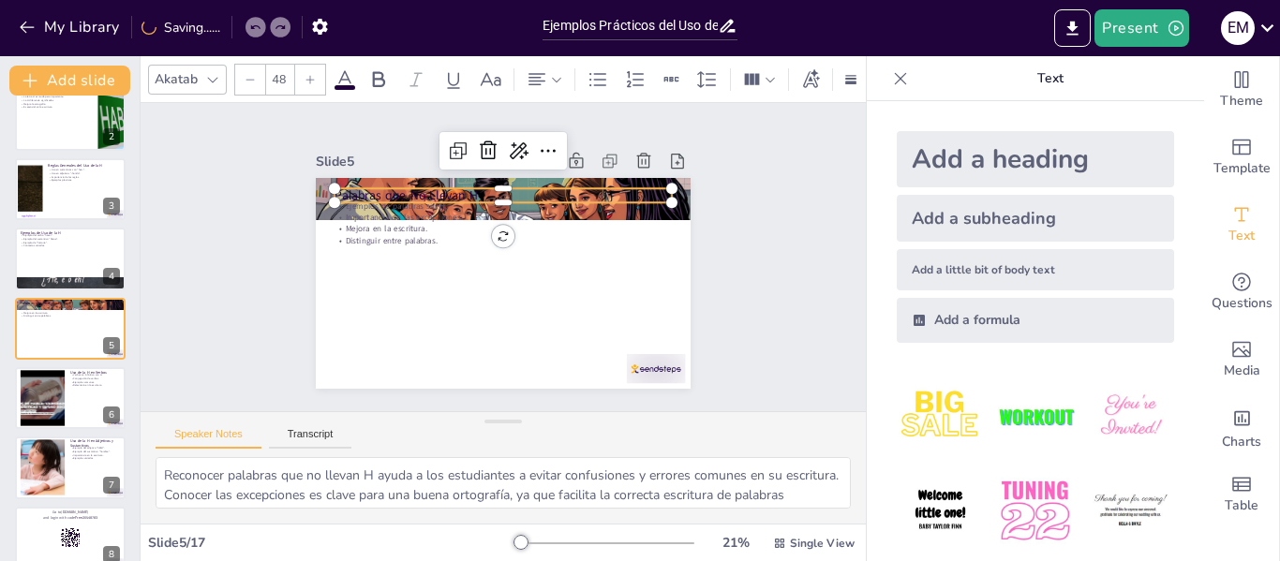
checkbox input "true"
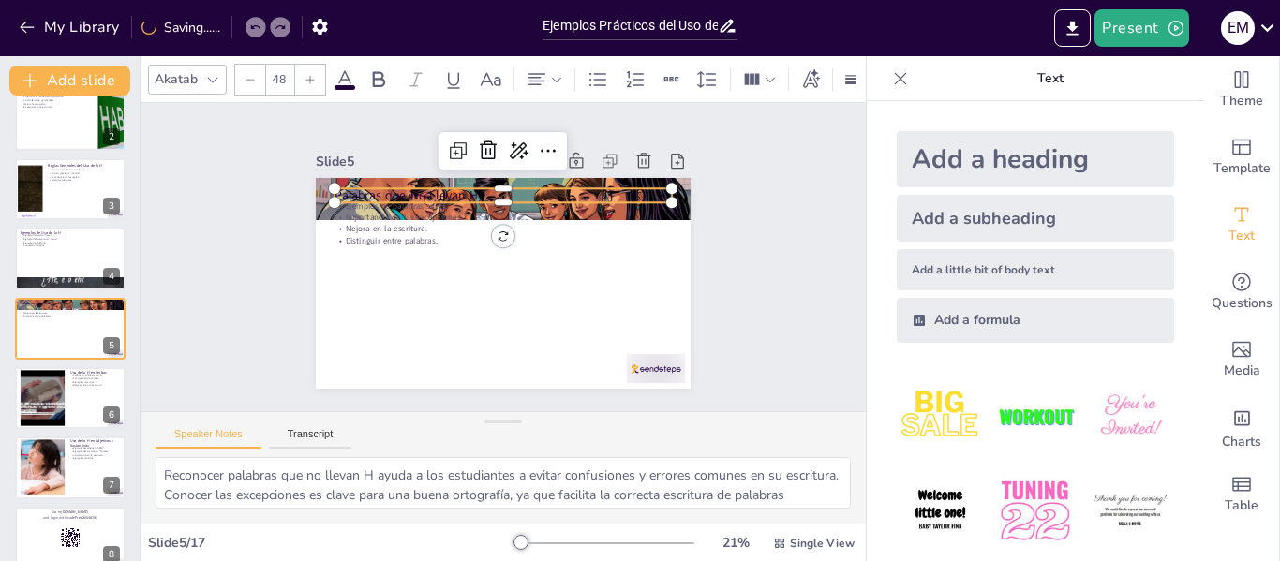
checkbox input "true"
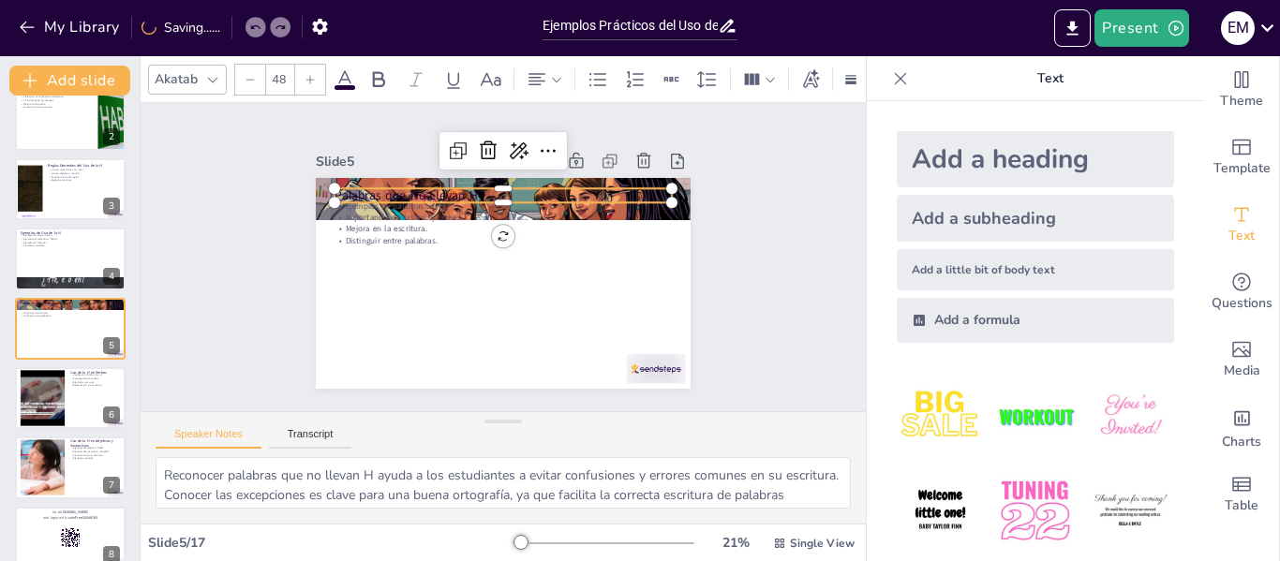
checkbox input "true"
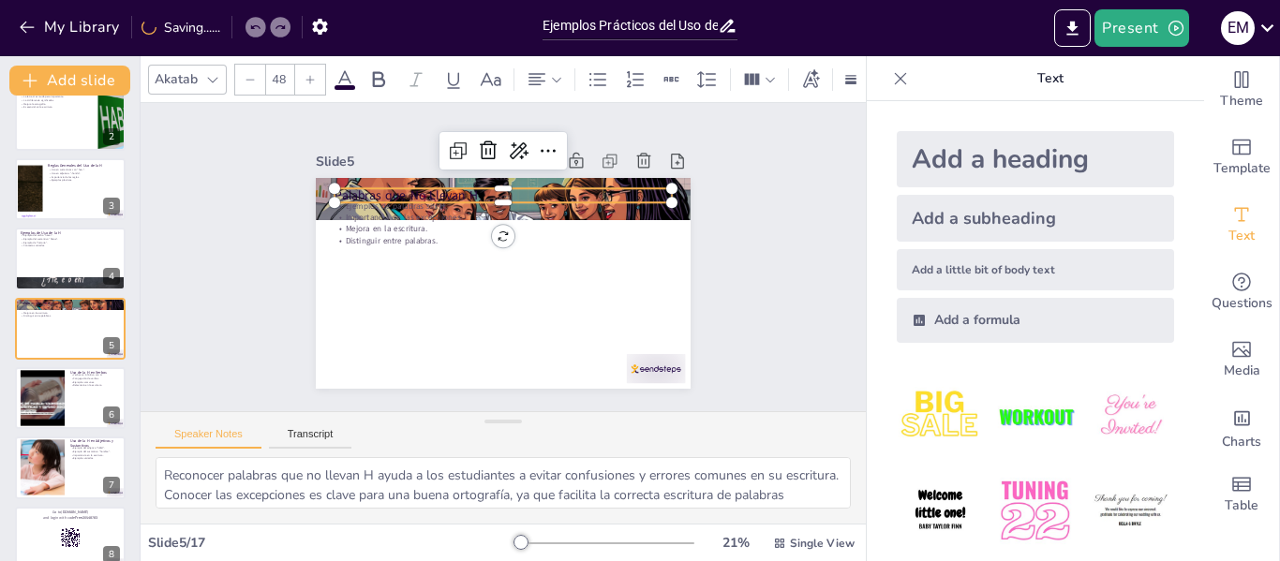
checkbox input "true"
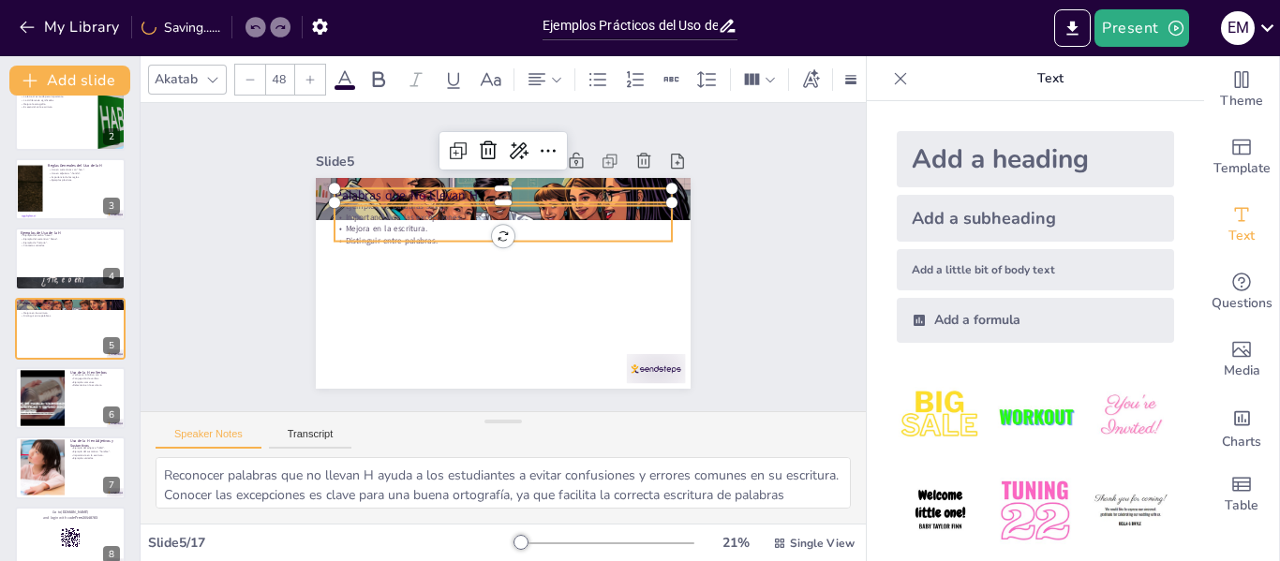
checkbox input "true"
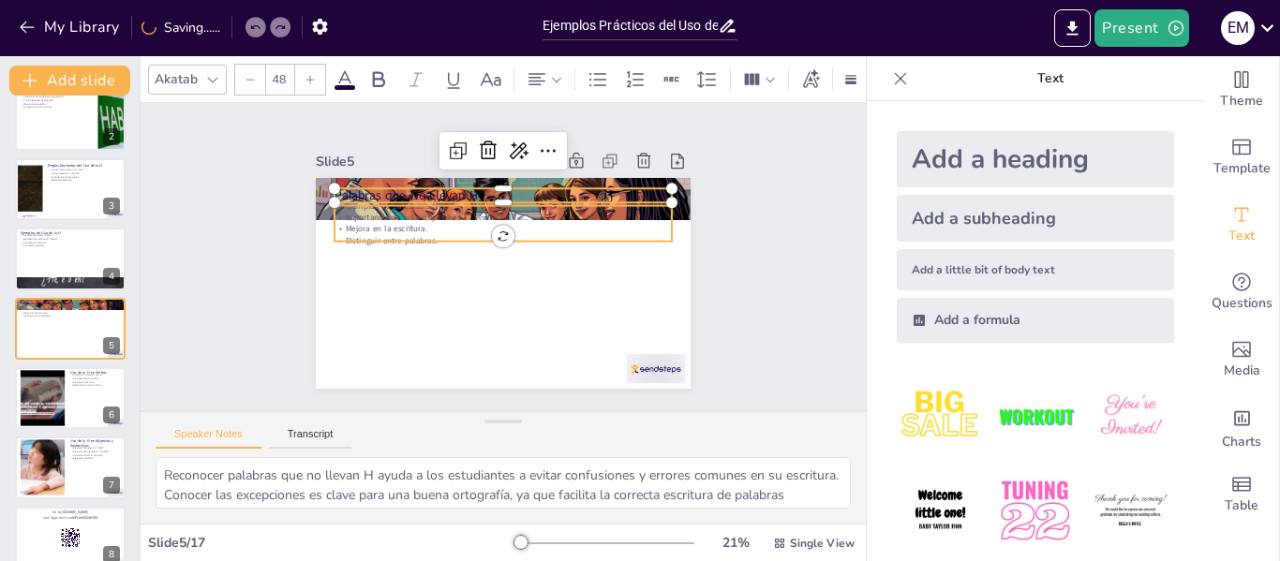
checkbox input "true"
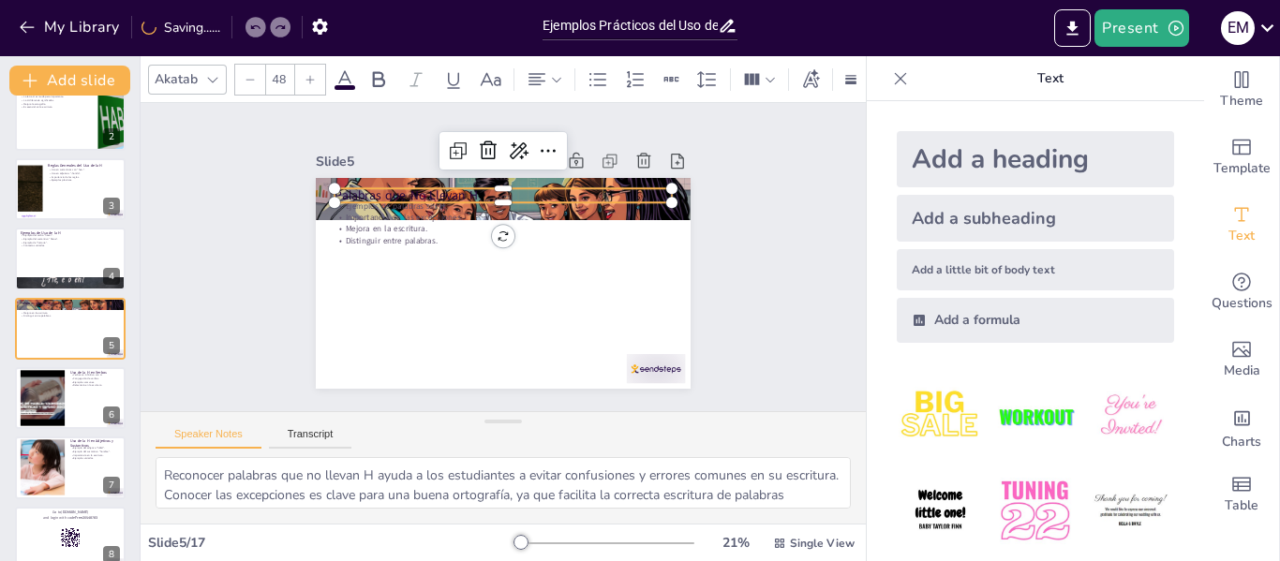
checkbox input "true"
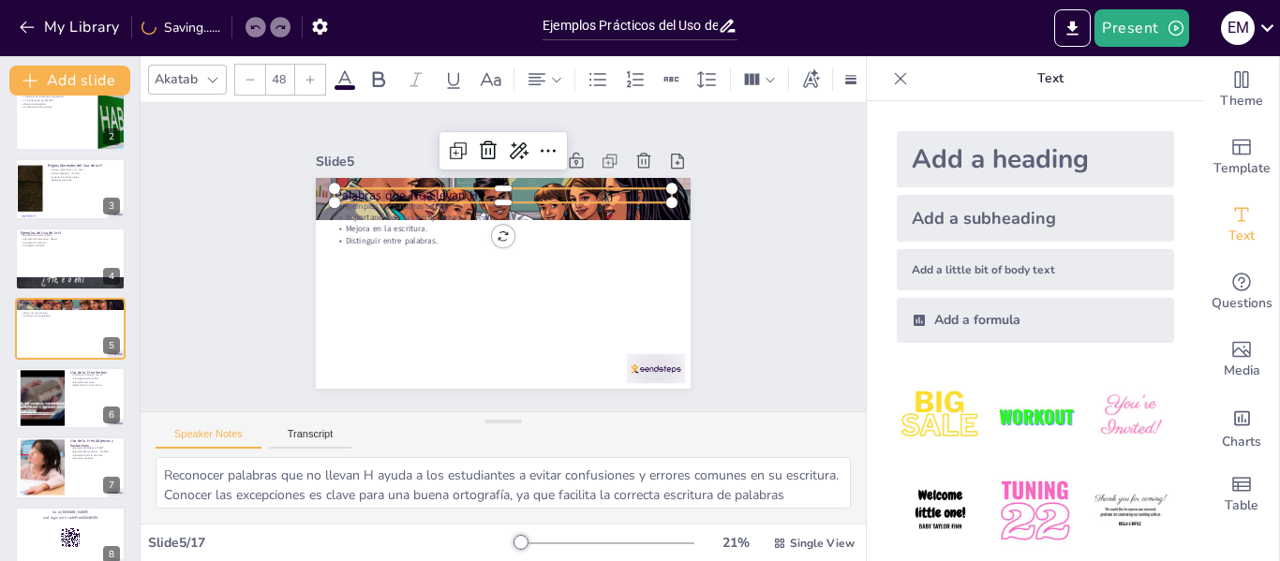
checkbox input "true"
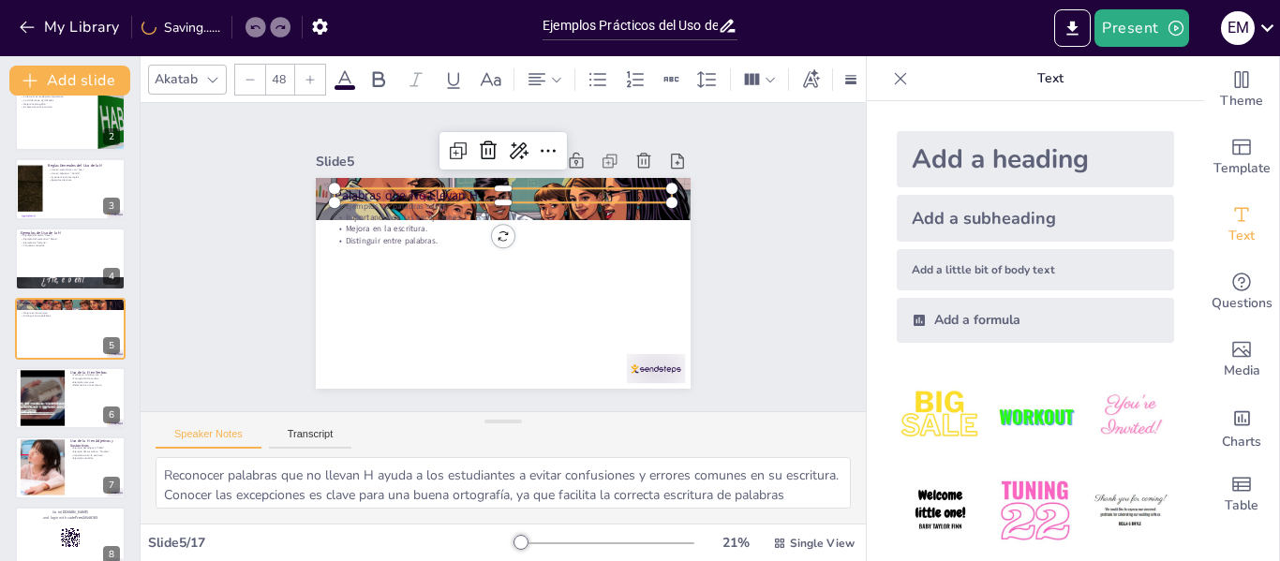
checkbox input "true"
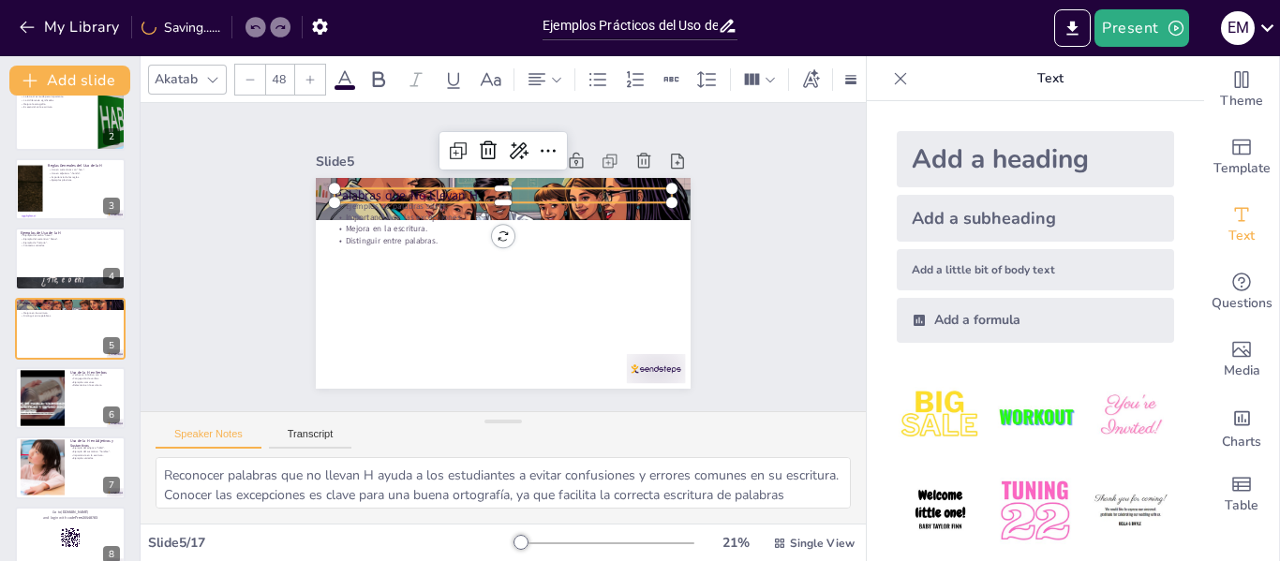
checkbox input "true"
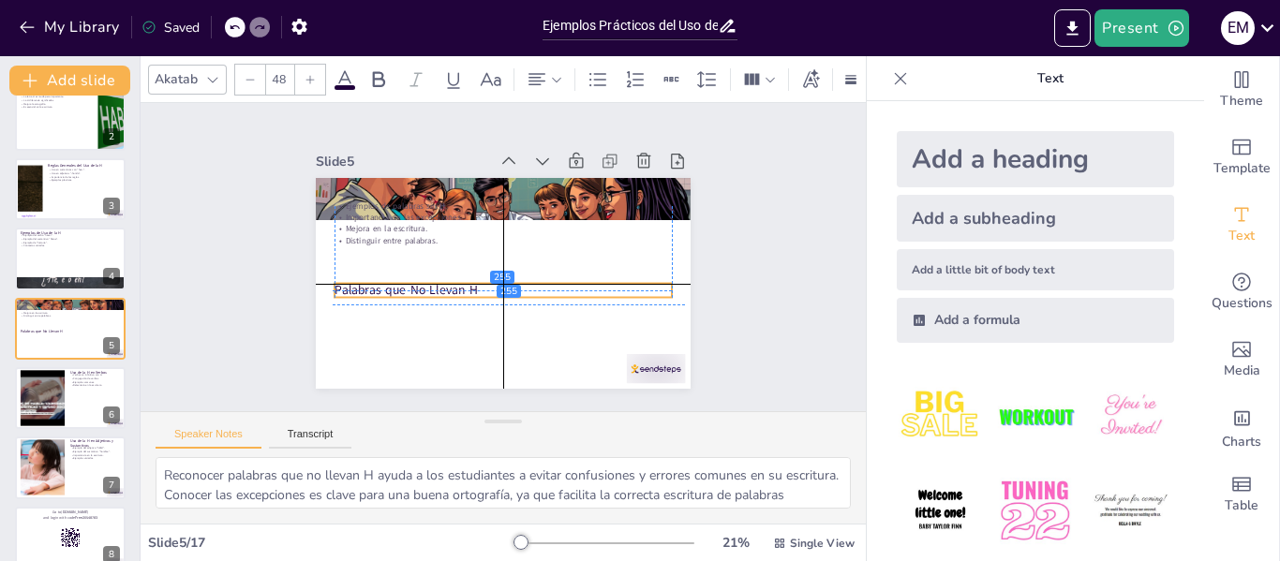
checkbox input "true"
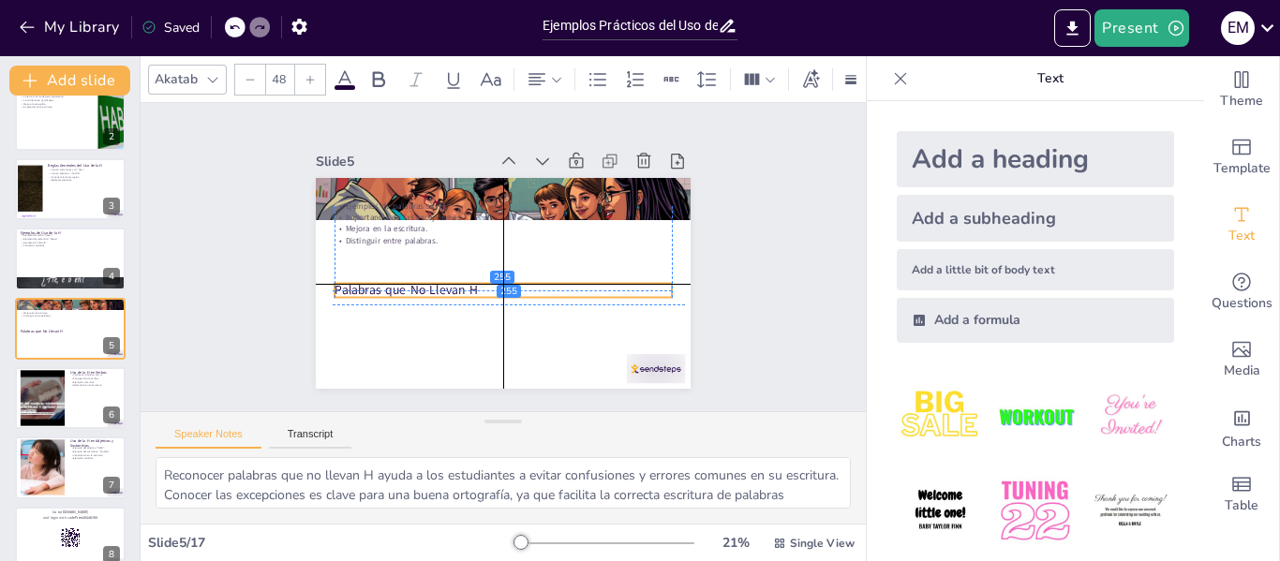
checkbox input "true"
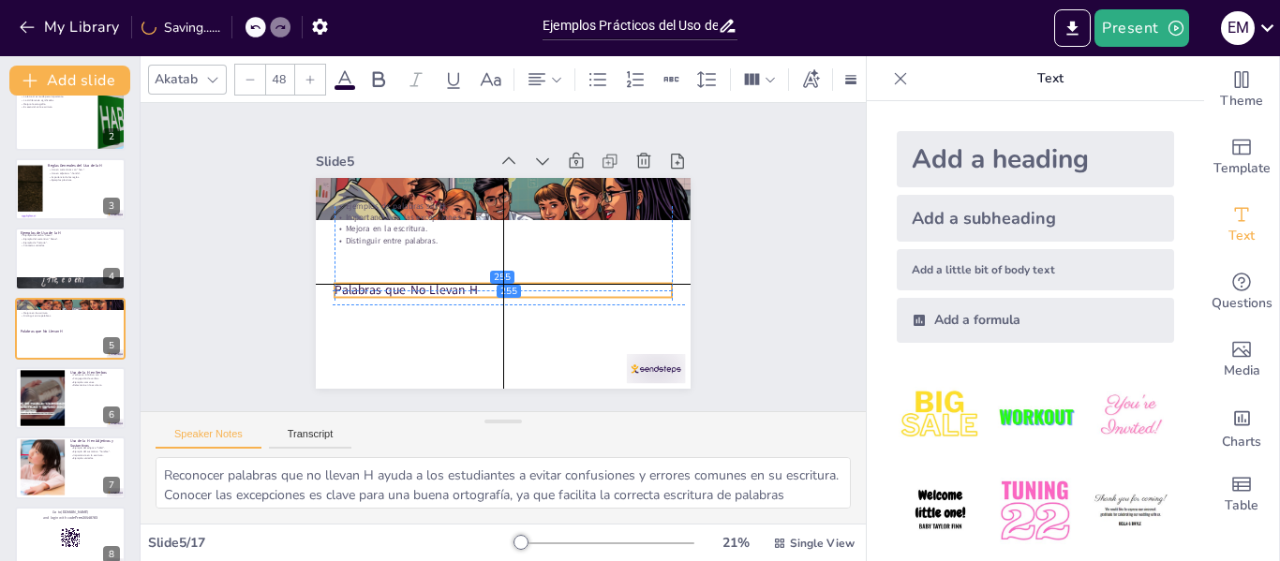
drag, startPoint x: 517, startPoint y: 189, endPoint x: 516, endPoint y: 288, distance: 98.4
click at [516, 288] on p "Palabras que No Llevan H" at bounding box center [499, 290] width 337 height 52
checkbox input "true"
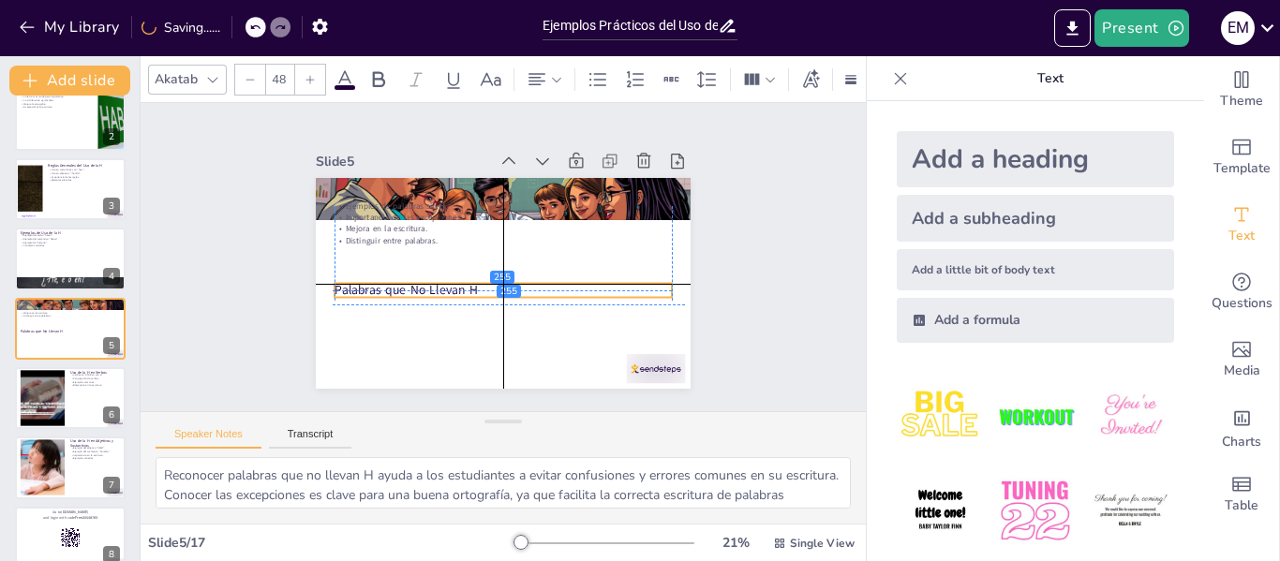
checkbox input "true"
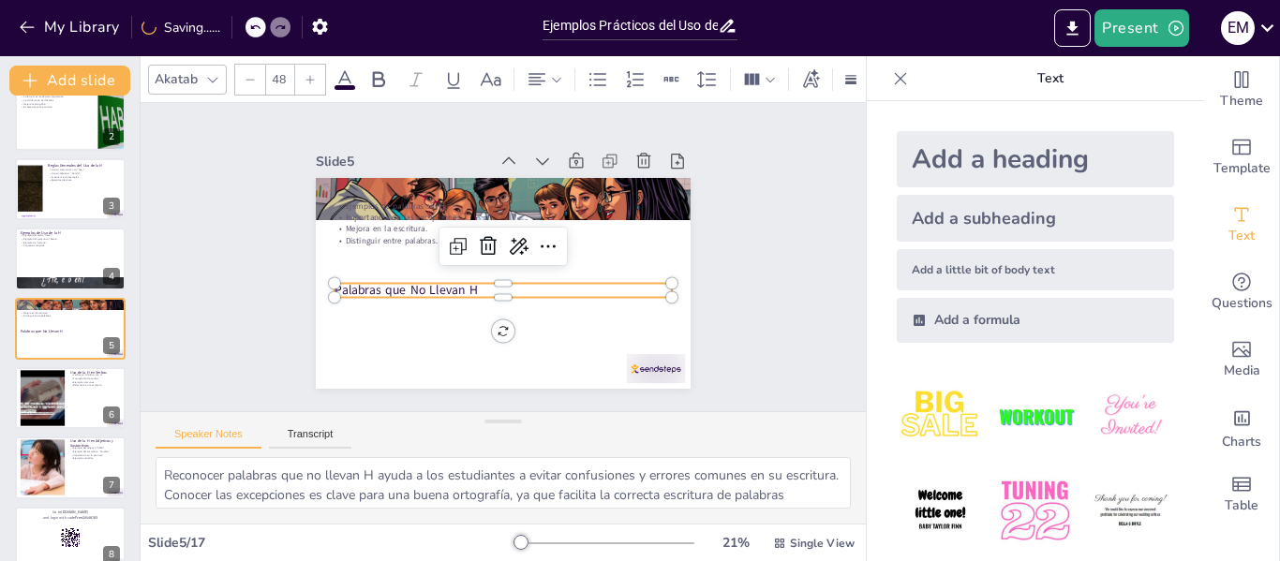
checkbox input "true"
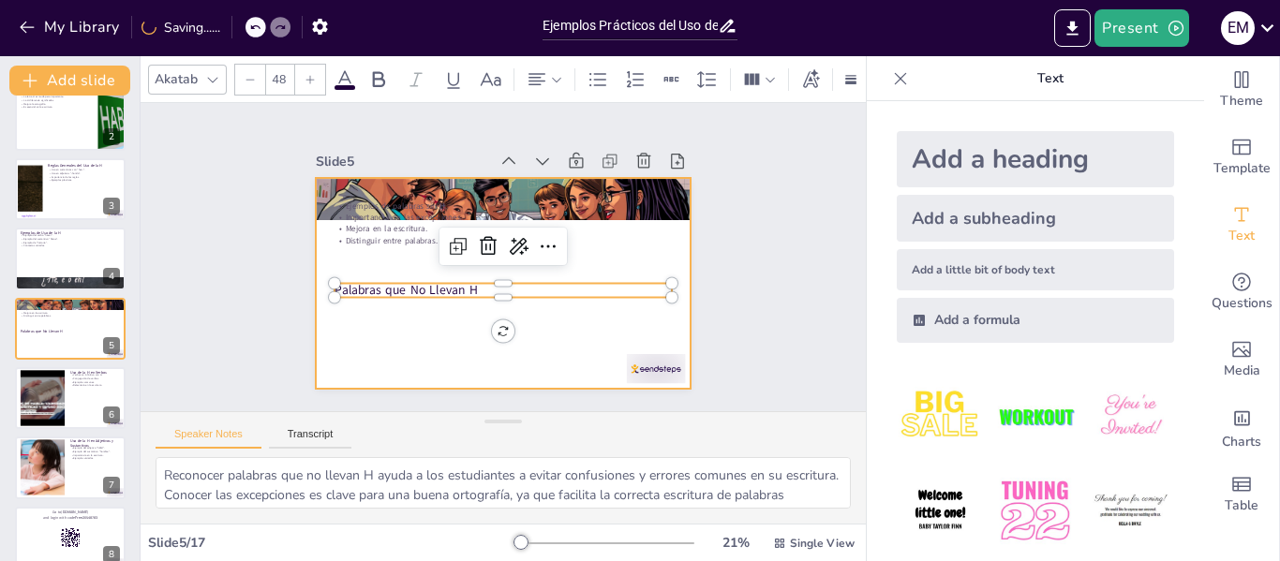
checkbox input "true"
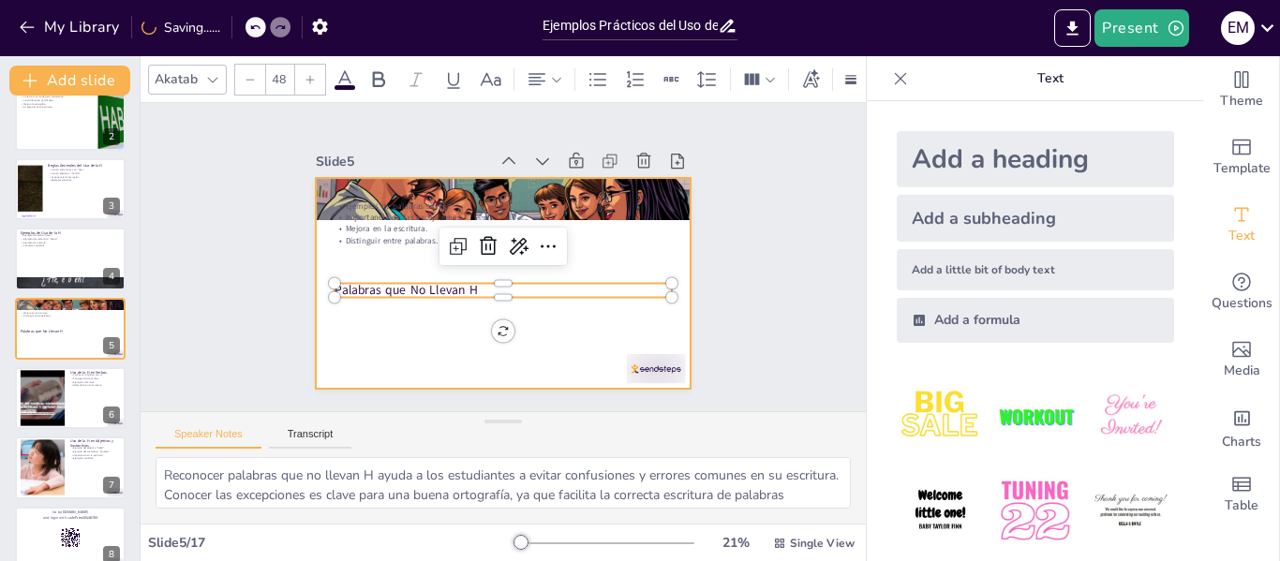
checkbox input "true"
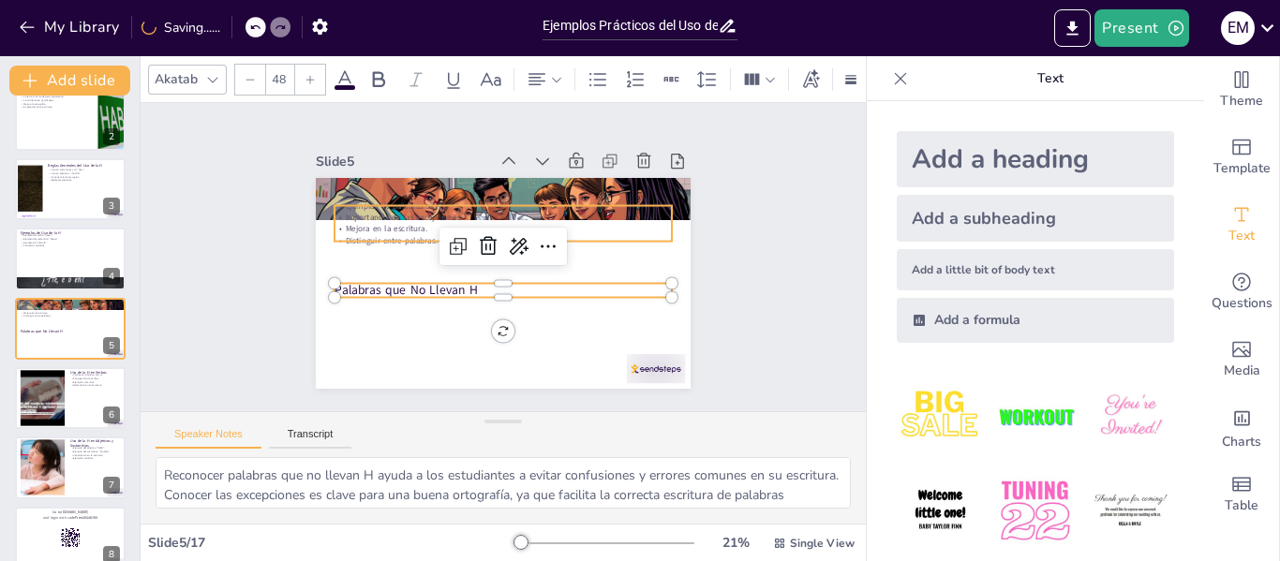
checkbox input "true"
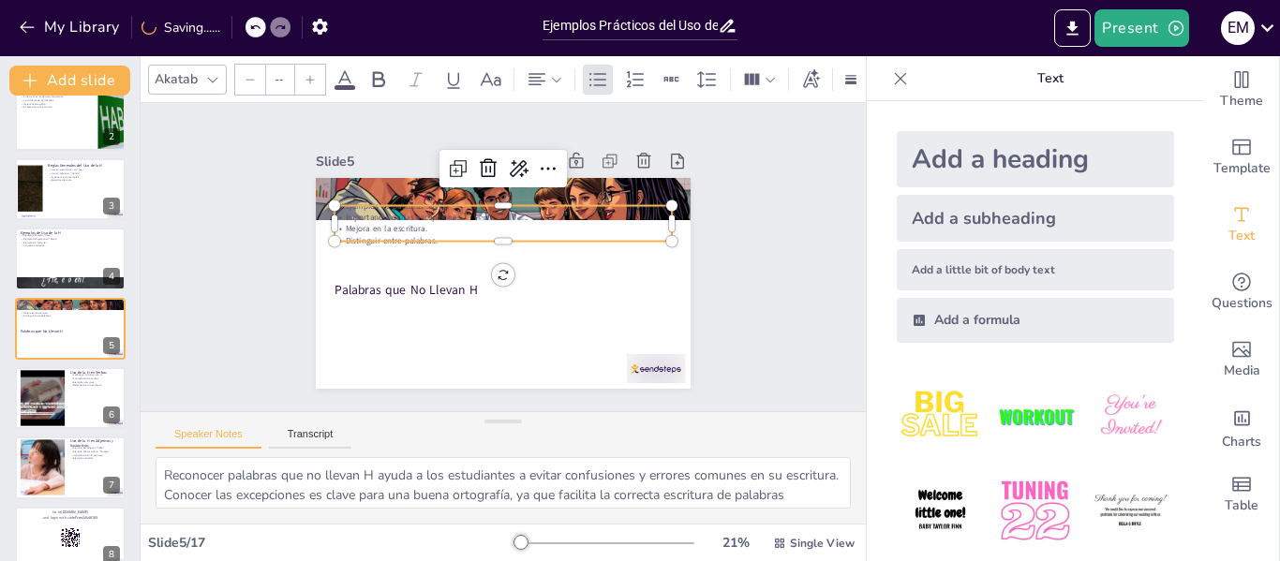
type input "32"
checkbox input "true"
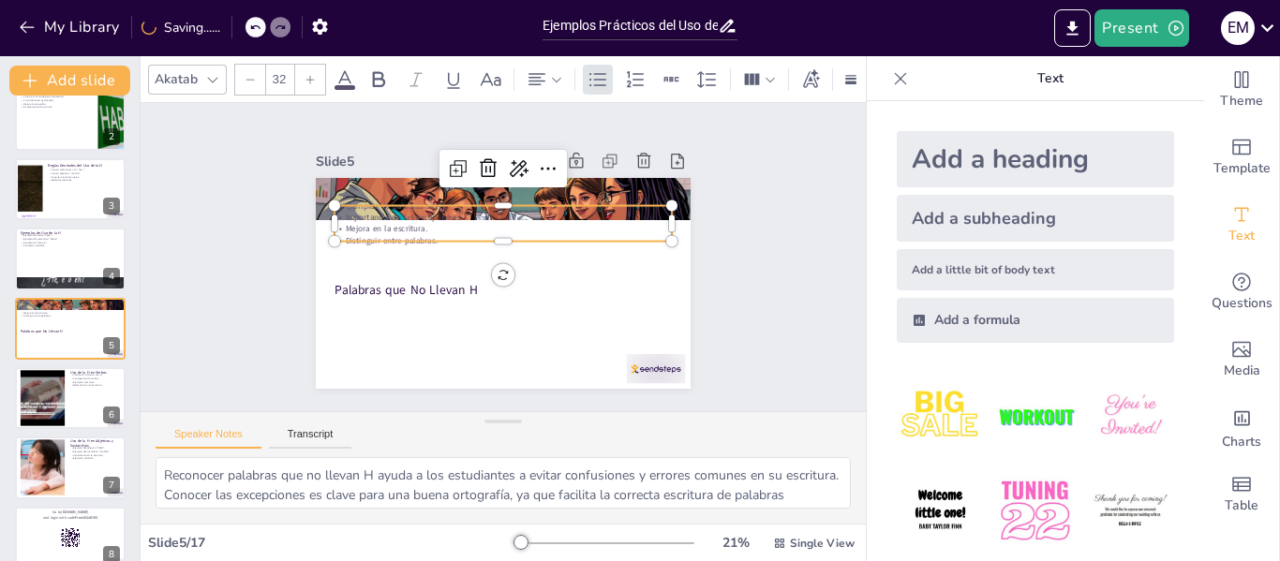
checkbox input "true"
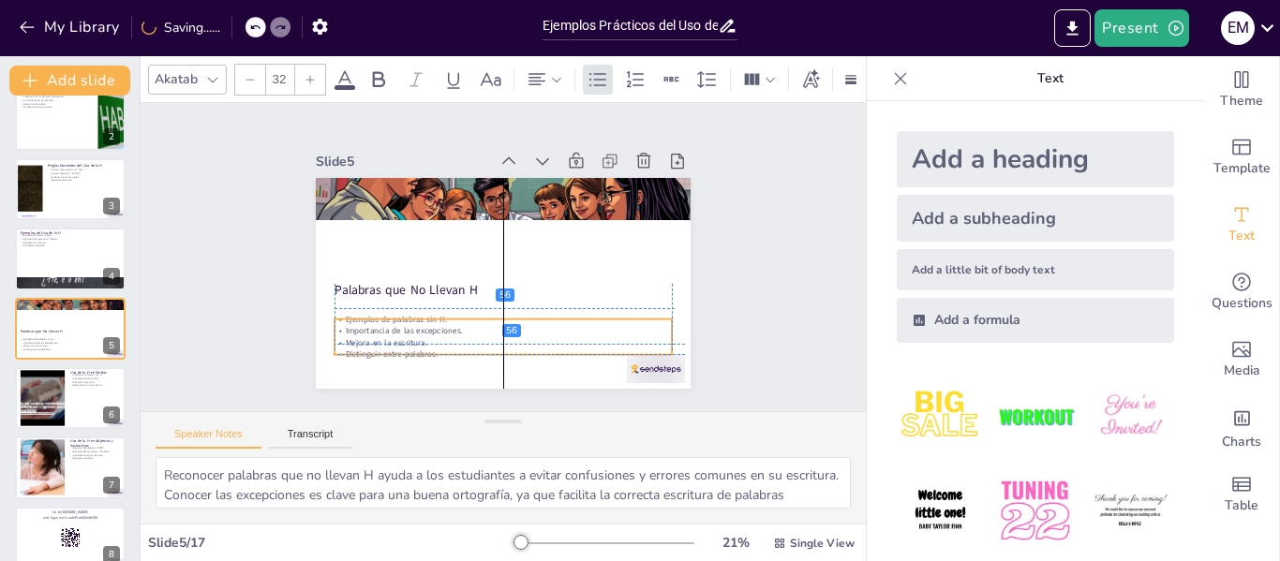
drag, startPoint x: 384, startPoint y: 231, endPoint x: 387, endPoint y: 340, distance: 109.7
click at [387, 340] on div "Ejemplos de palabras sin H. Importancia de las excepciones. Mejora en la escrit…" at bounding box center [479, 333] width 336 height 149
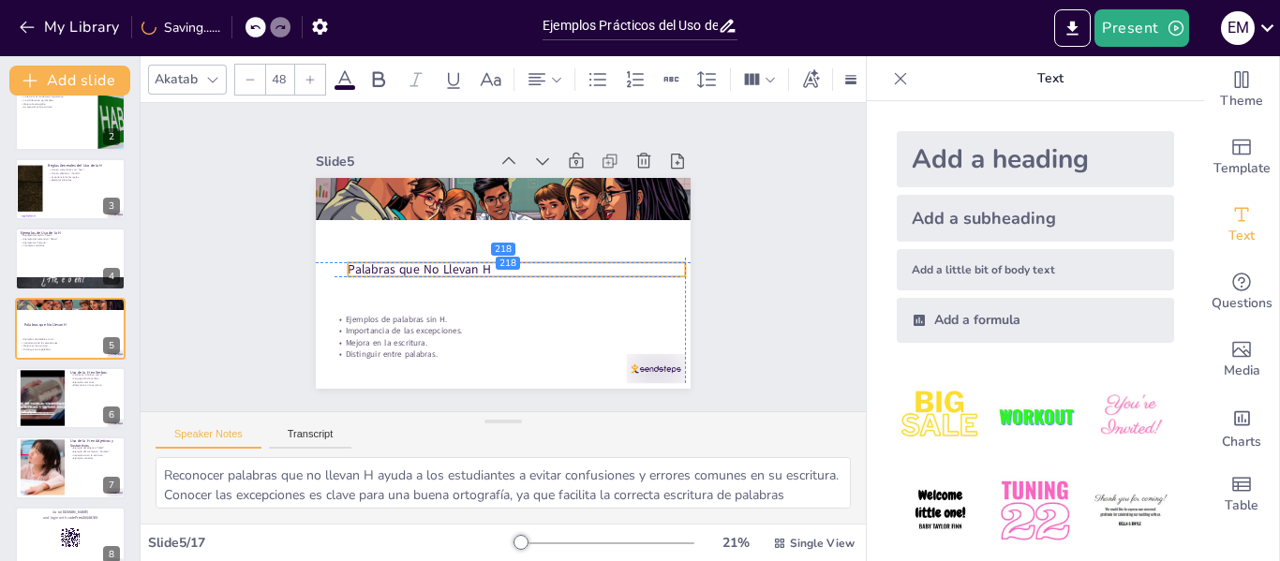
drag, startPoint x: 409, startPoint y: 286, endPoint x: 416, endPoint y: 260, distance: 27.3
click at [416, 261] on p "Palabras que No Llevan H" at bounding box center [516, 270] width 337 height 18
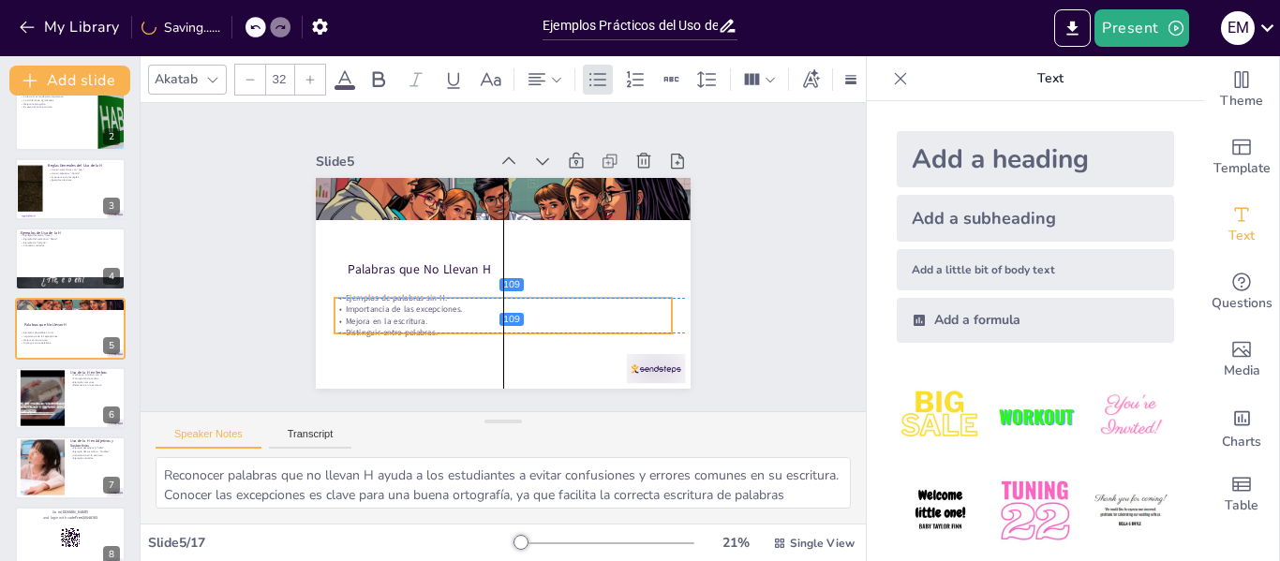
drag, startPoint x: 414, startPoint y: 326, endPoint x: 418, endPoint y: 306, distance: 21.0
click at [418, 306] on p "Importancia de las excepciones." at bounding box center [503, 309] width 337 height 11
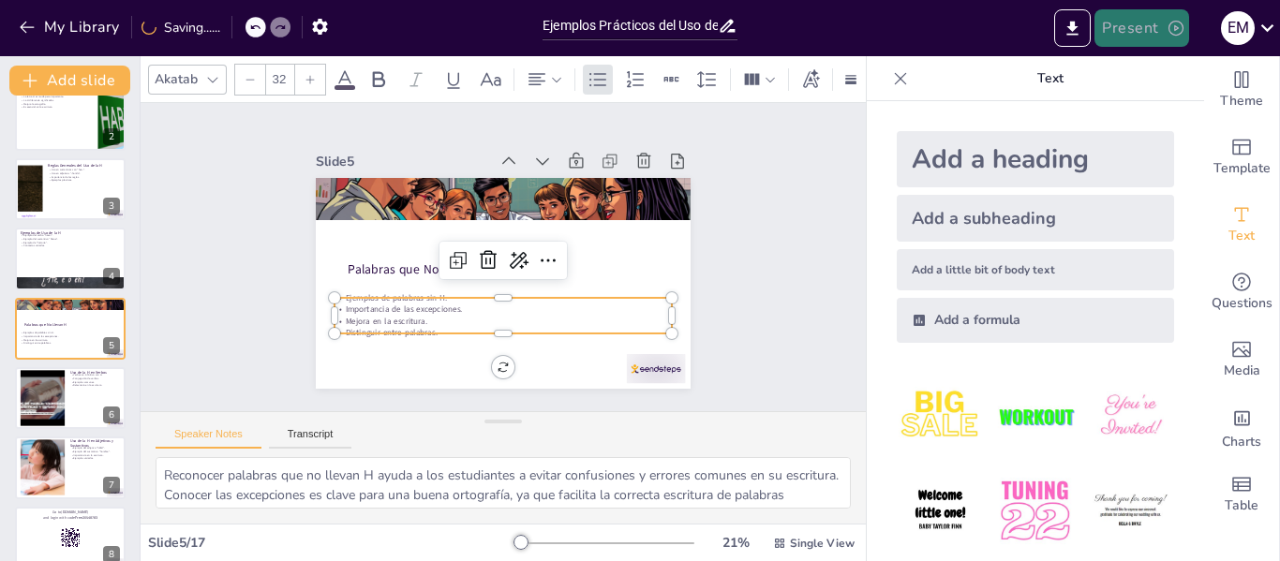
click at [1173, 22] on icon "button" at bounding box center [1176, 28] width 15 height 15
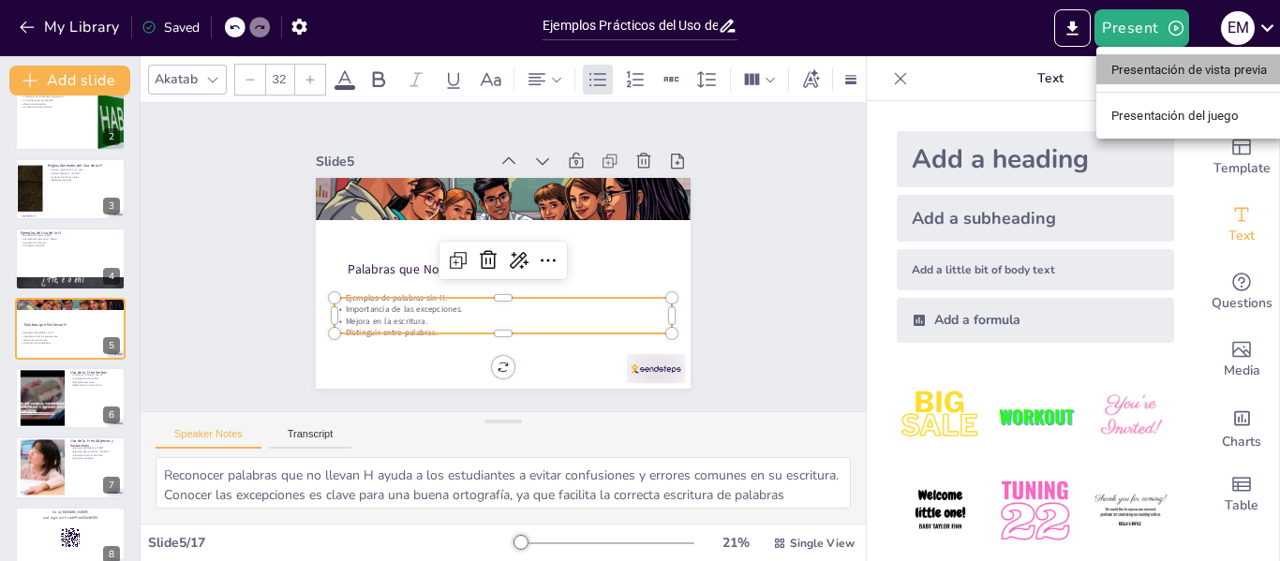
click at [1160, 71] on font "Presentación de vista previa" at bounding box center [1190, 70] width 157 height 14
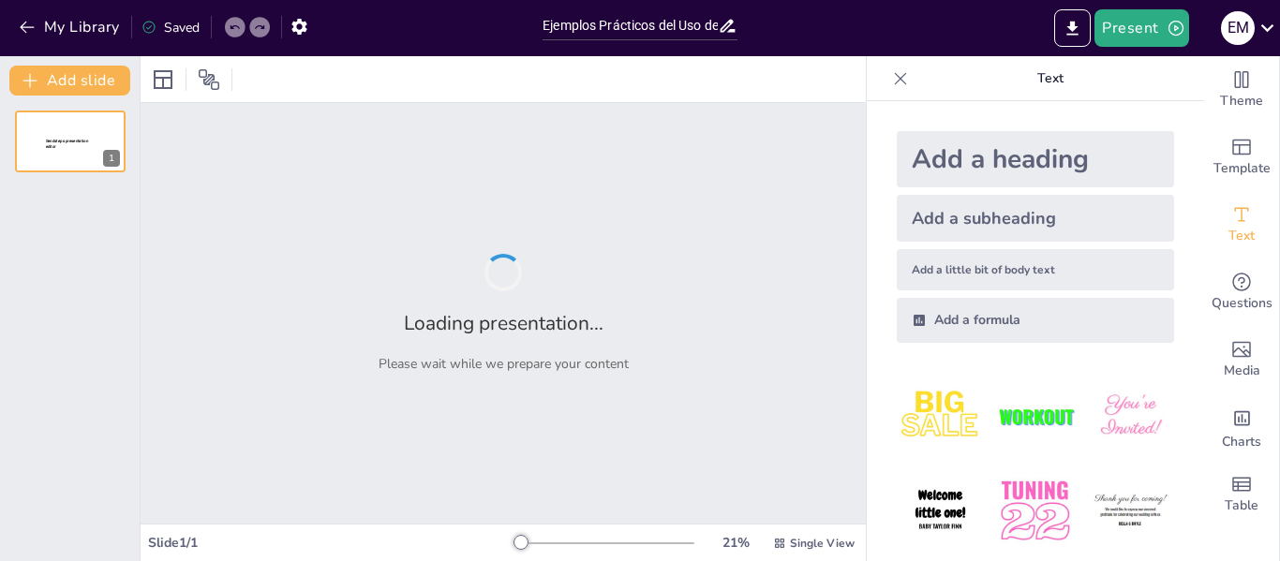
type input "Ejemplos Prácticos del Uso de la H en el Idioma Español"
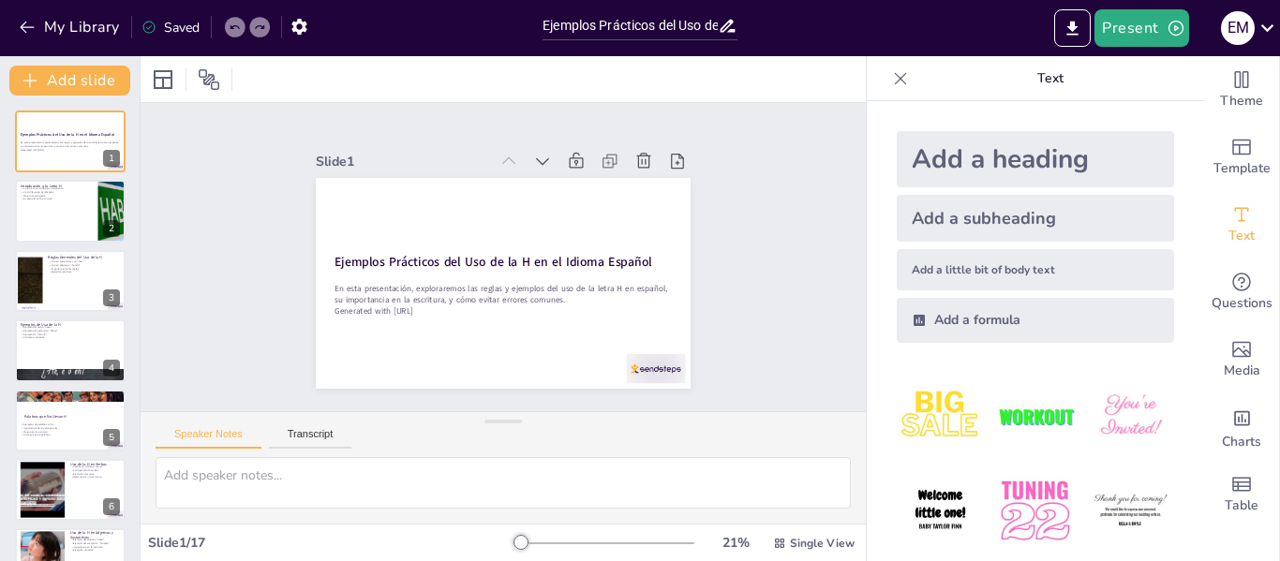
checkbox input "true"
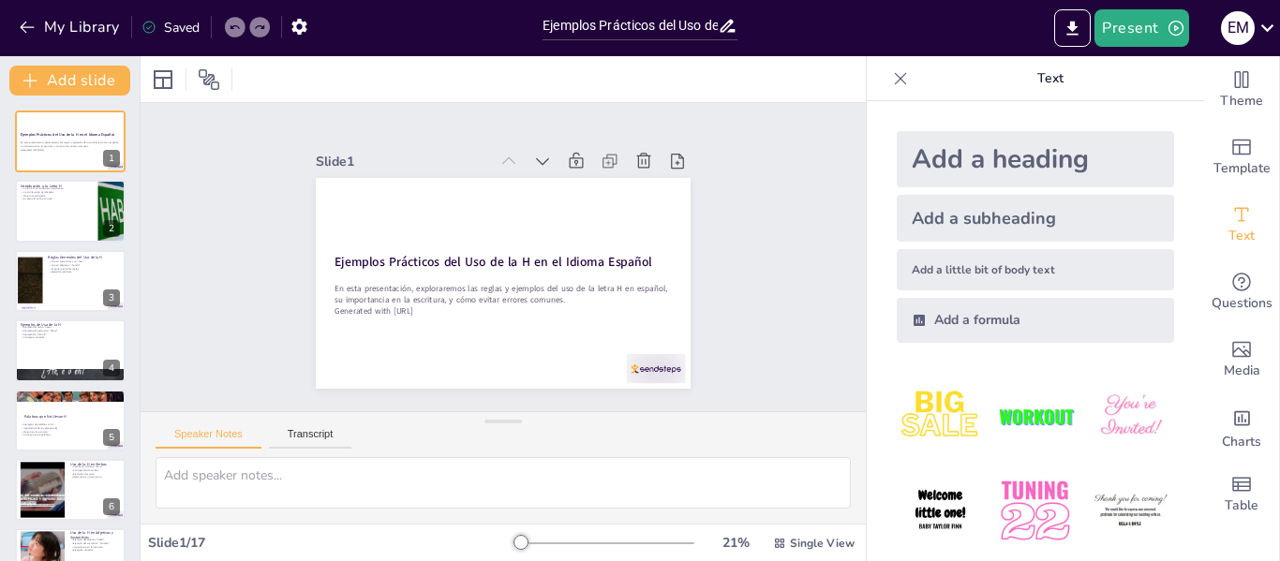
checkbox input "true"
